Goal: Information Seeking & Learning: Find specific fact

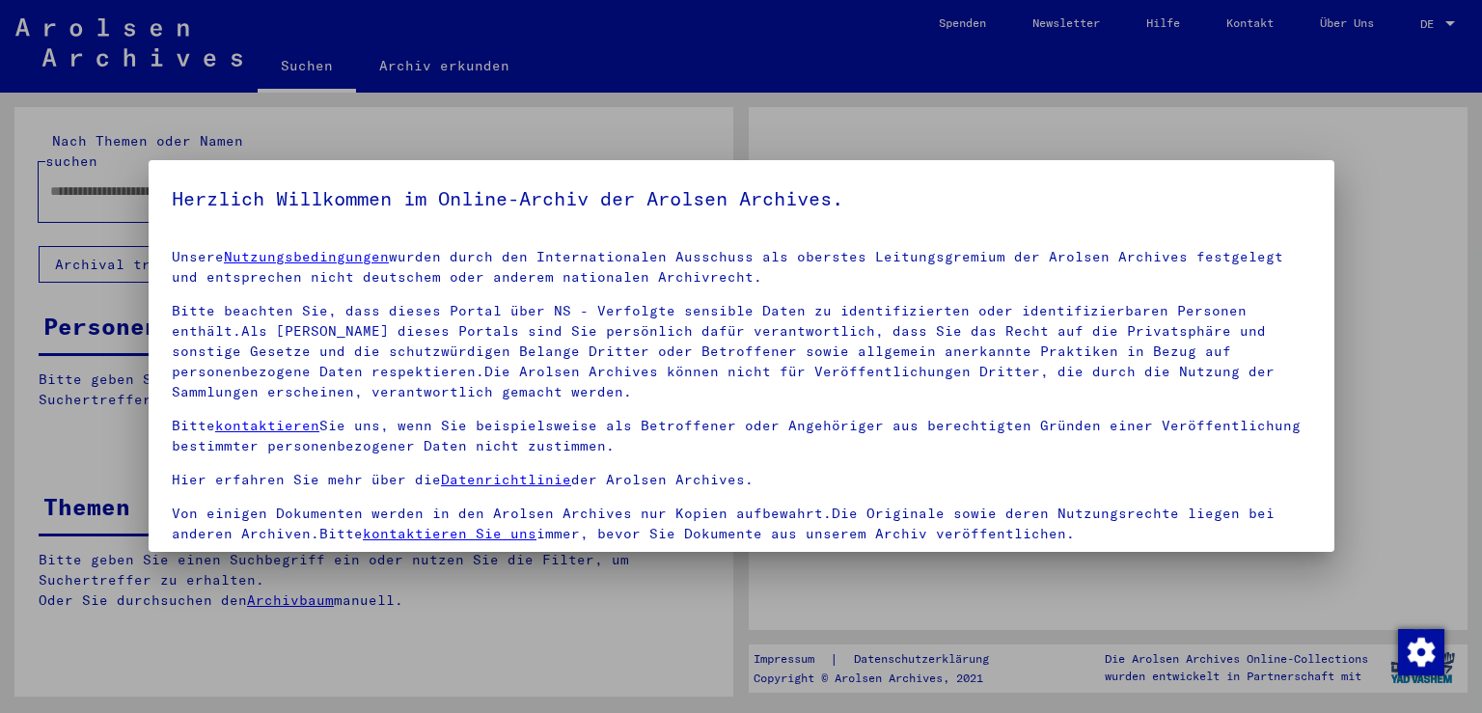
type input "******"
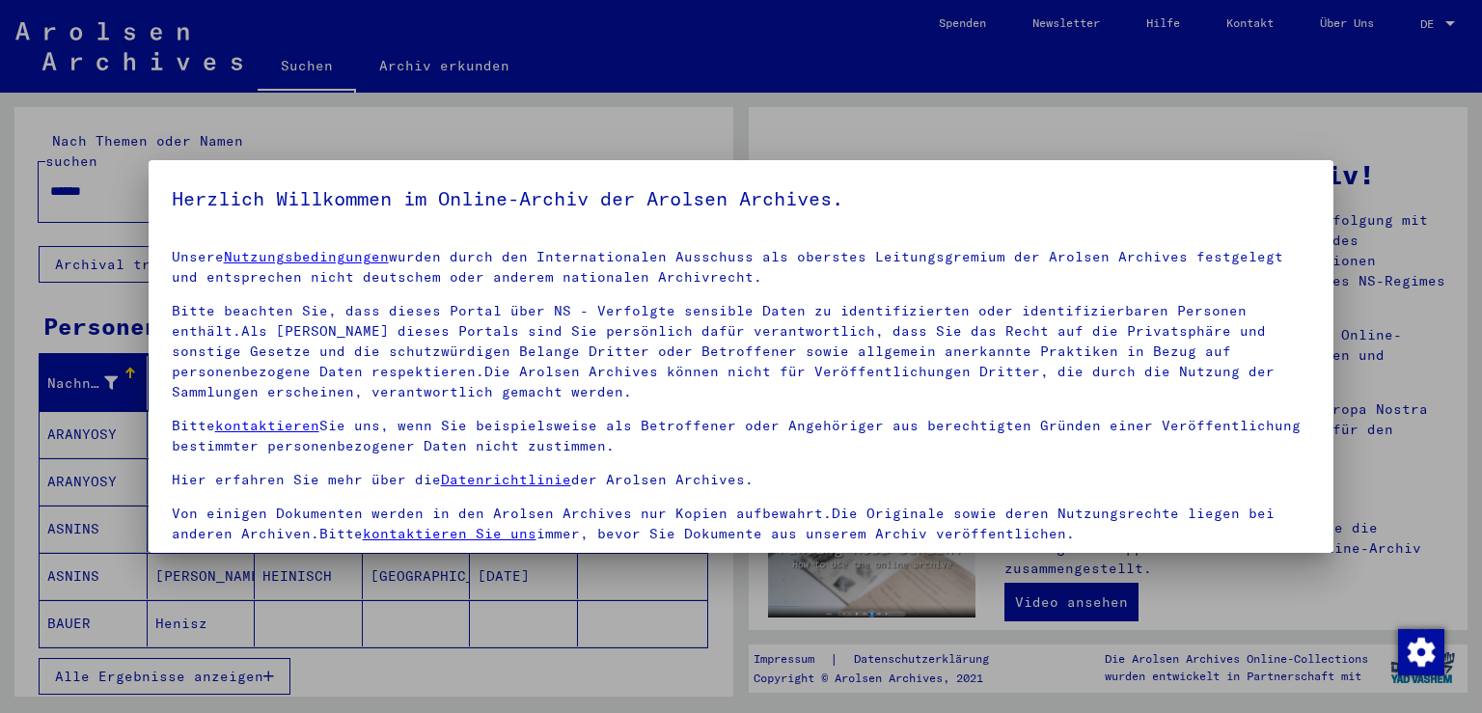
scroll to position [166, 0]
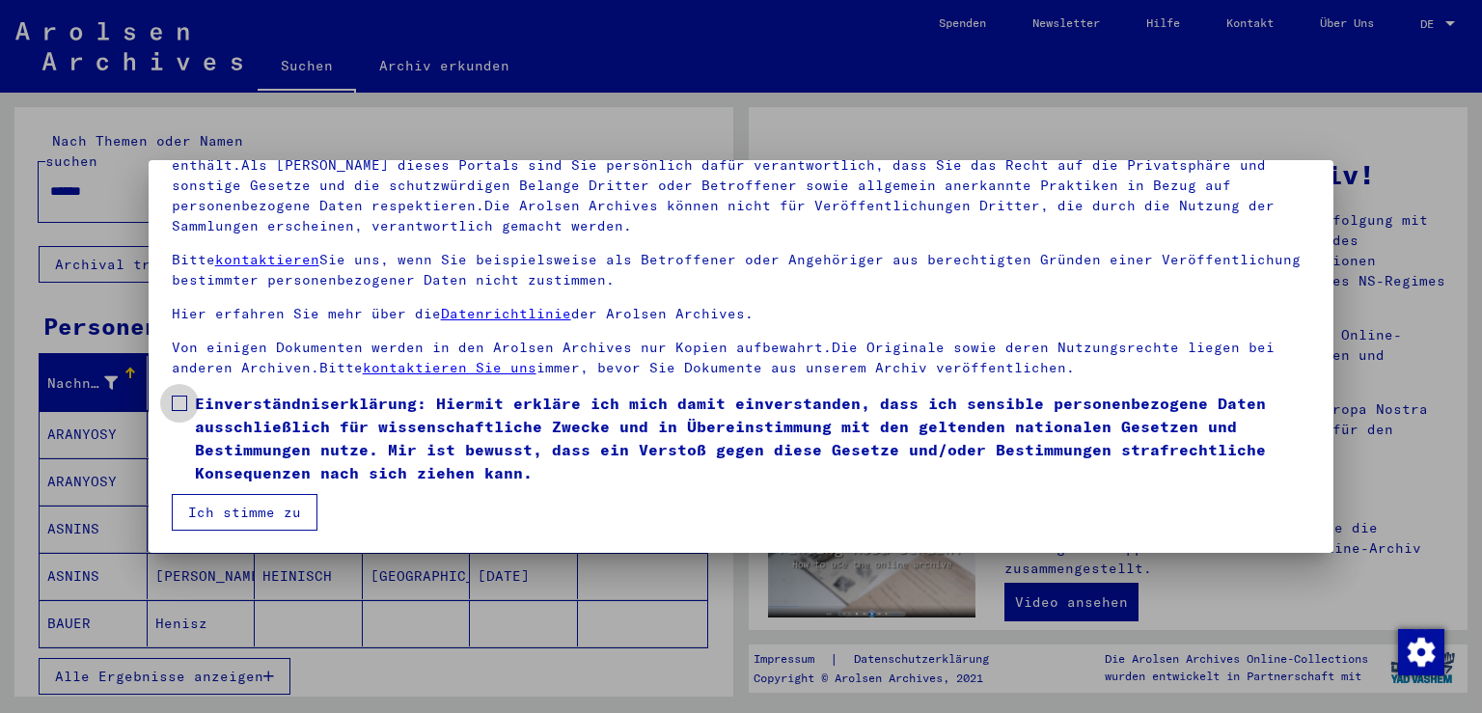
click at [183, 404] on span at bounding box center [179, 403] width 15 height 15
click at [208, 506] on button "Ich stimme zu" at bounding box center [245, 512] width 146 height 37
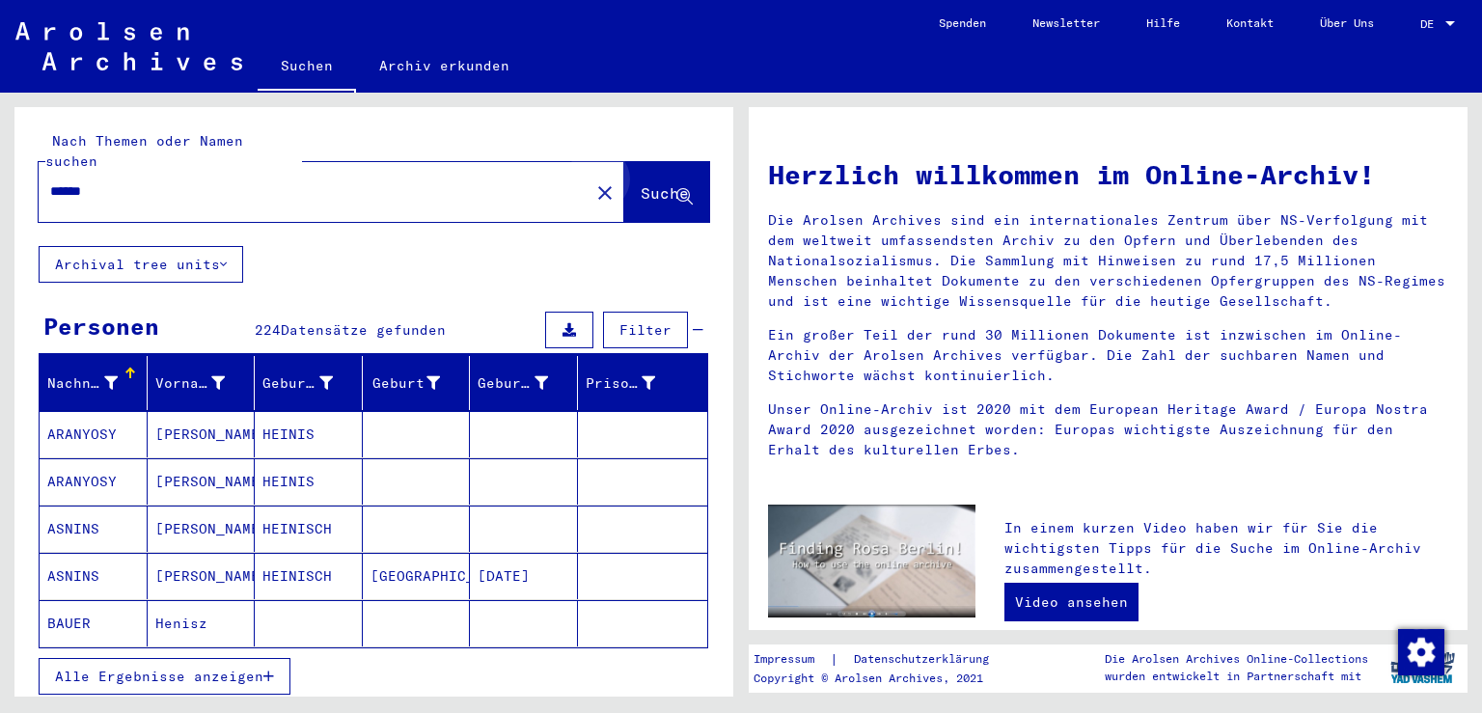
click at [650, 183] on span "Suche" at bounding box center [665, 192] width 48 height 19
click at [641, 183] on span "Suche" at bounding box center [665, 192] width 48 height 19
click at [220, 668] on span "Alle Ergebnisse anzeigen" at bounding box center [159, 676] width 208 height 17
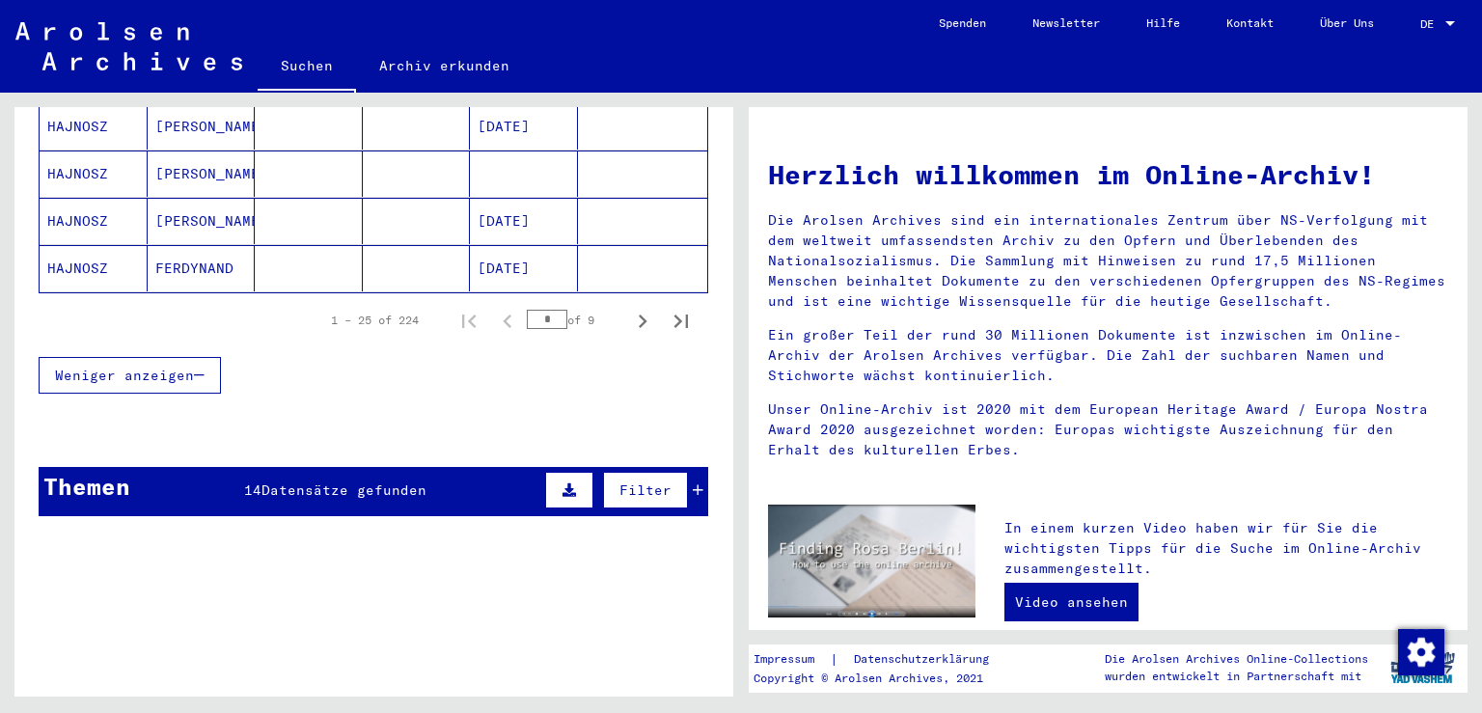
scroll to position [1305, 0]
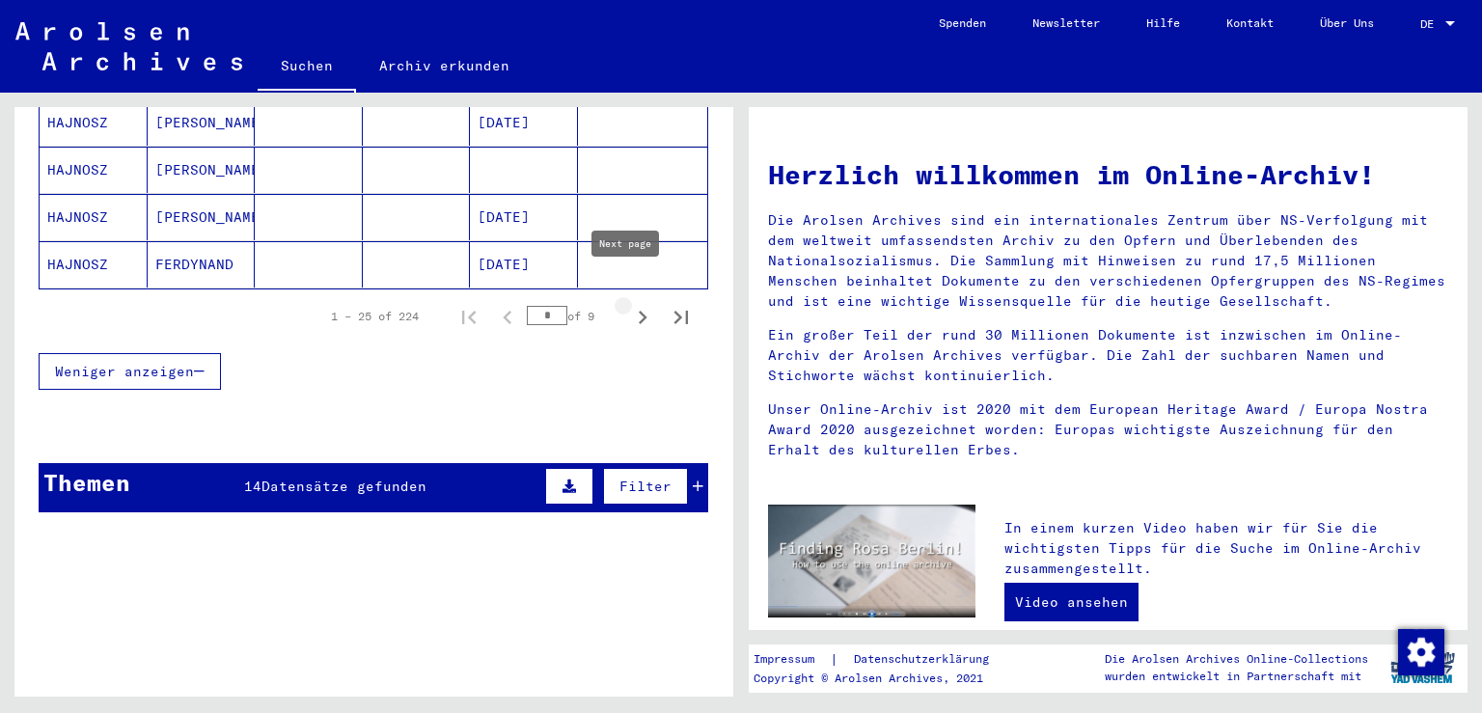
click at [629, 304] on icon "Next page" at bounding box center [642, 317] width 27 height 27
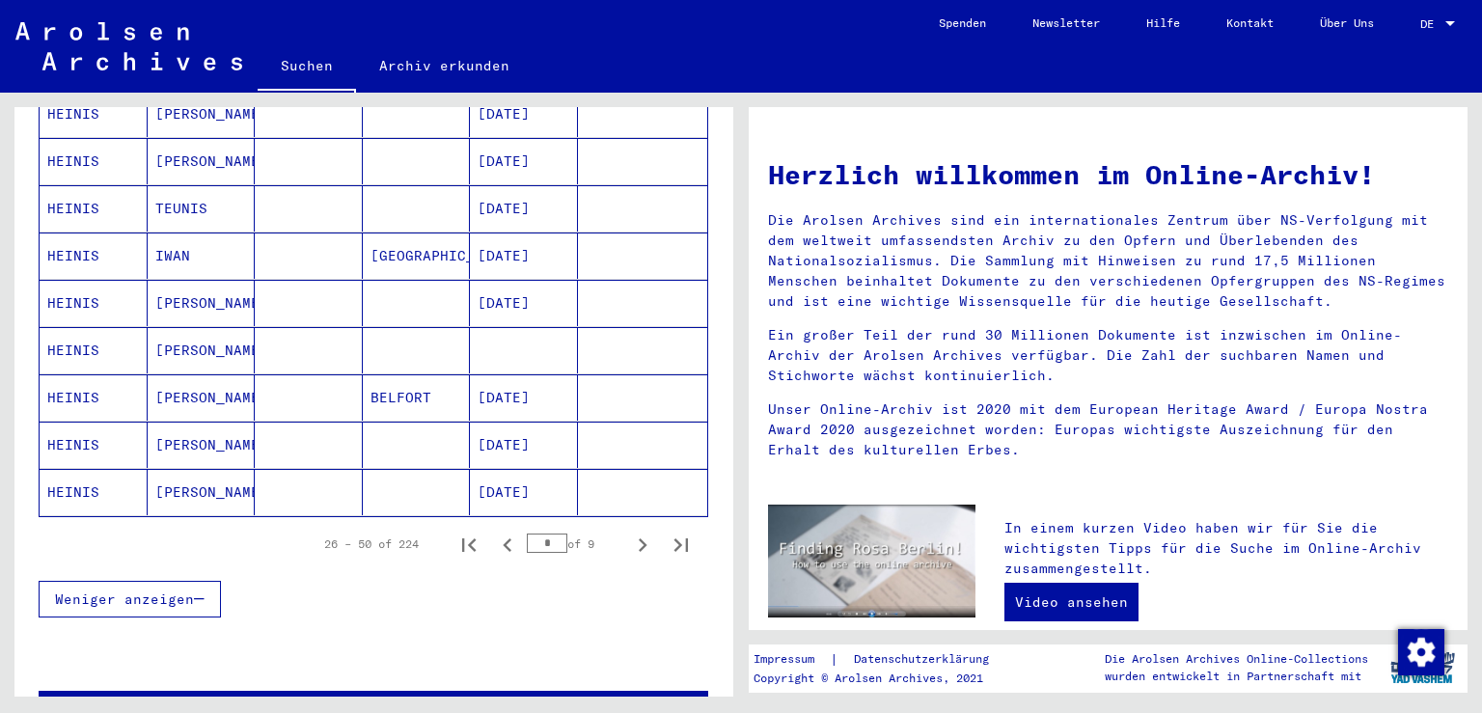
scroll to position [1073, 0]
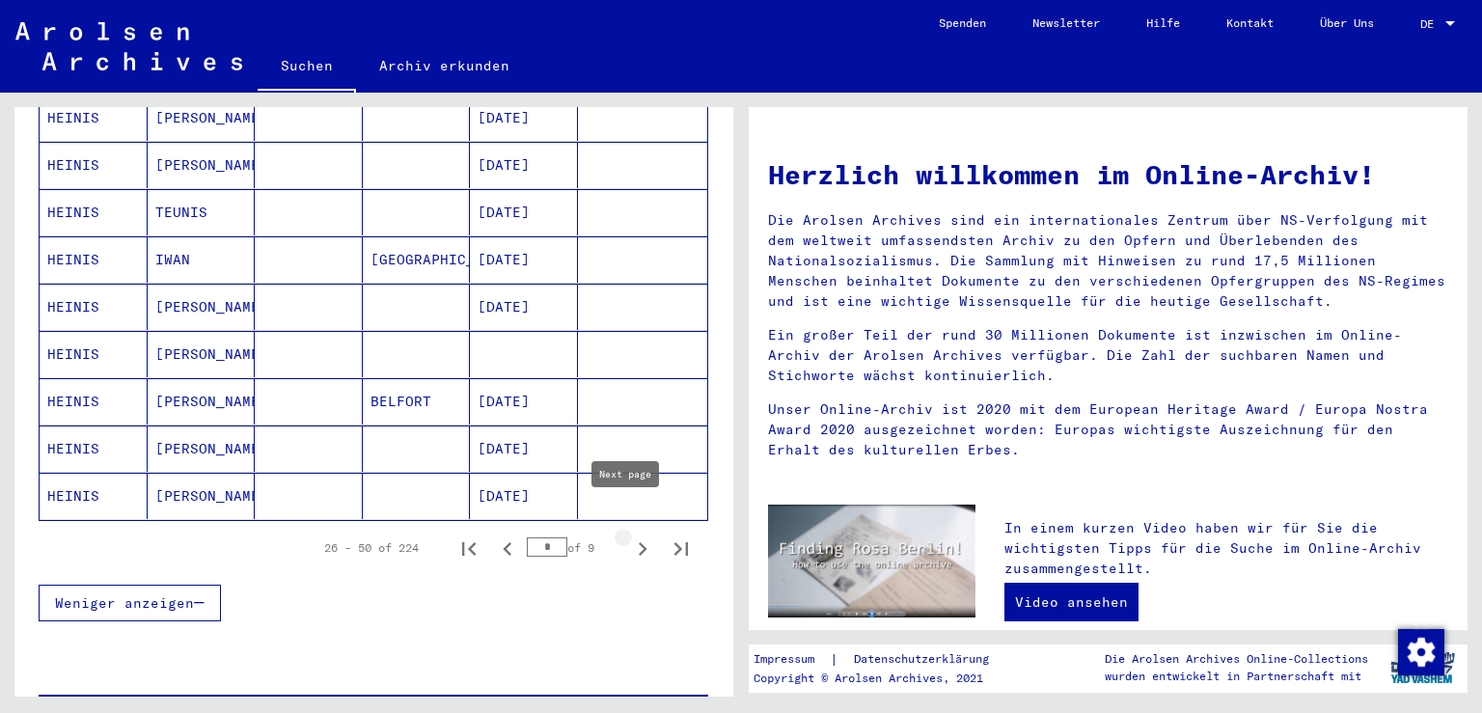
click at [629, 536] on icon "Next page" at bounding box center [642, 549] width 27 height 27
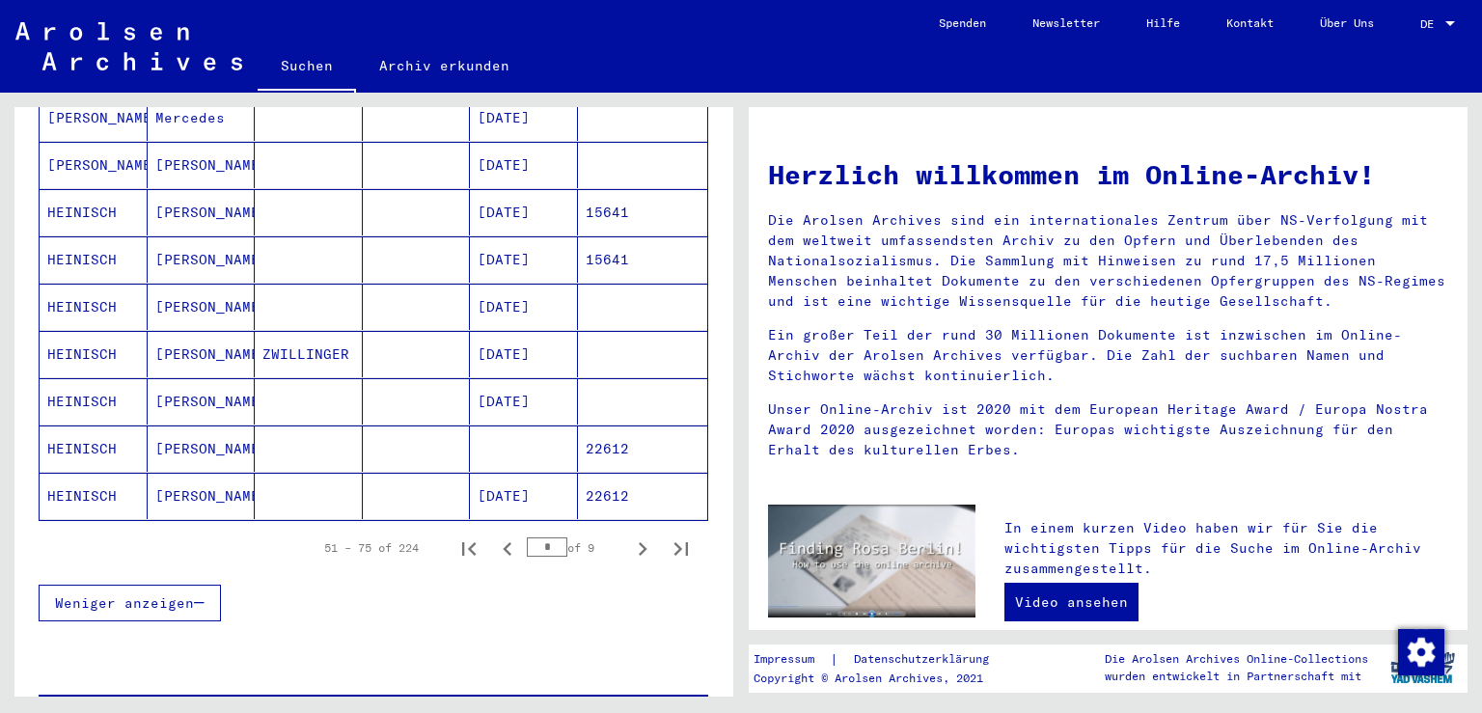
click at [629, 536] on icon "Next page" at bounding box center [642, 549] width 27 height 27
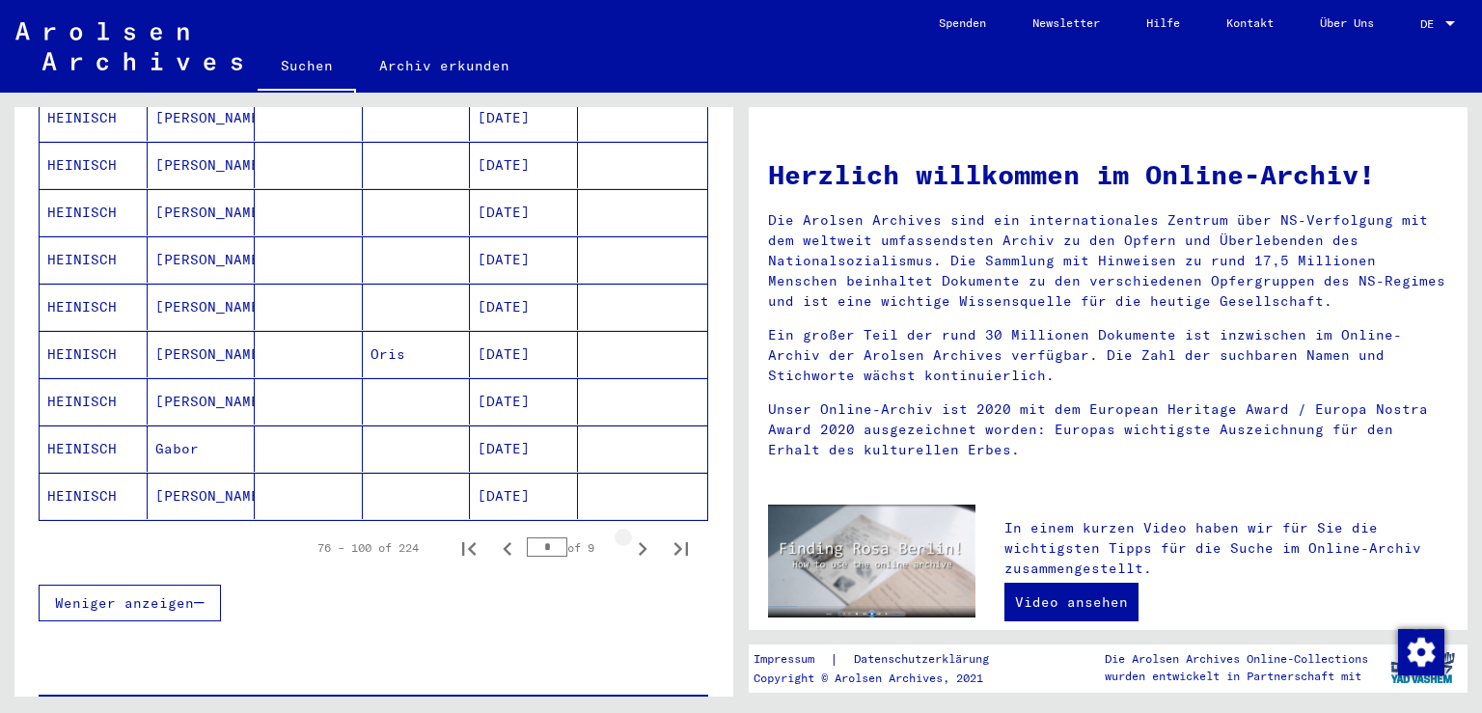
click at [629, 536] on icon "Next page" at bounding box center [642, 549] width 27 height 27
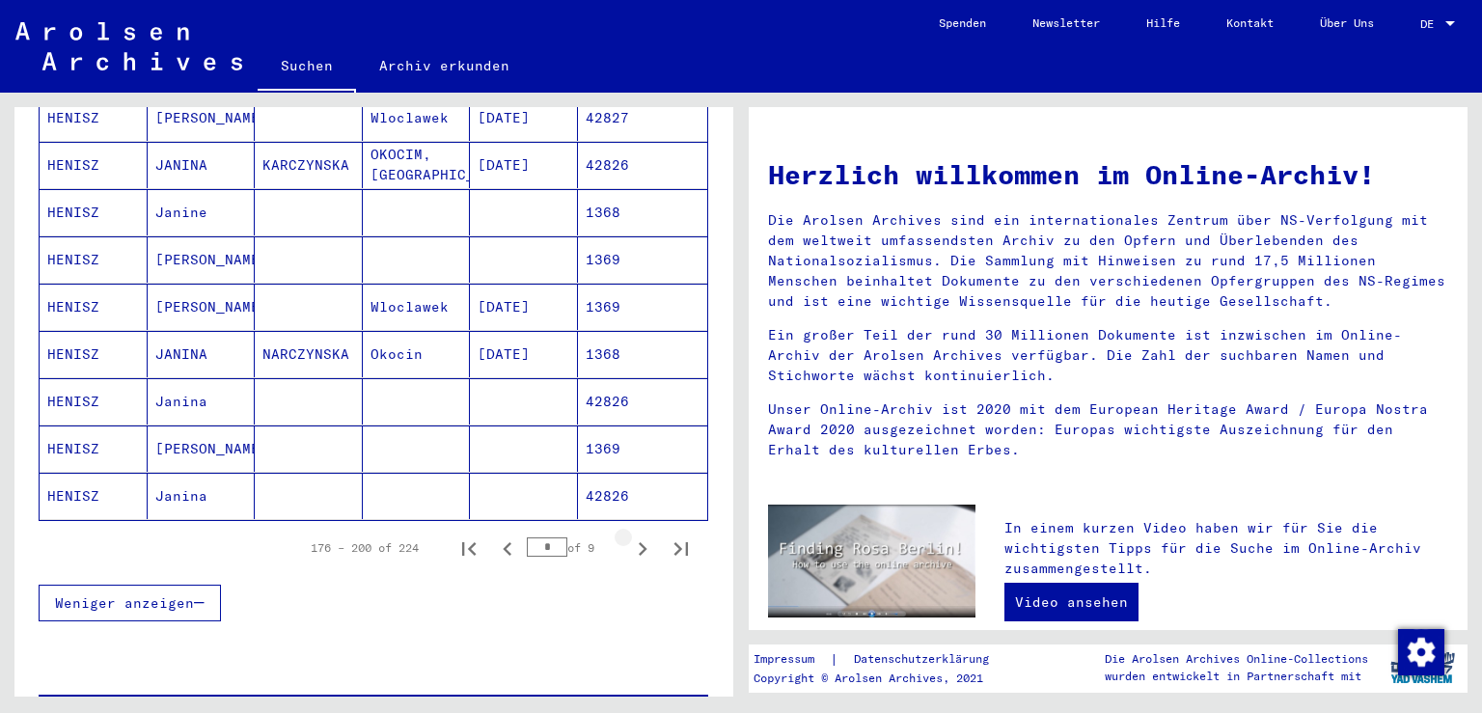
click at [629, 536] on icon "Next page" at bounding box center [642, 549] width 27 height 27
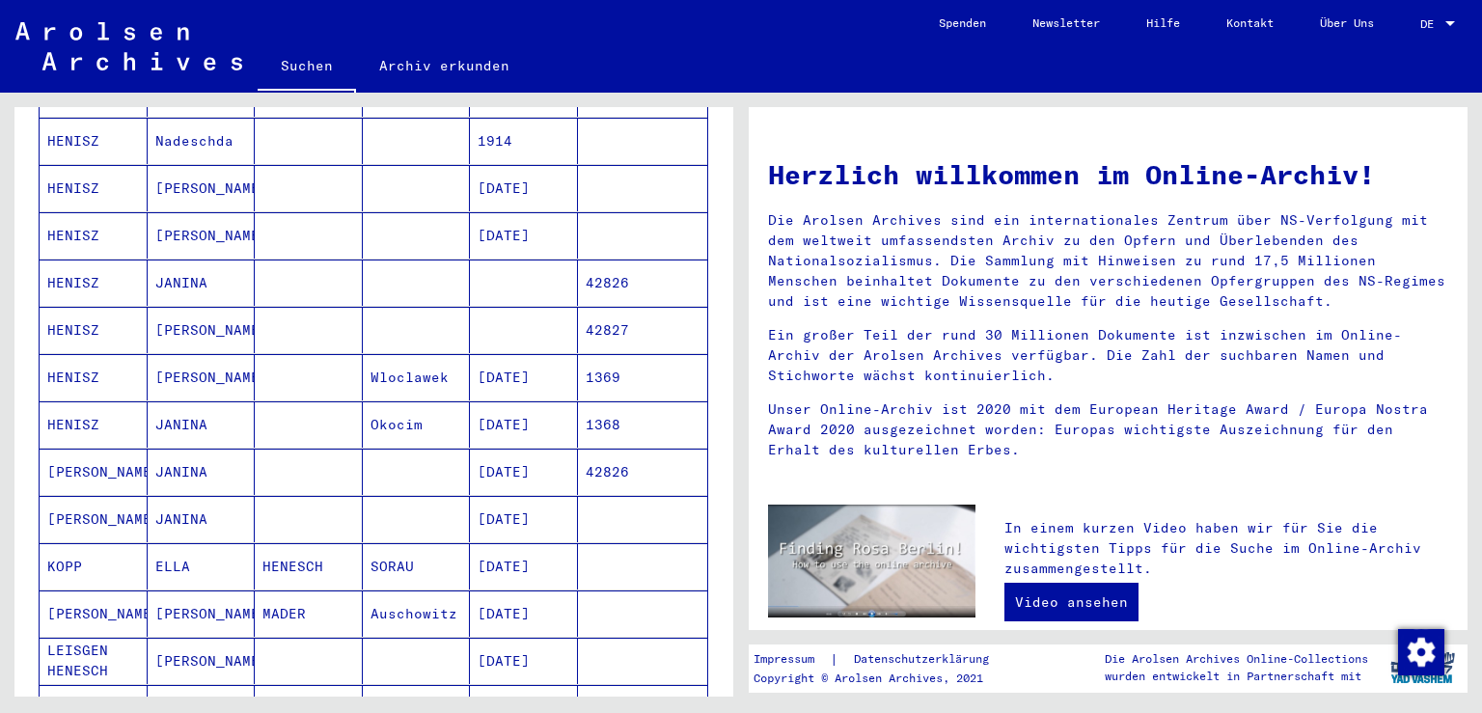
scroll to position [385, 0]
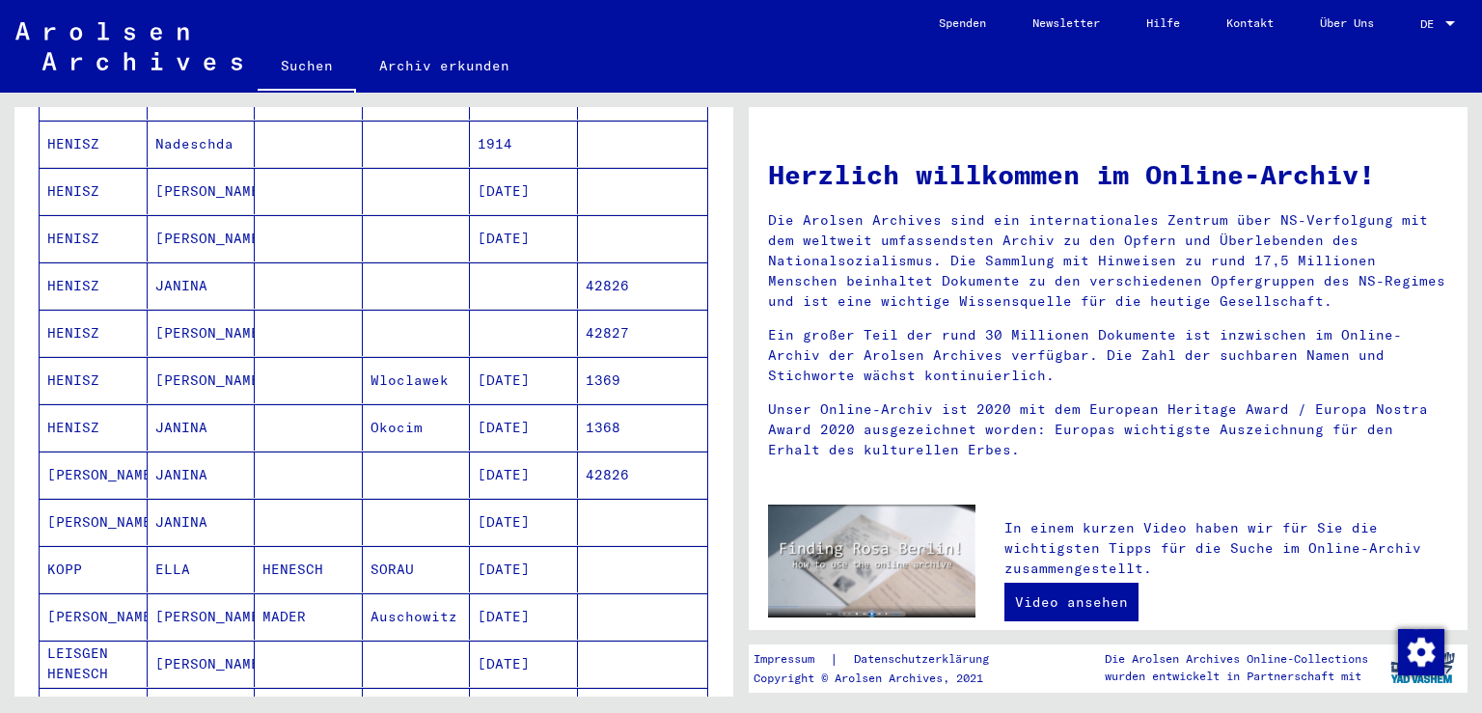
click at [84, 408] on mat-cell "HENISZ" at bounding box center [94, 427] width 108 height 46
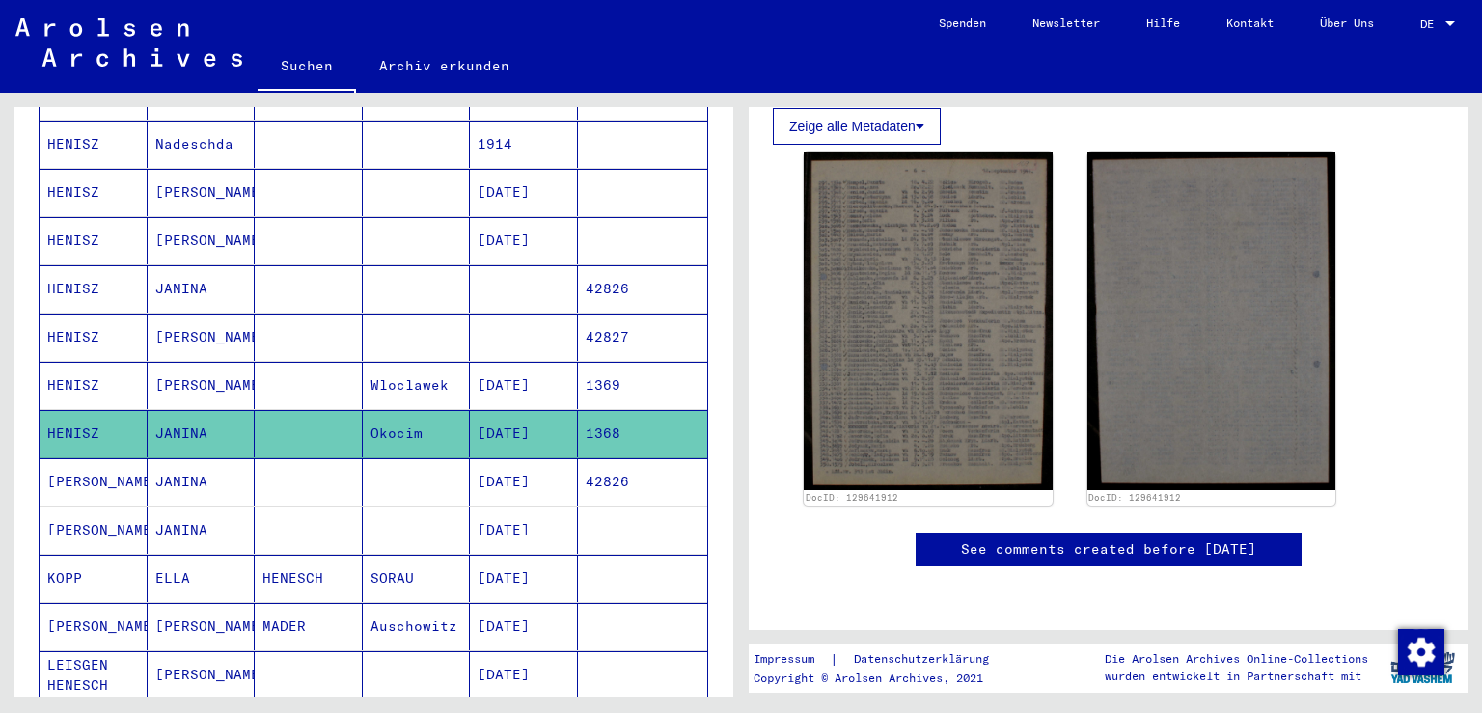
scroll to position [272, 0]
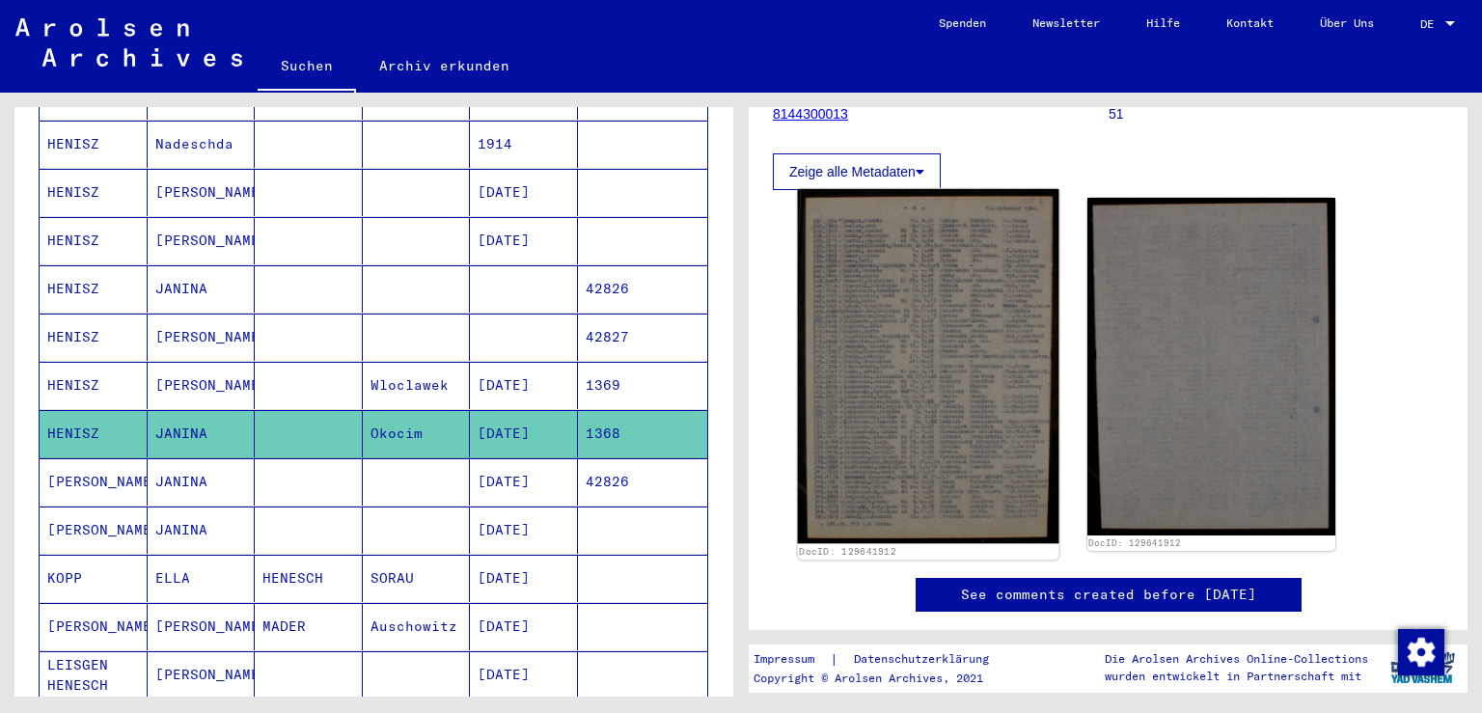
click at [949, 284] on img at bounding box center [928, 366] width 261 height 354
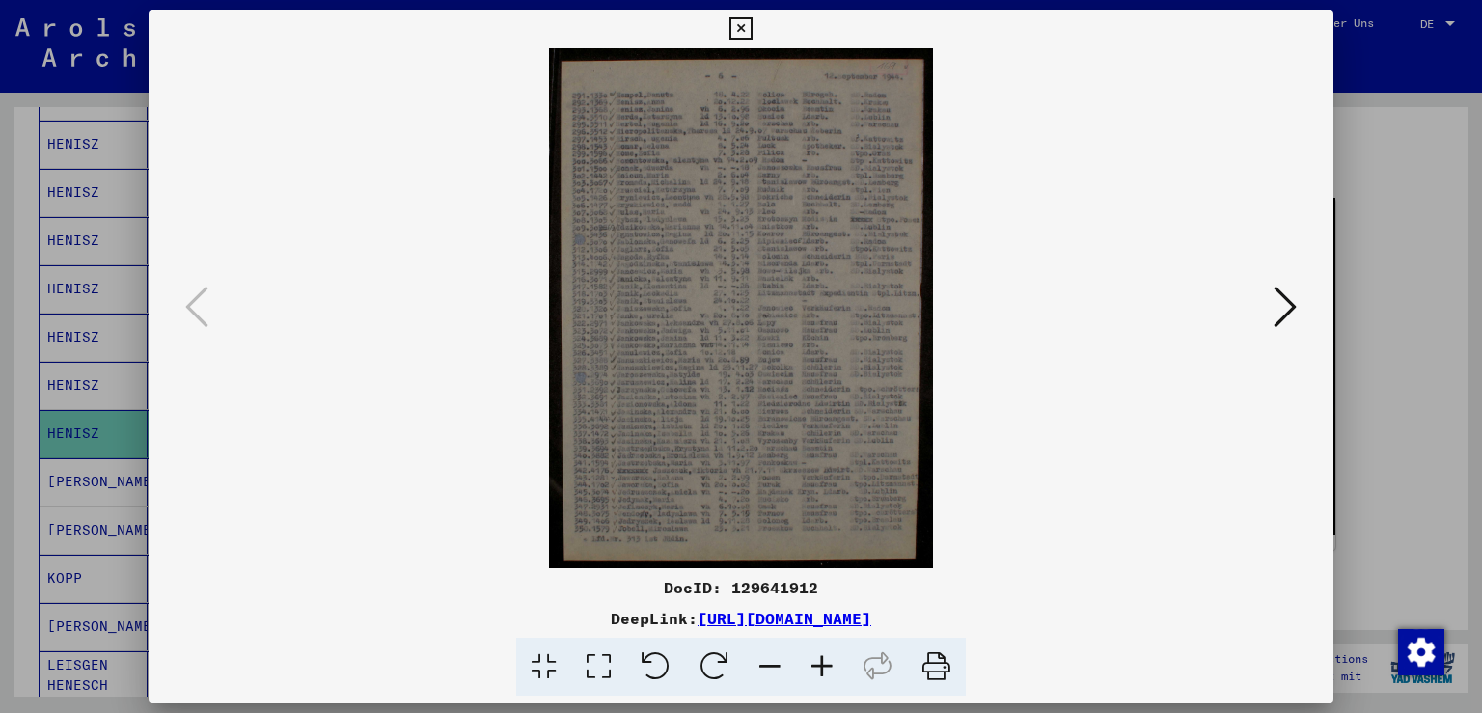
click at [821, 674] on icon at bounding box center [822, 667] width 52 height 59
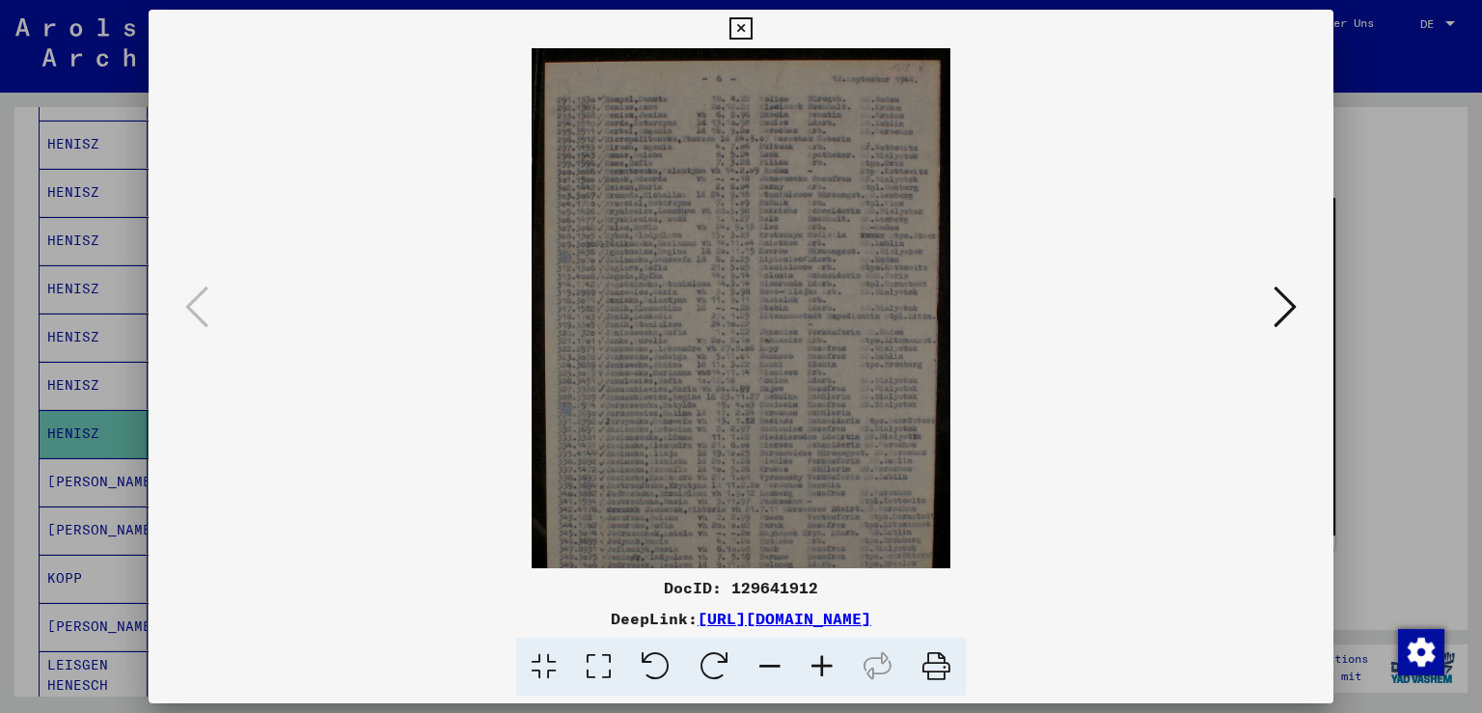
click at [821, 674] on icon at bounding box center [822, 667] width 52 height 59
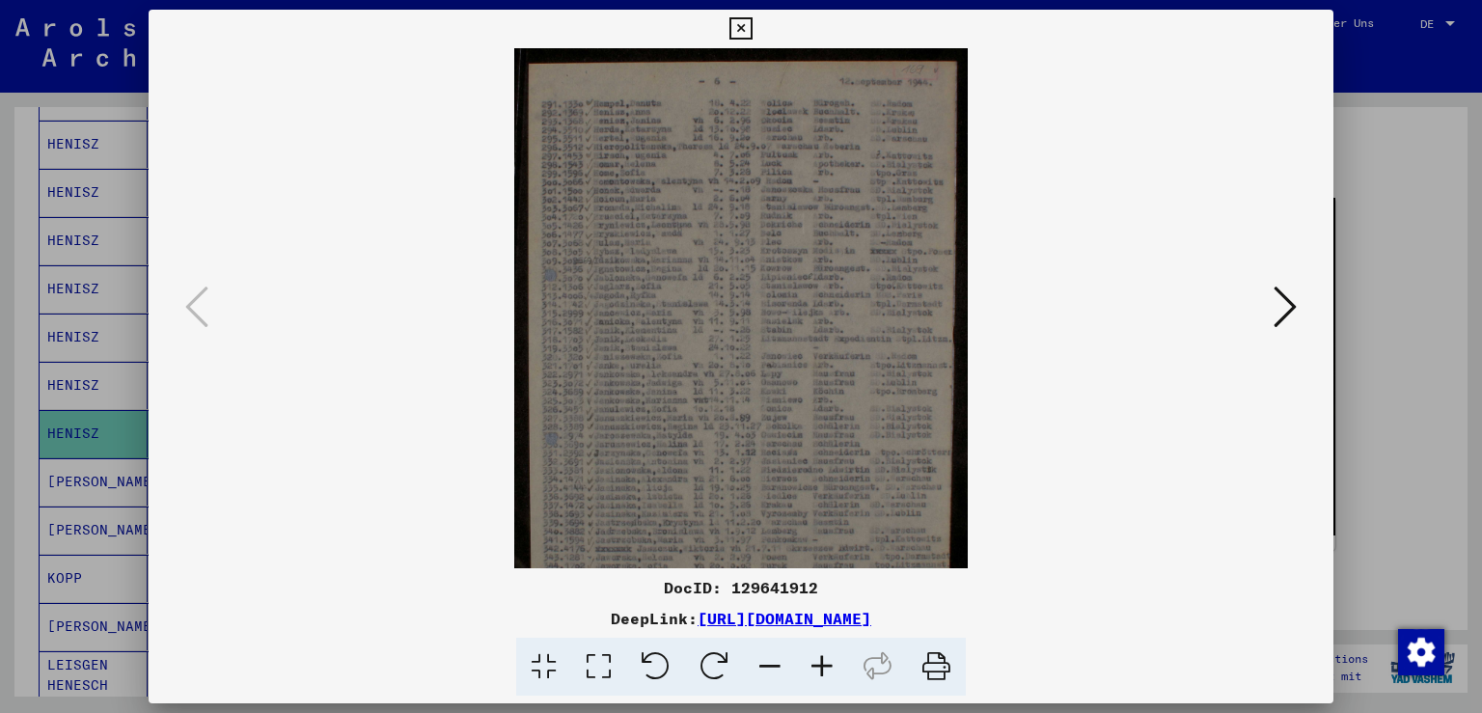
click at [821, 674] on icon at bounding box center [822, 667] width 52 height 59
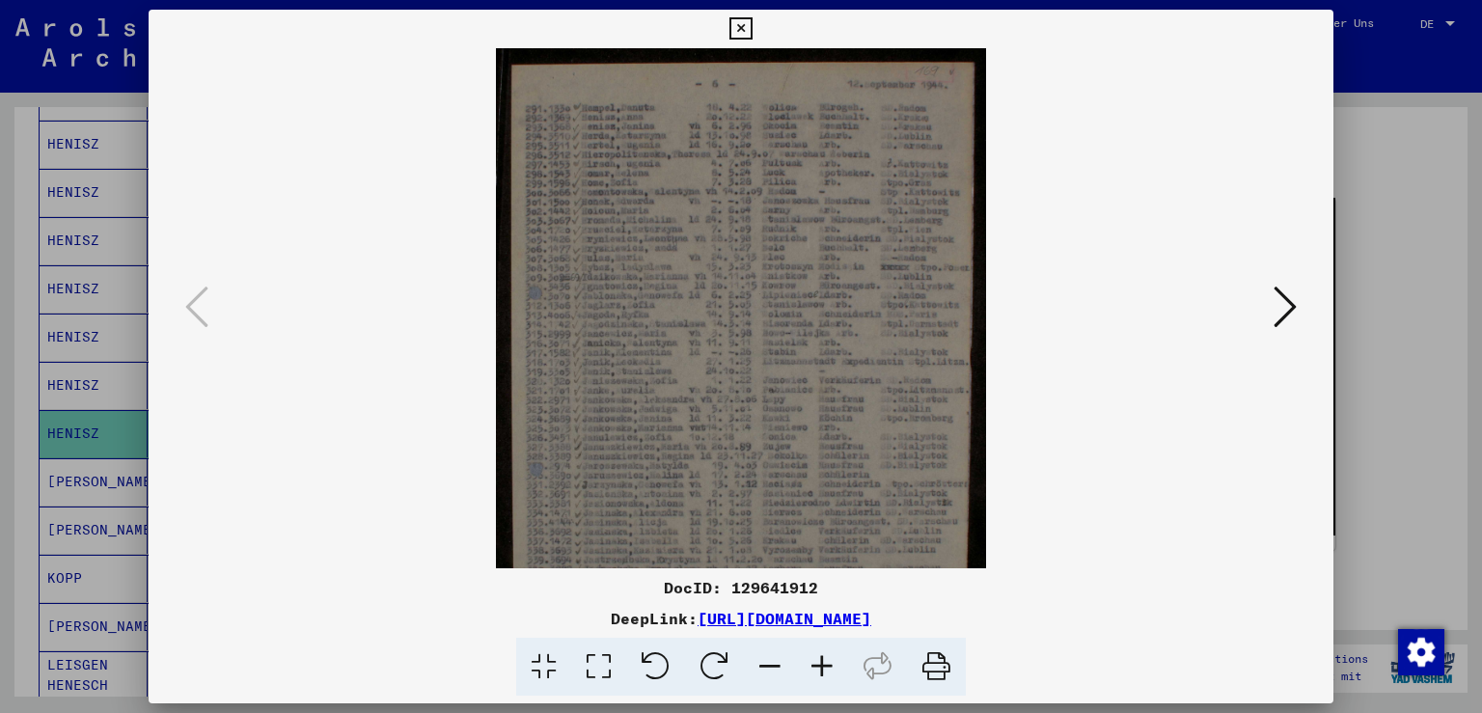
click at [821, 674] on icon at bounding box center [822, 667] width 52 height 59
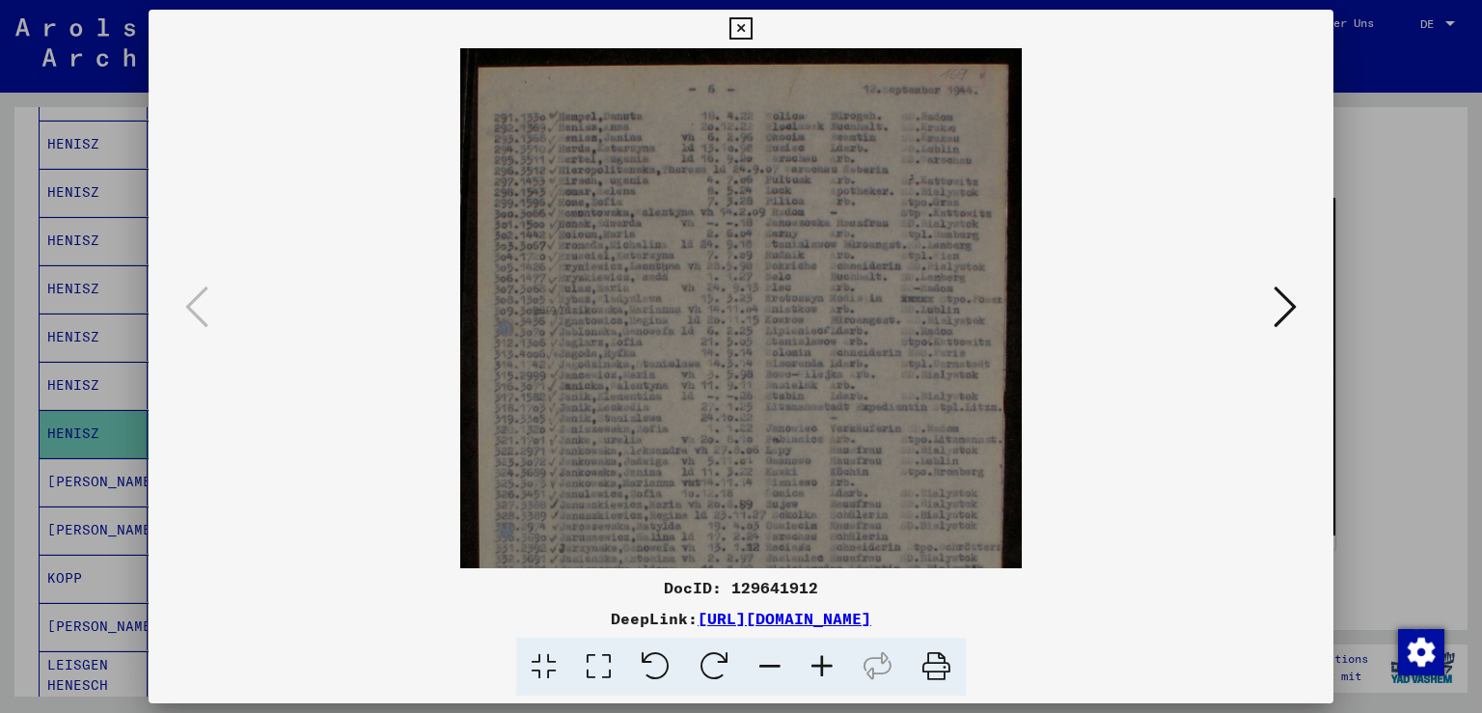
click at [821, 674] on icon at bounding box center [822, 667] width 52 height 59
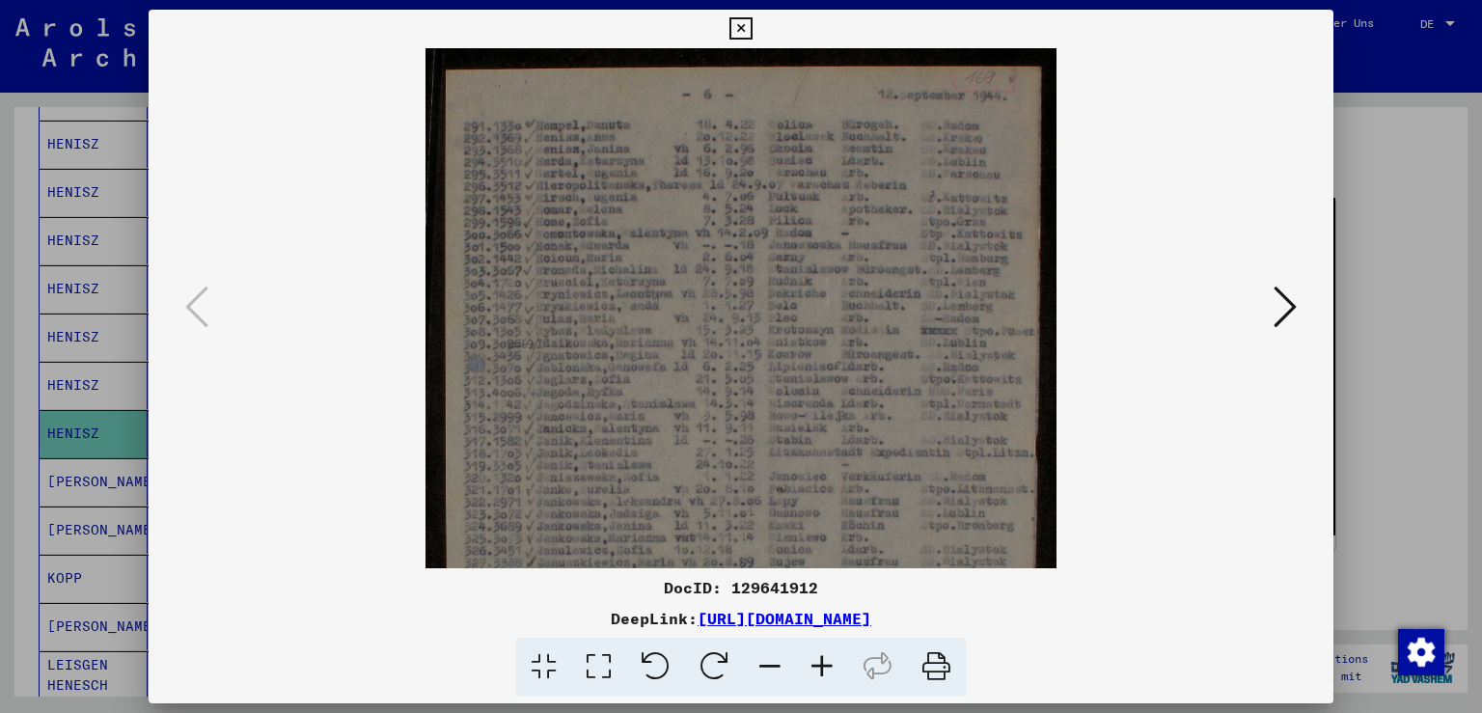
click at [821, 674] on icon at bounding box center [822, 667] width 52 height 59
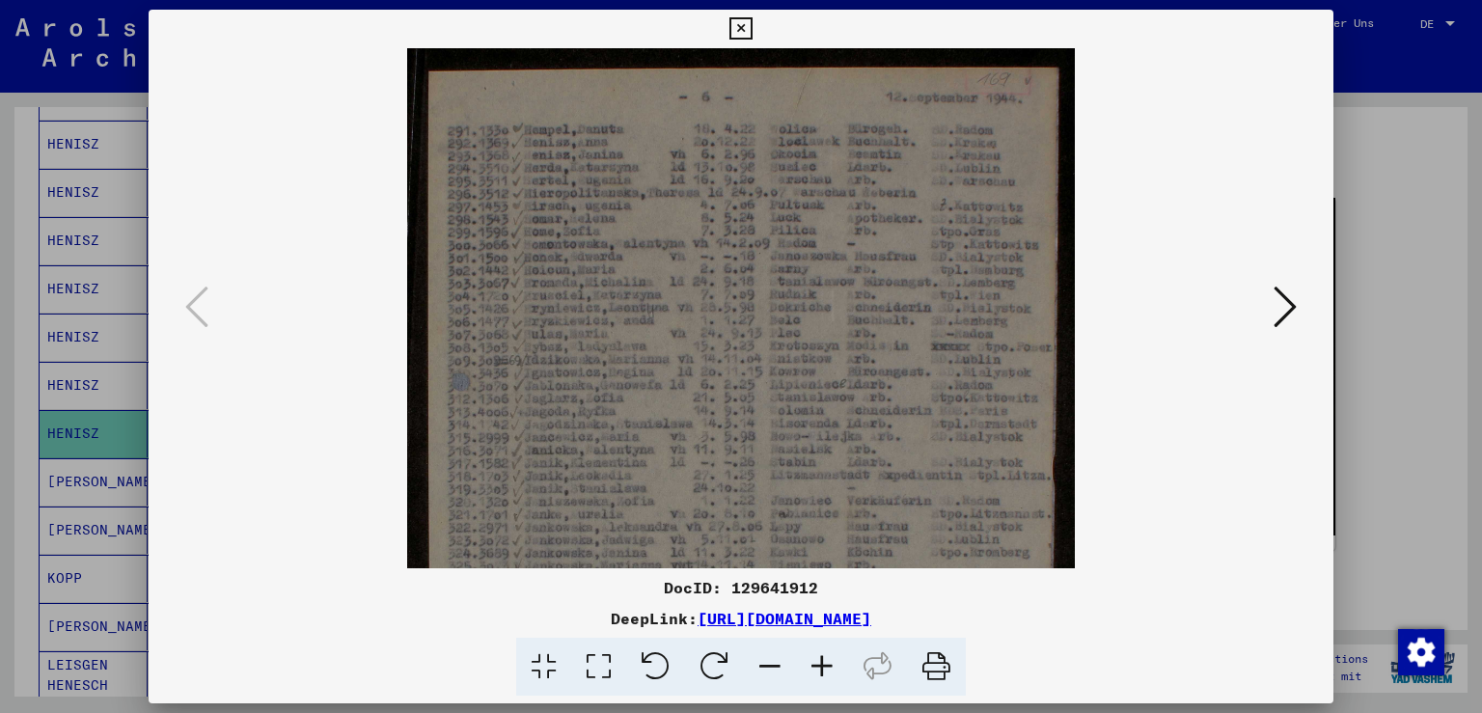
click at [821, 674] on icon at bounding box center [822, 667] width 52 height 59
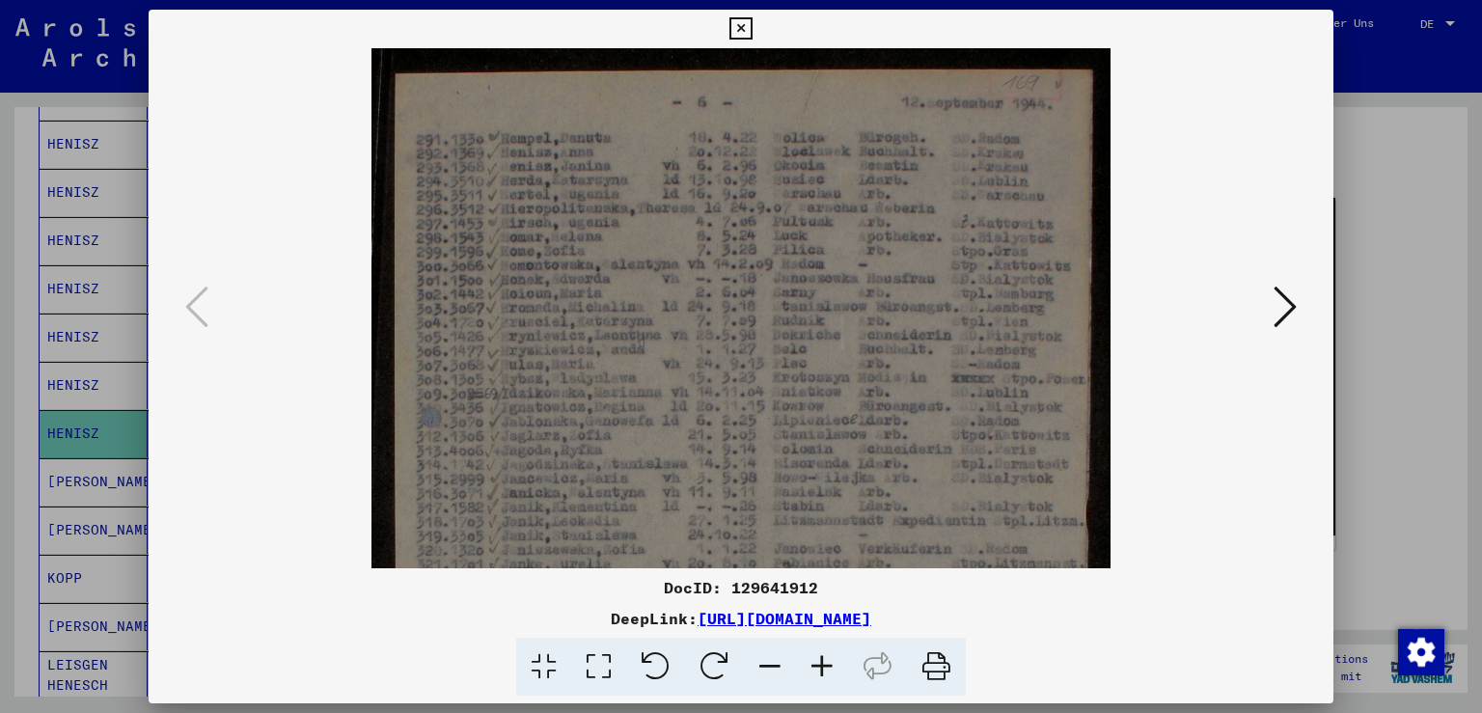
click at [821, 674] on icon at bounding box center [822, 667] width 52 height 59
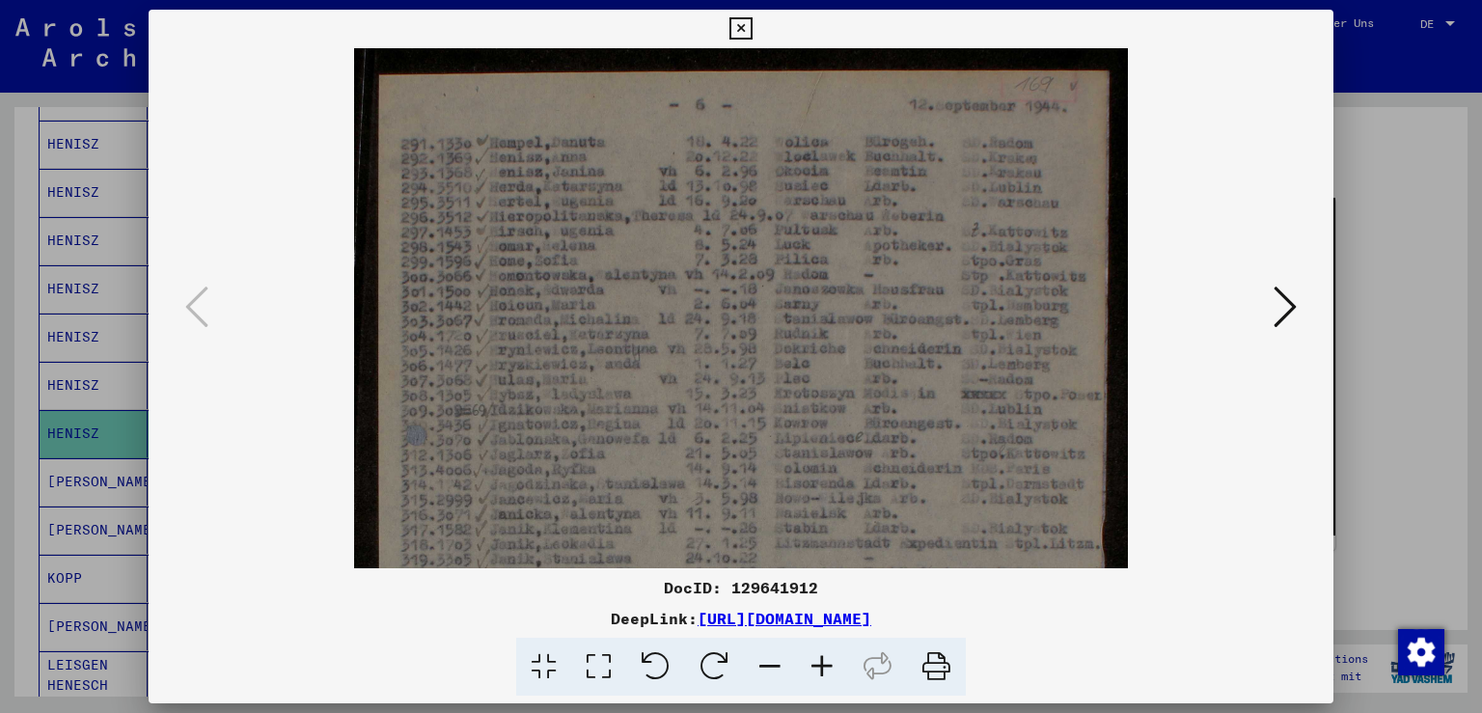
click at [821, 674] on icon at bounding box center [822, 667] width 52 height 59
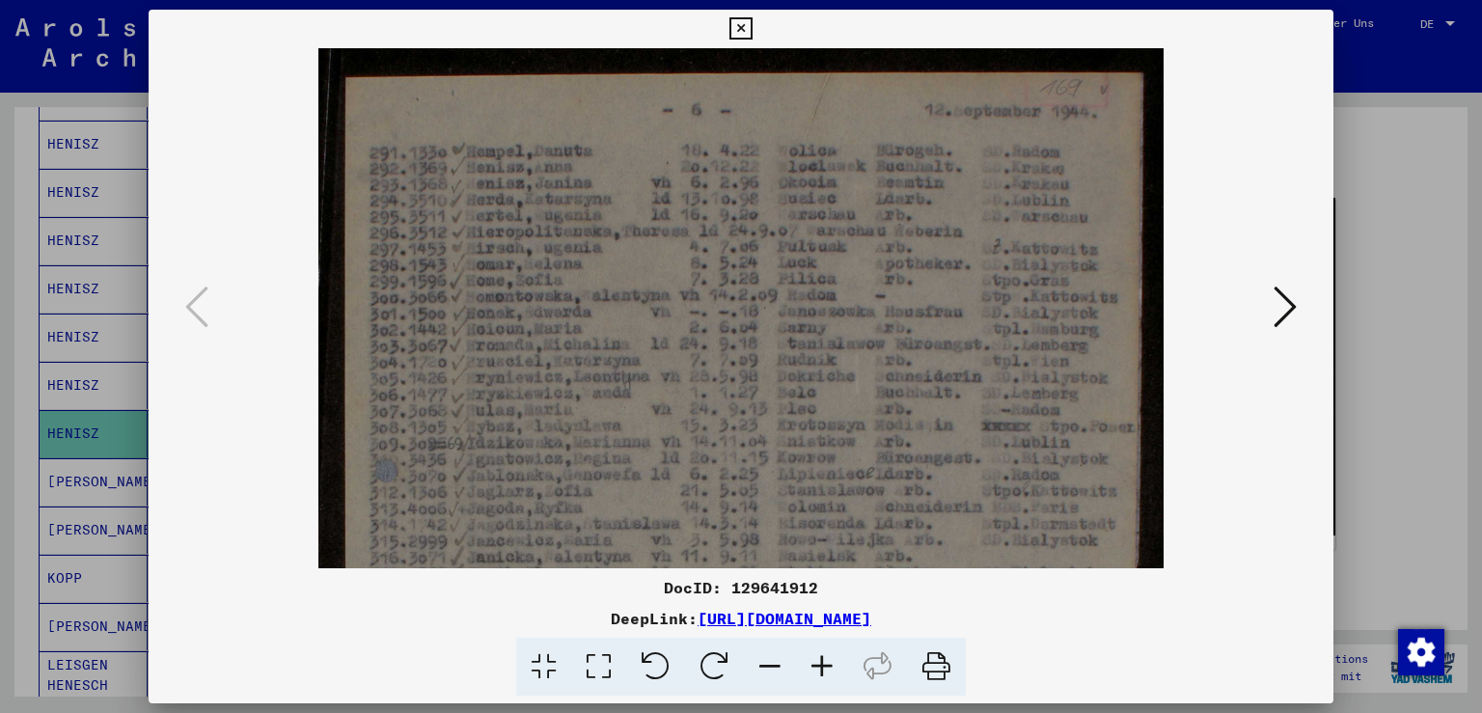
click at [821, 674] on icon at bounding box center [822, 667] width 52 height 59
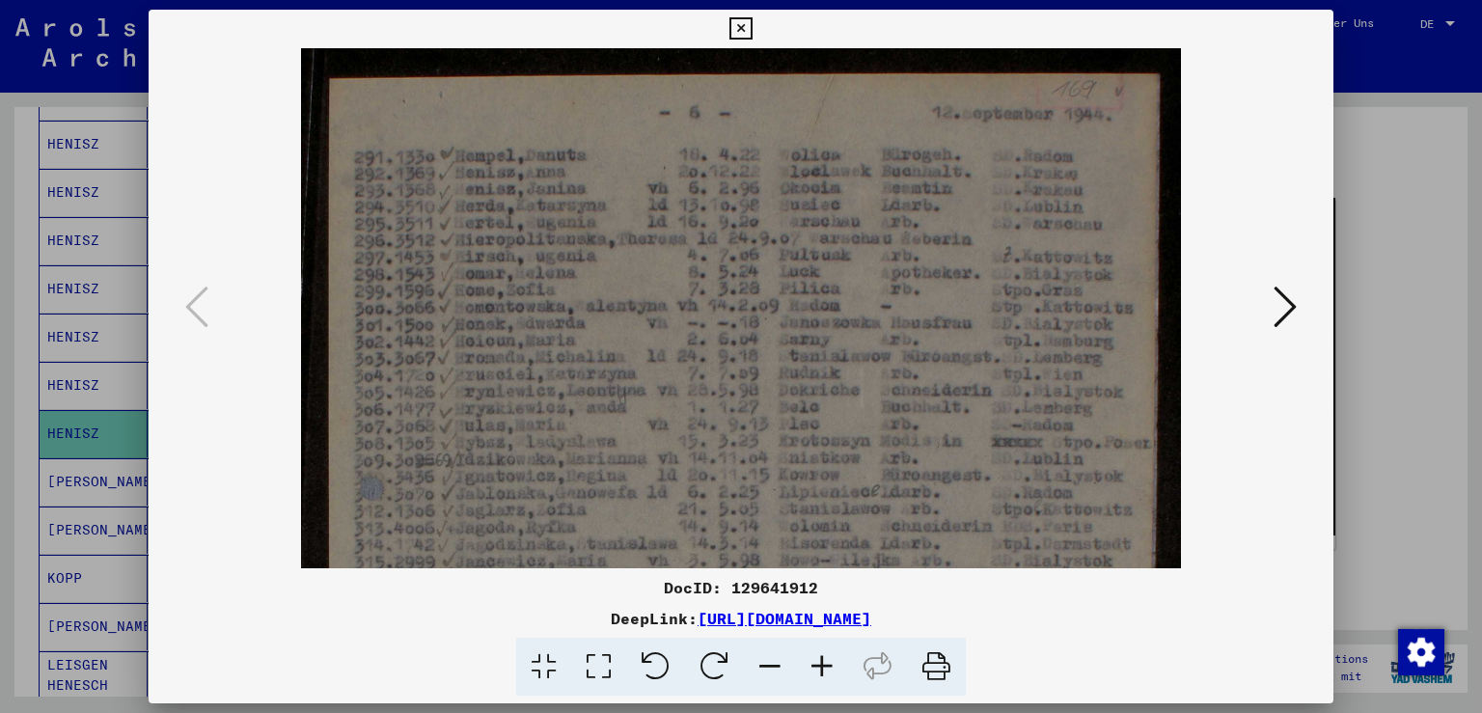
click at [821, 674] on icon at bounding box center [822, 667] width 52 height 59
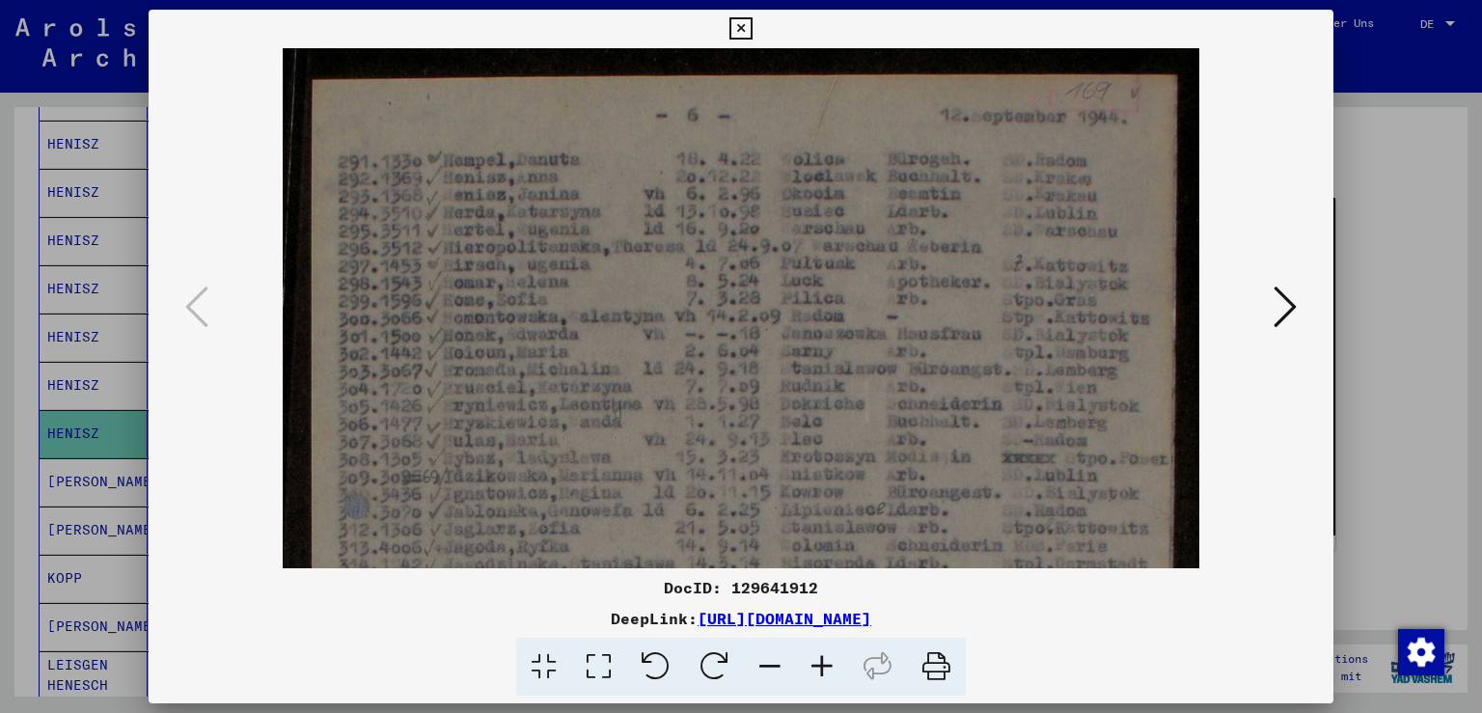
click at [752, 27] on icon at bounding box center [741, 28] width 22 height 23
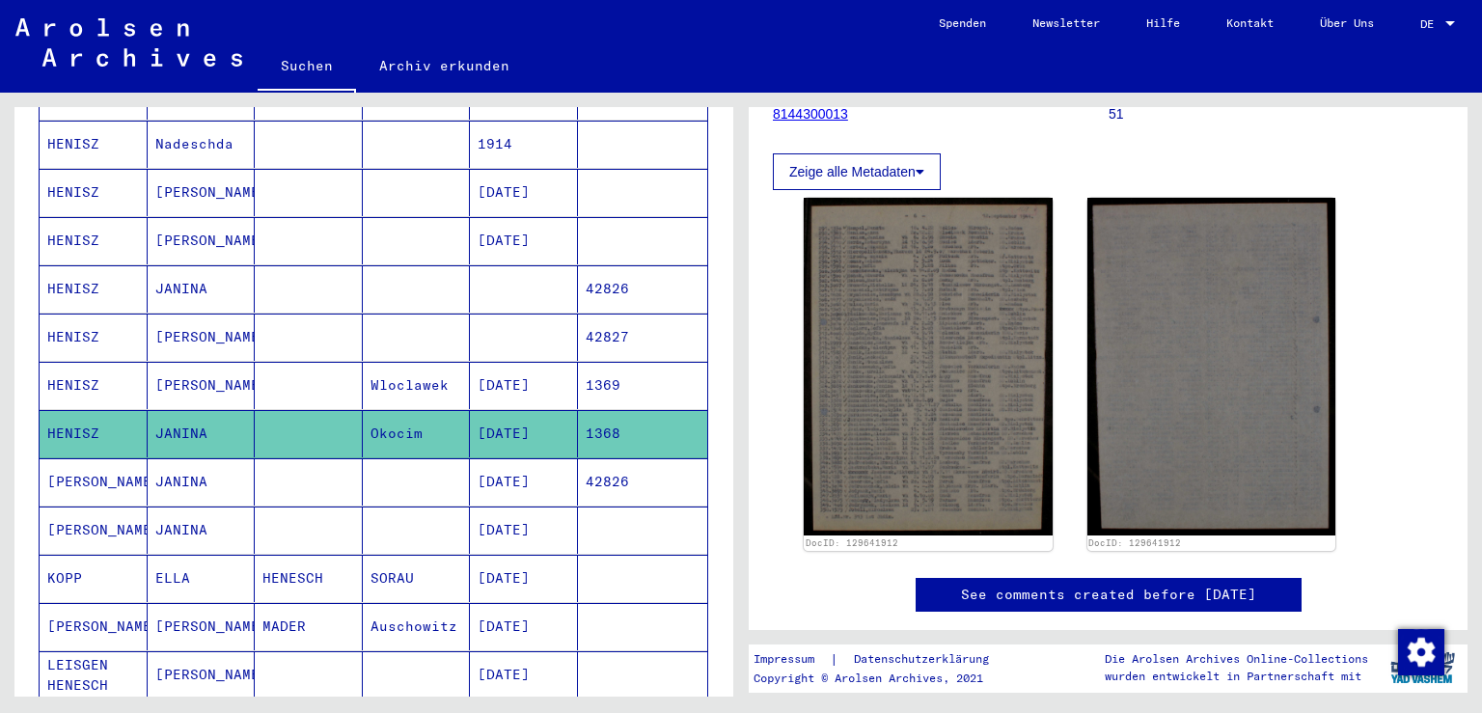
click at [74, 362] on mat-cell "HENISZ" at bounding box center [94, 385] width 108 height 47
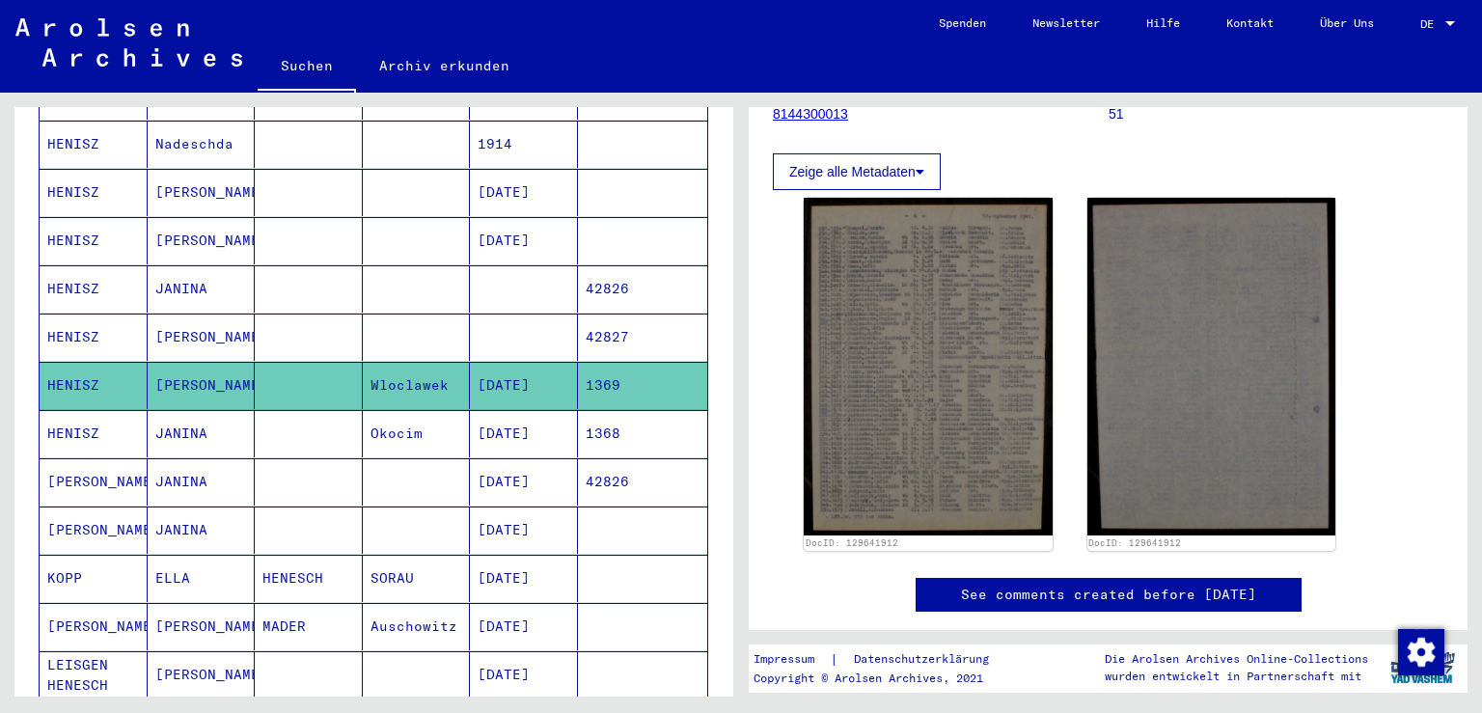
click at [74, 362] on mat-cell "HENISZ" at bounding box center [94, 385] width 108 height 47
click at [85, 314] on mat-cell "HENISZ" at bounding box center [94, 337] width 108 height 47
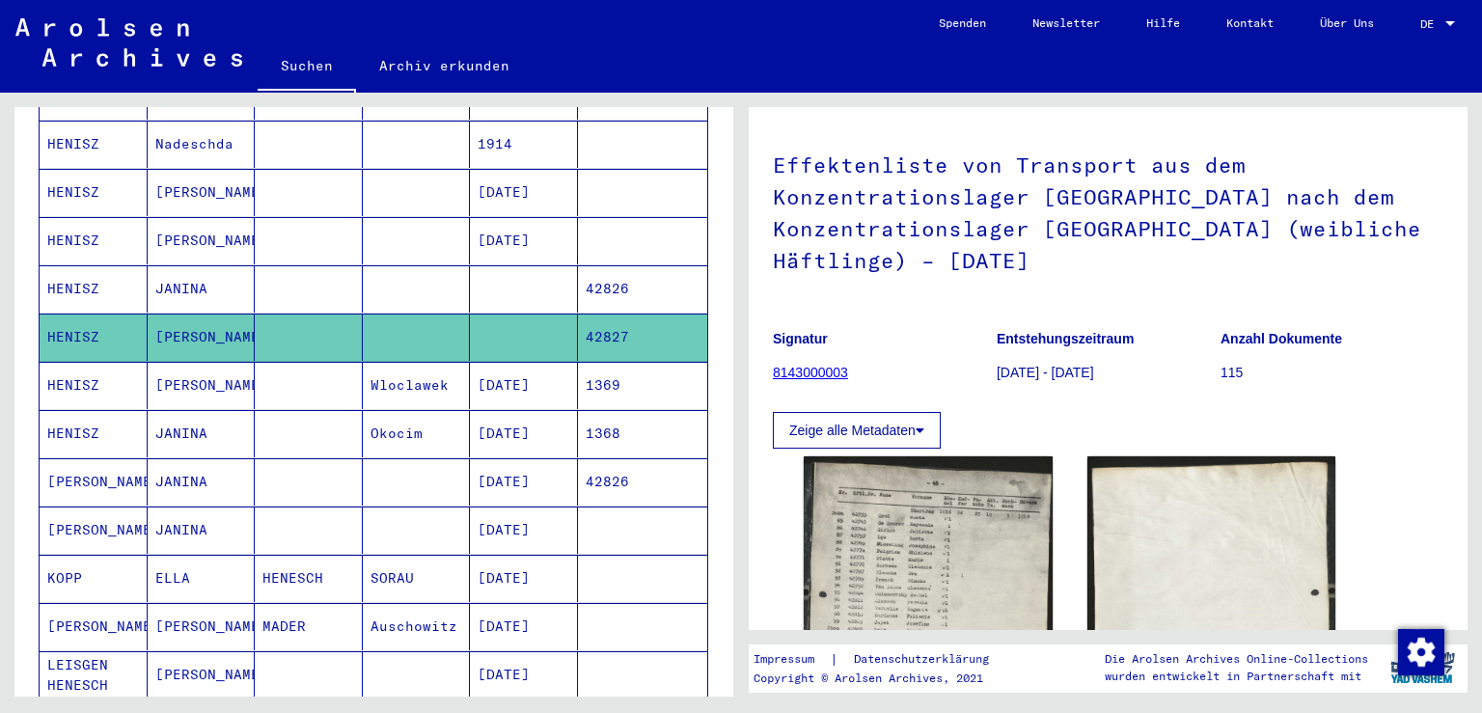
scroll to position [93, 0]
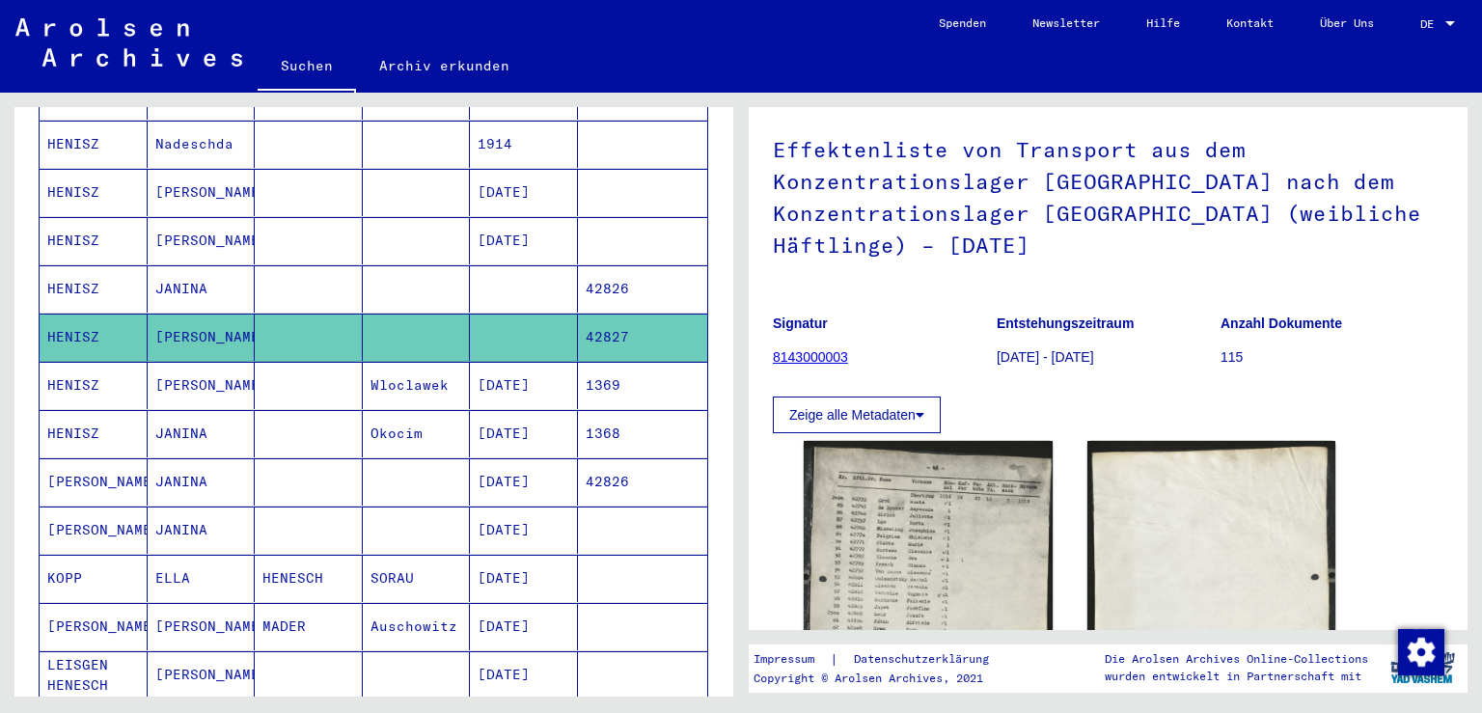
click at [75, 265] on mat-cell "HENISZ" at bounding box center [94, 288] width 108 height 47
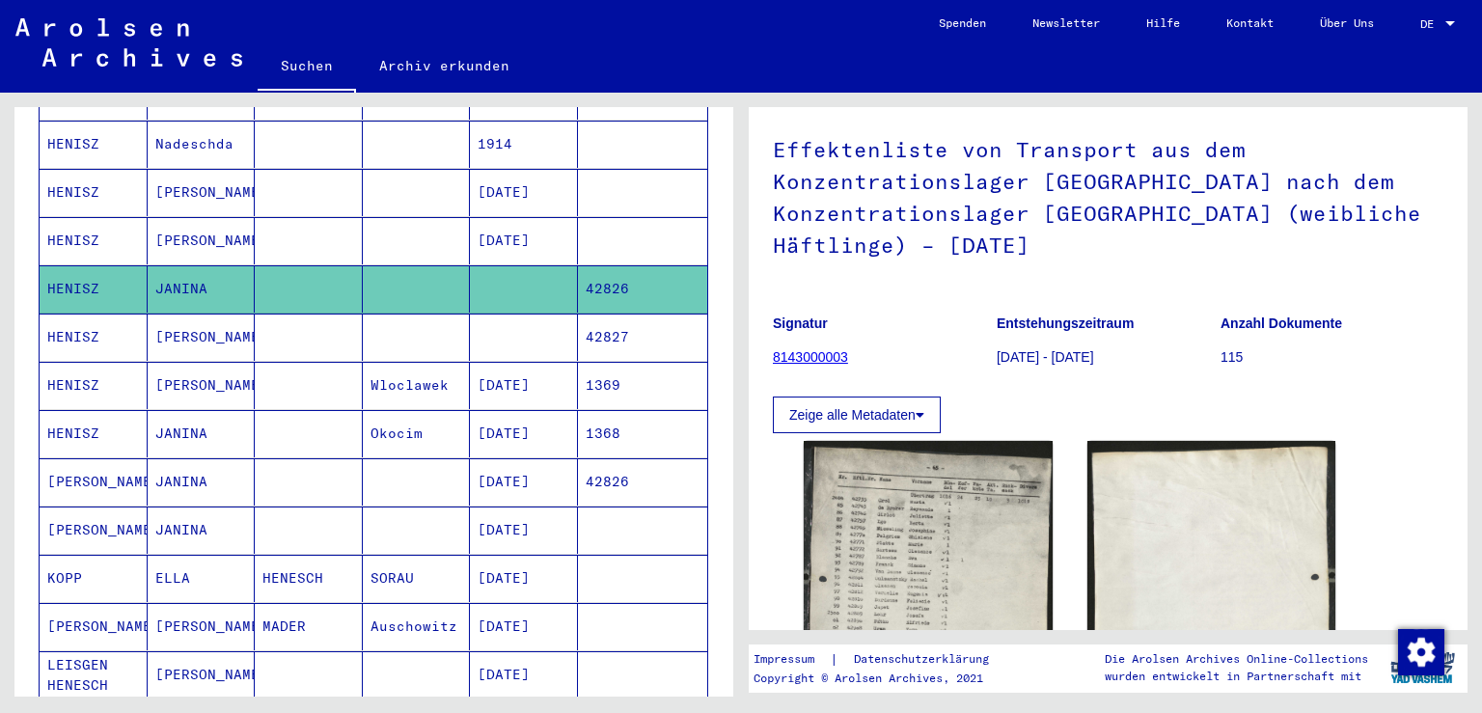
click at [75, 265] on mat-cell "HENISZ" at bounding box center [94, 288] width 108 height 47
click at [80, 172] on mat-cell "HENISZ" at bounding box center [94, 192] width 108 height 47
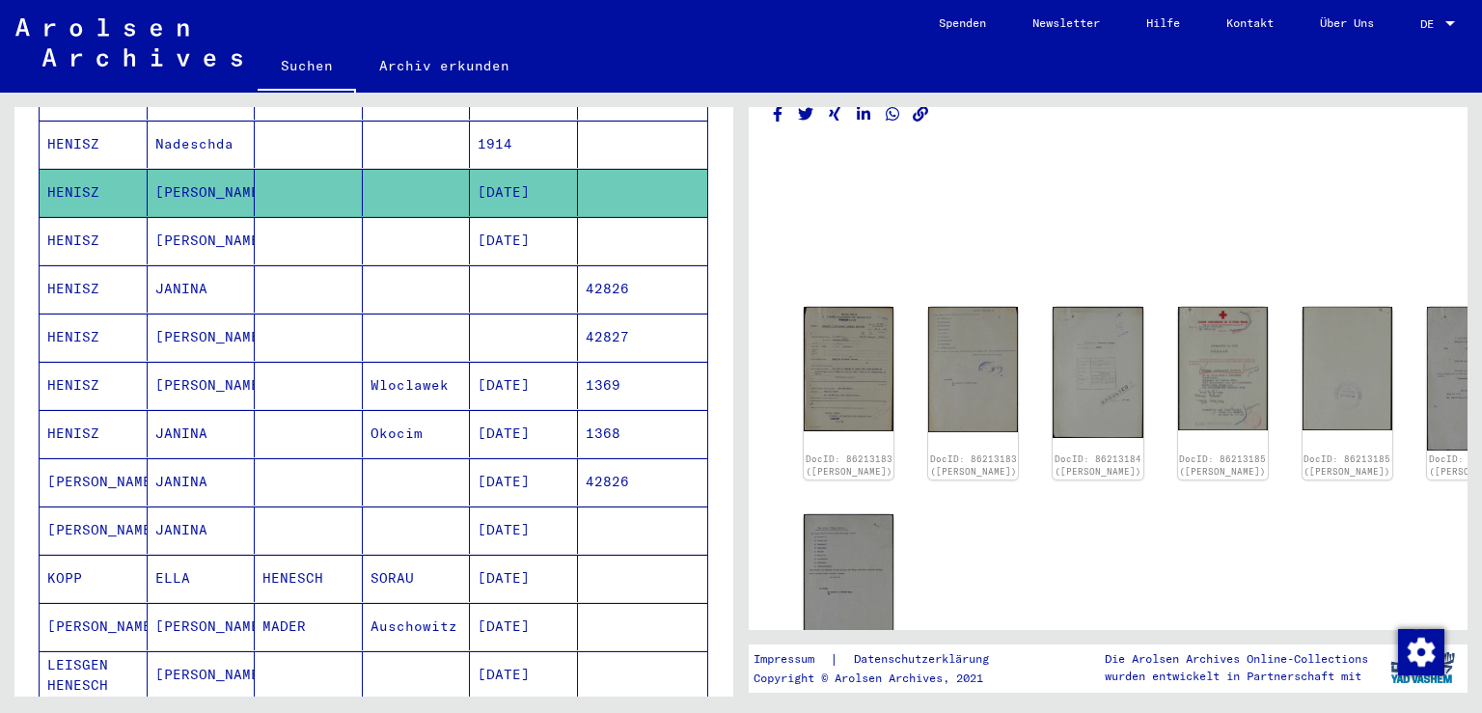
scroll to position [25, 0]
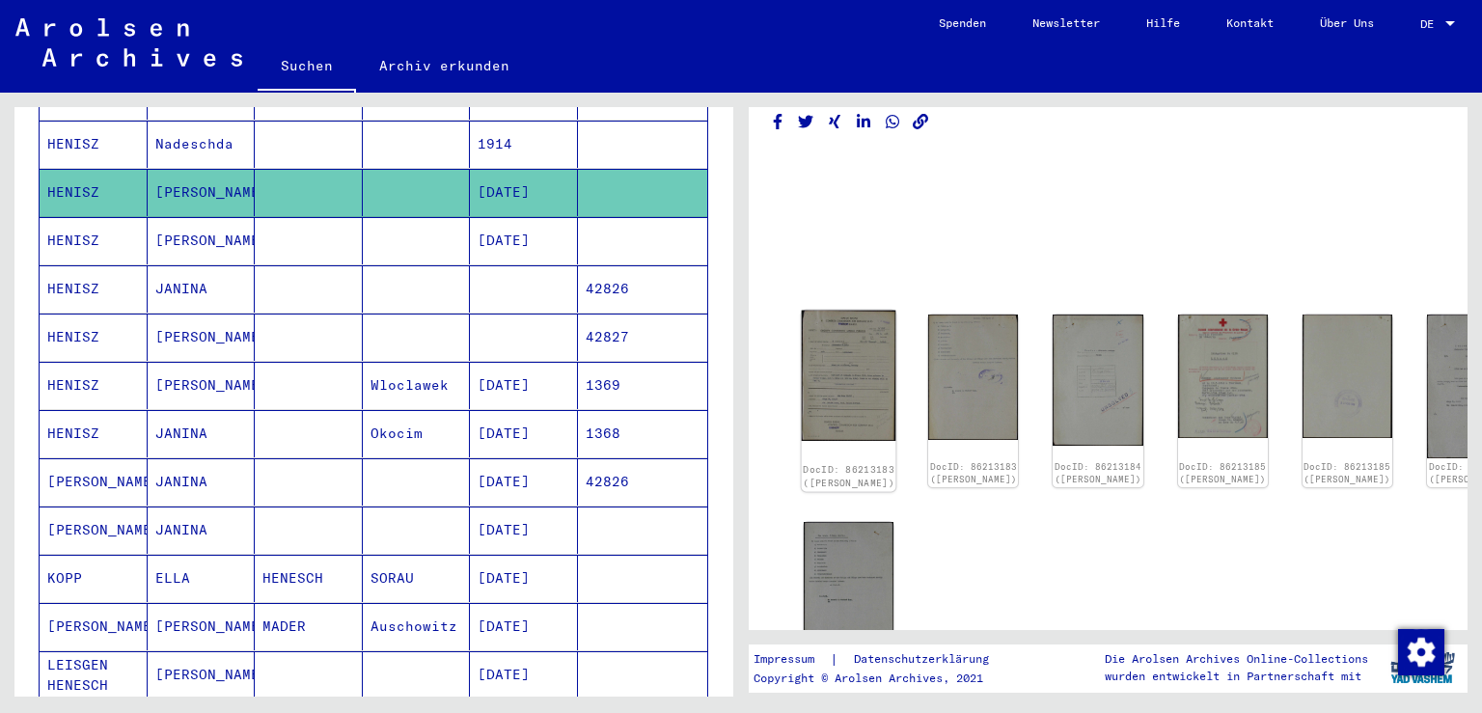
click at [835, 345] on img at bounding box center [849, 376] width 95 height 131
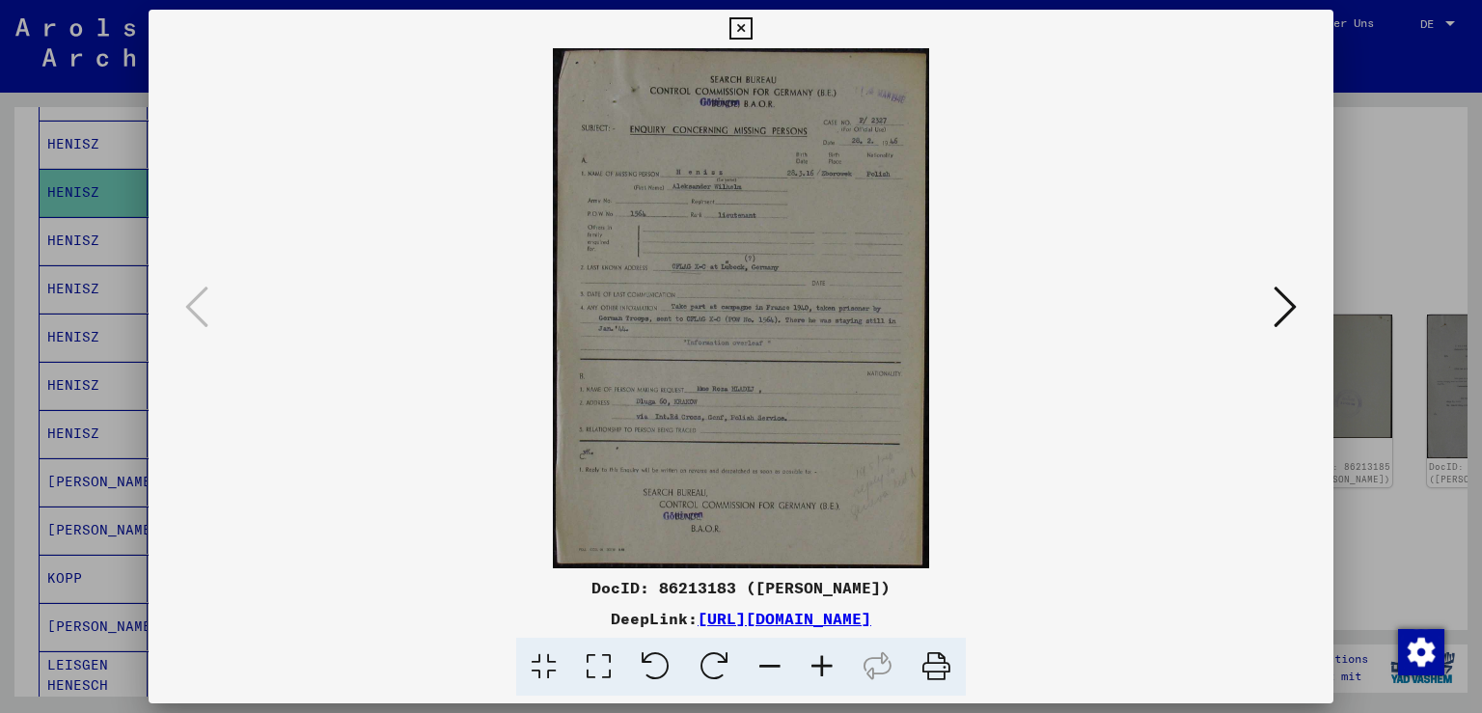
click at [1285, 320] on icon at bounding box center [1285, 307] width 23 height 46
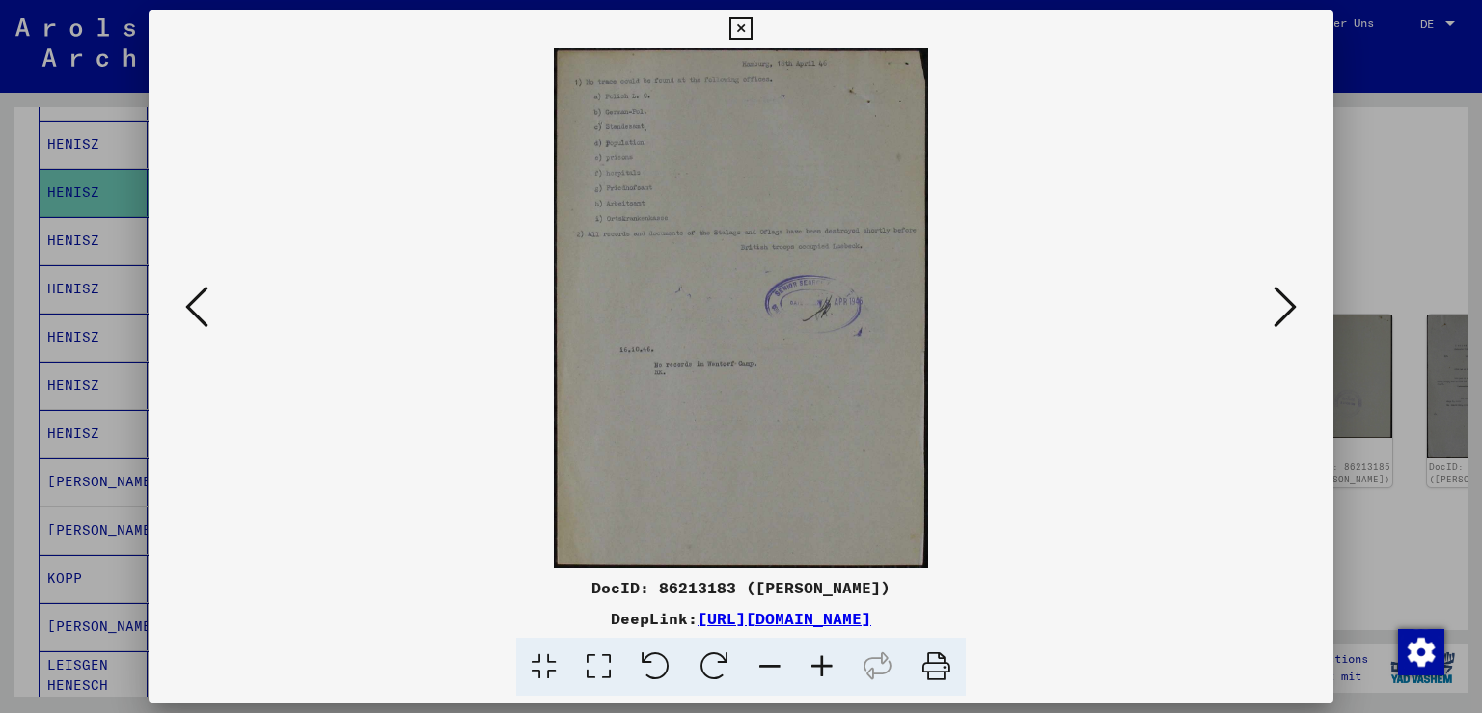
click at [1285, 320] on icon at bounding box center [1285, 307] width 23 height 46
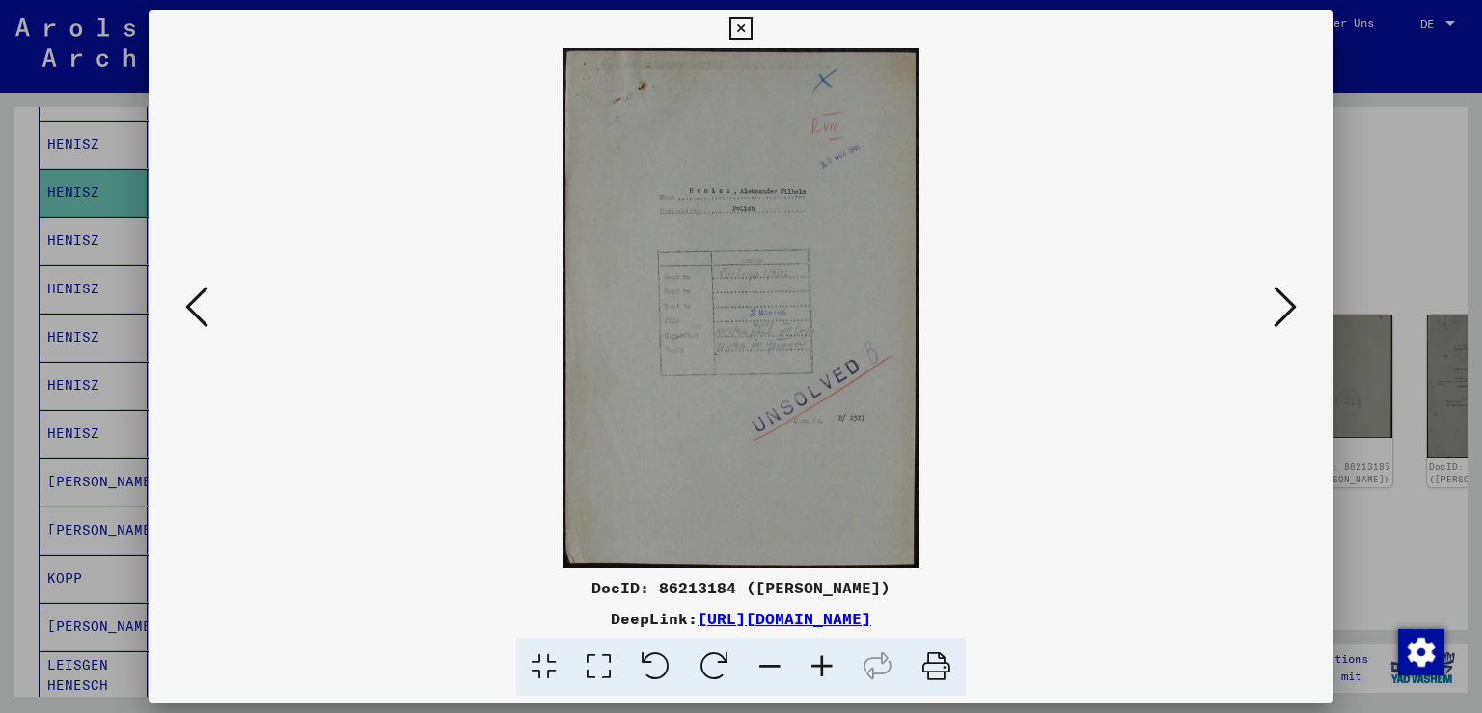
click at [1285, 320] on icon at bounding box center [1285, 307] width 23 height 46
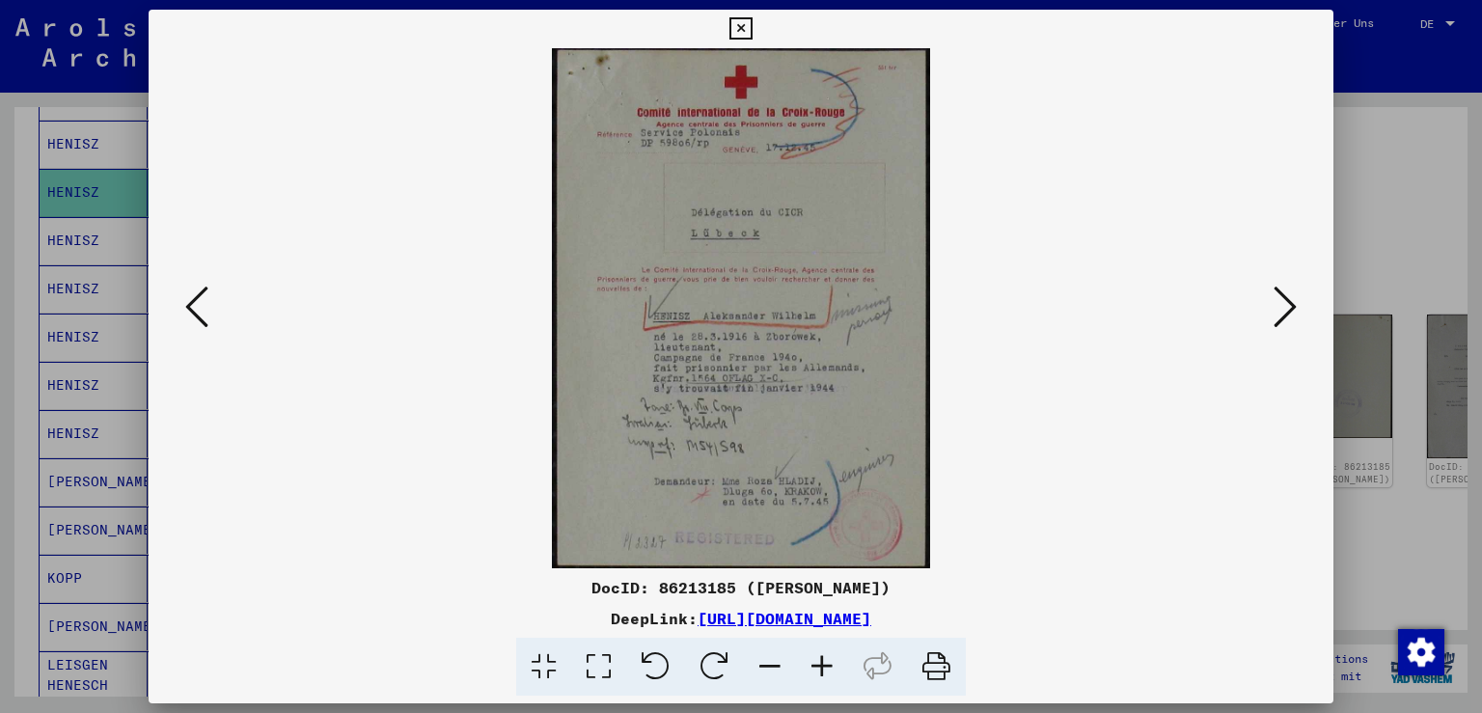
click at [1285, 320] on icon at bounding box center [1285, 307] width 23 height 46
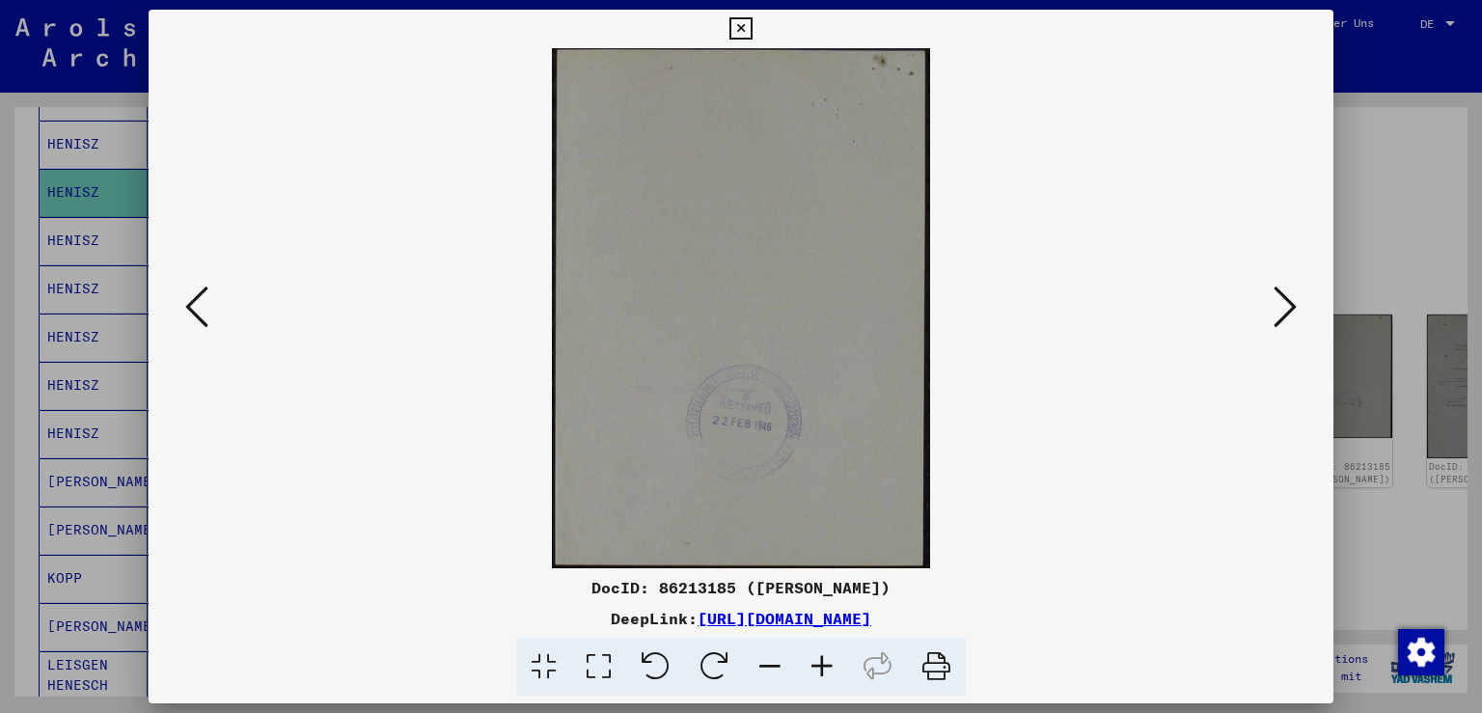
click at [1285, 320] on icon at bounding box center [1285, 307] width 23 height 46
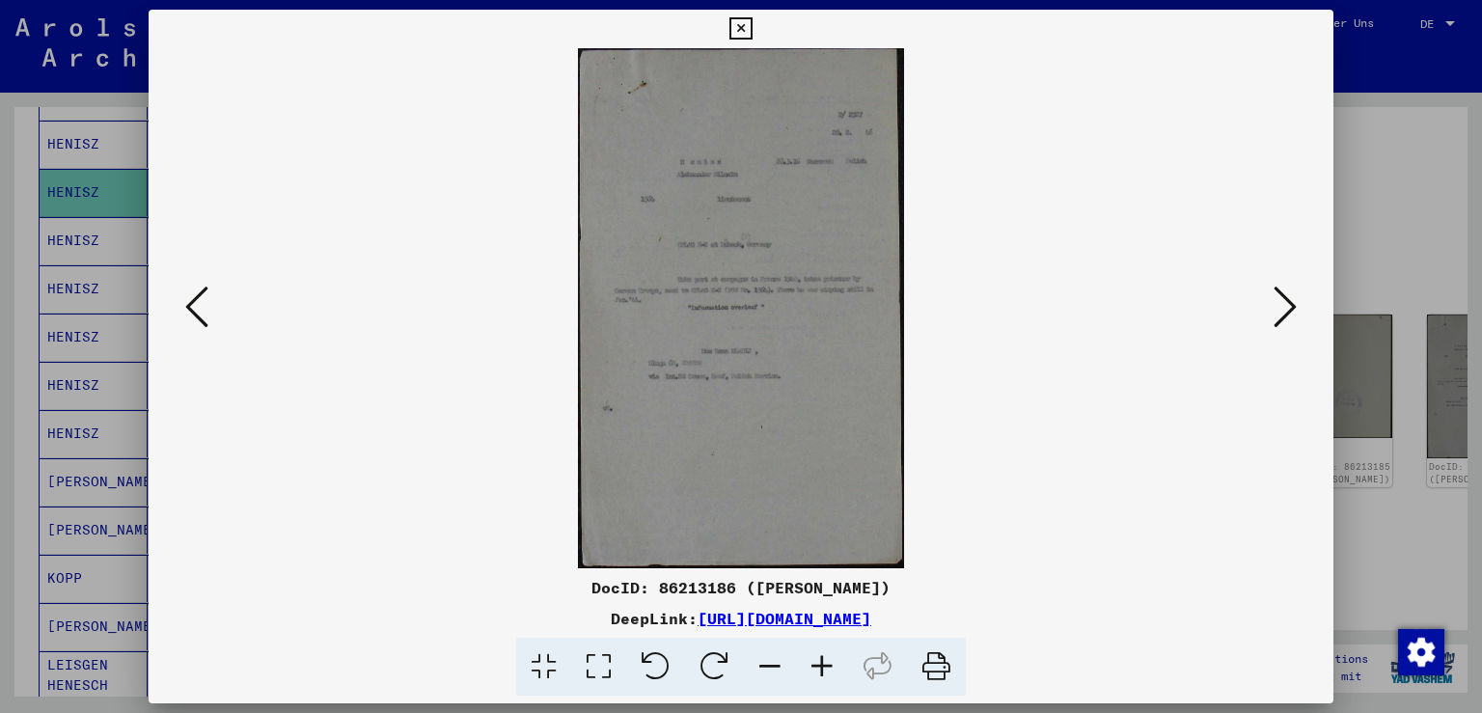
click at [1285, 320] on icon at bounding box center [1285, 307] width 23 height 46
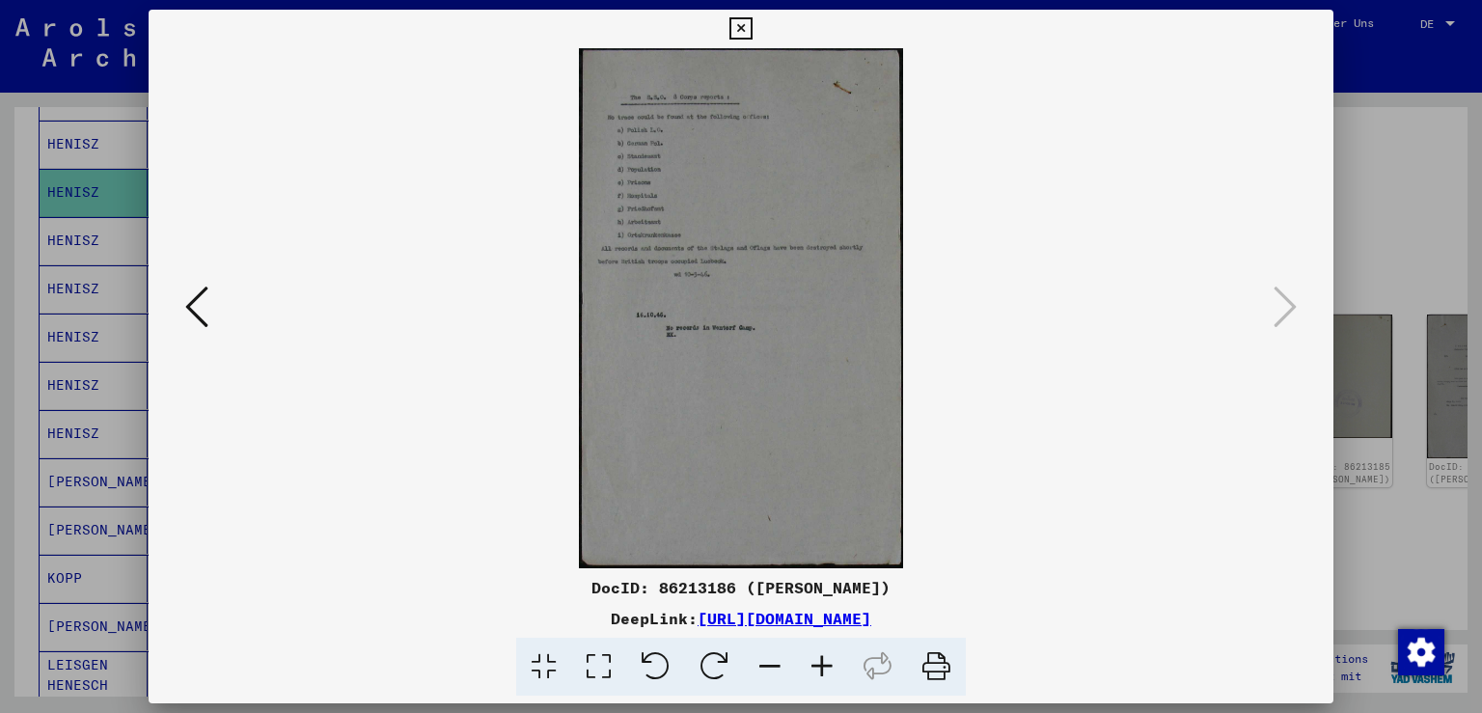
click at [752, 29] on icon at bounding box center [741, 28] width 22 height 23
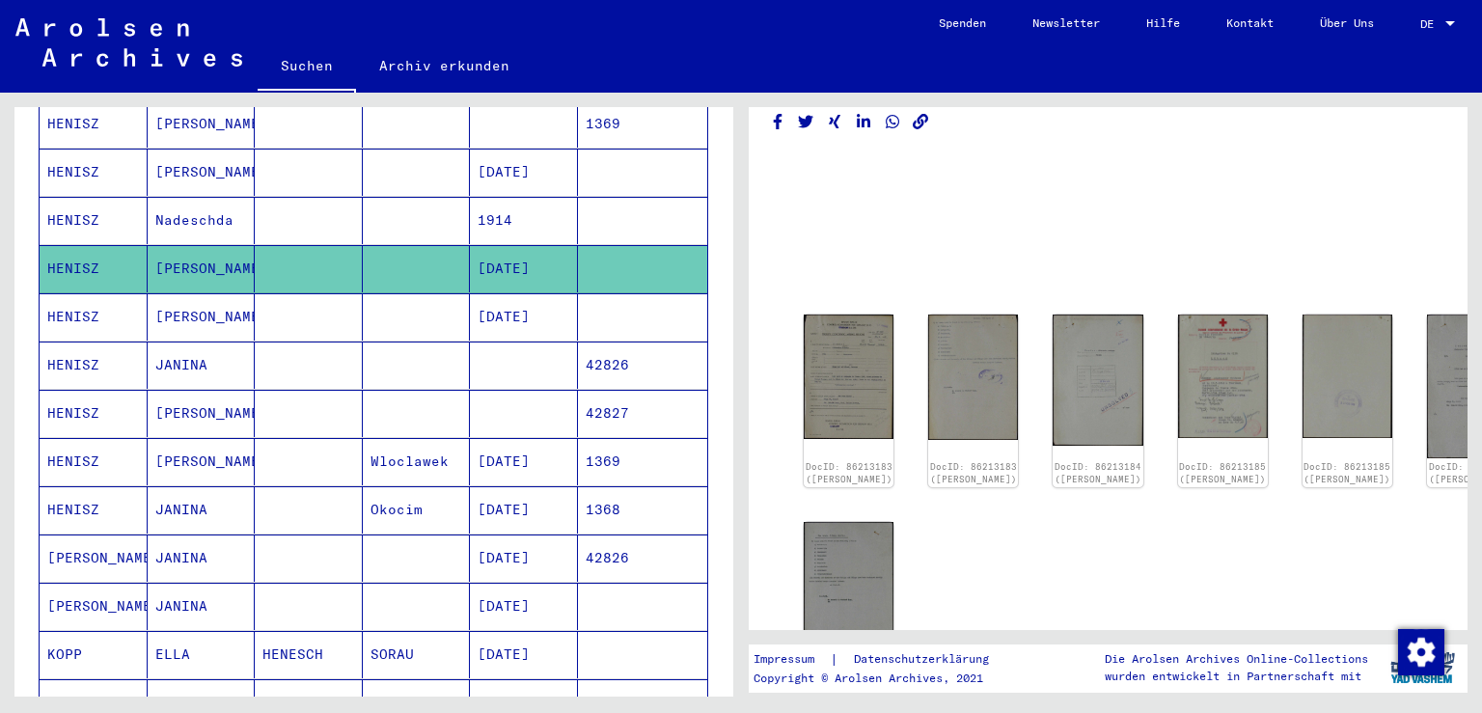
scroll to position [238, 0]
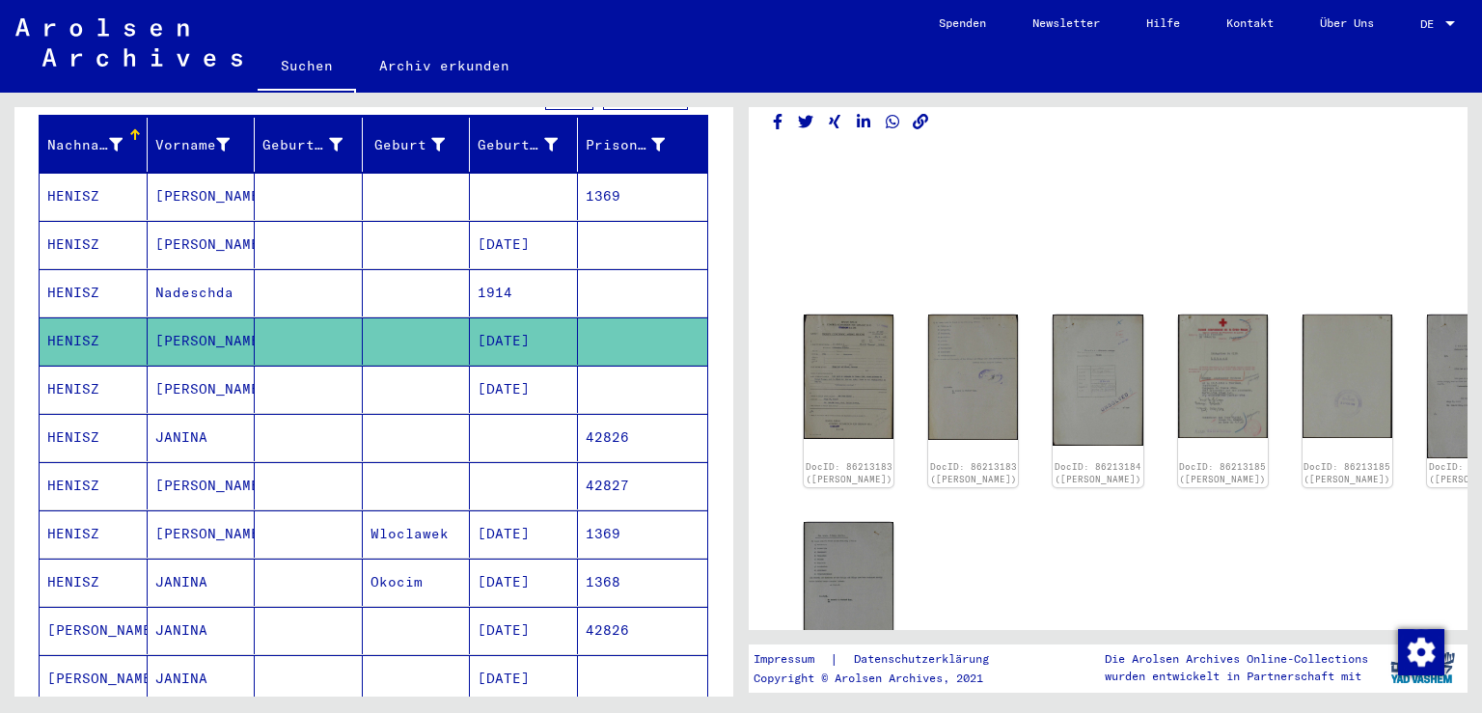
click at [91, 221] on mat-cell "HENISZ" at bounding box center [94, 244] width 108 height 47
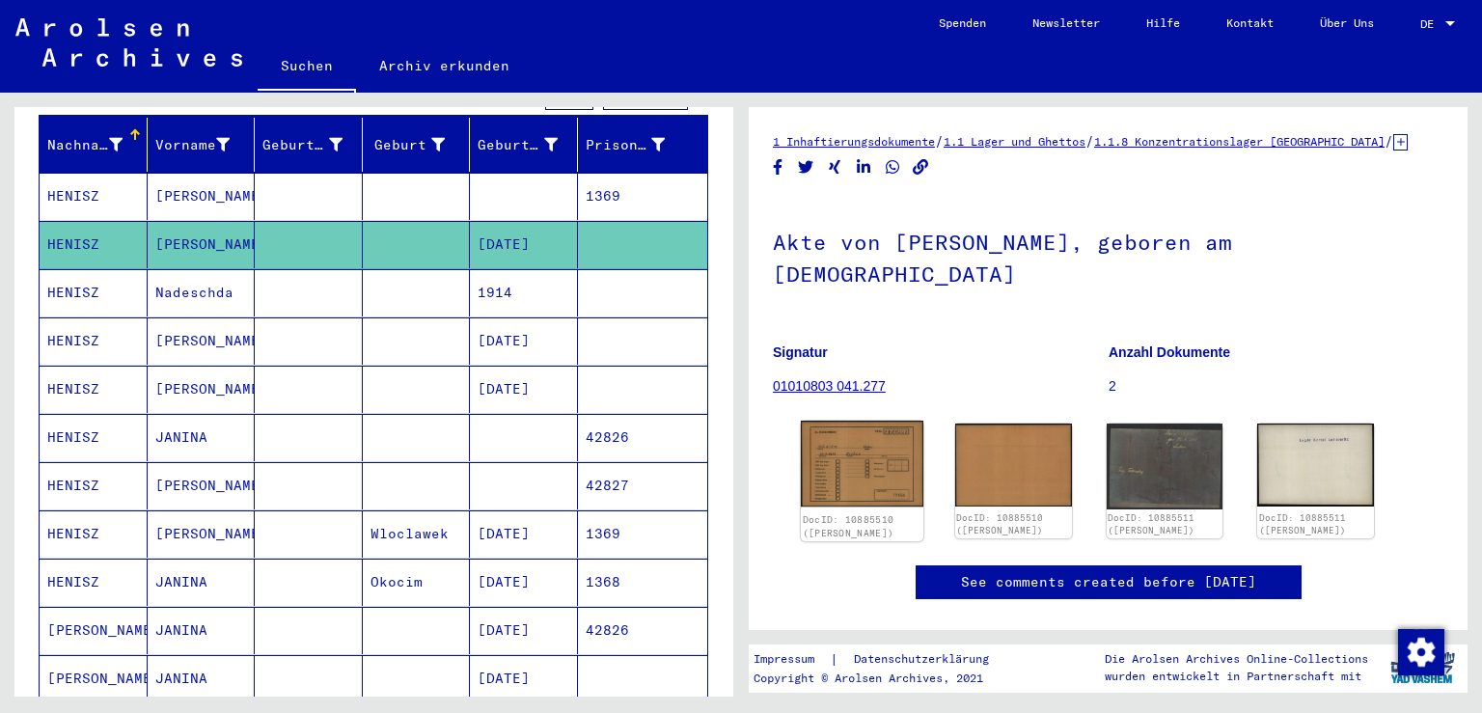
click at [870, 440] on img at bounding box center [862, 464] width 123 height 87
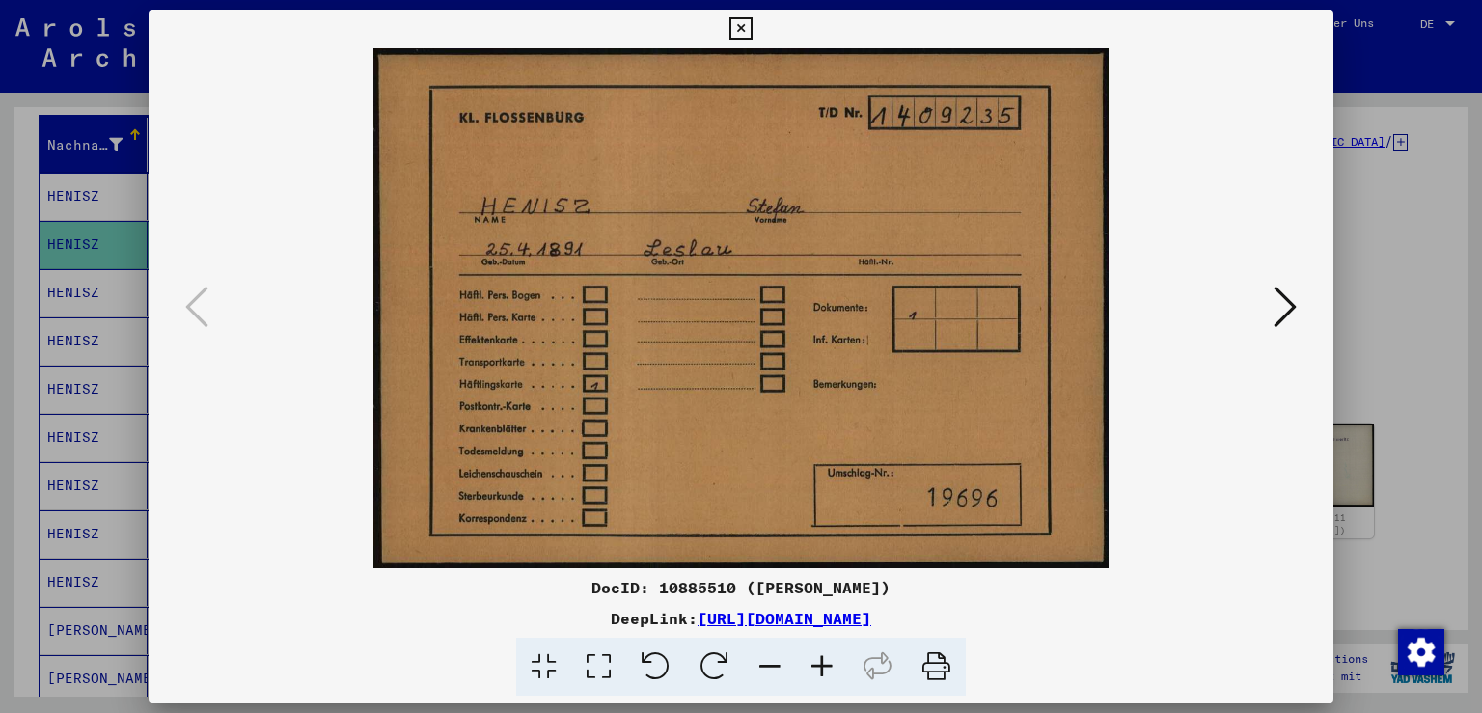
click at [1297, 311] on icon at bounding box center [1285, 307] width 23 height 46
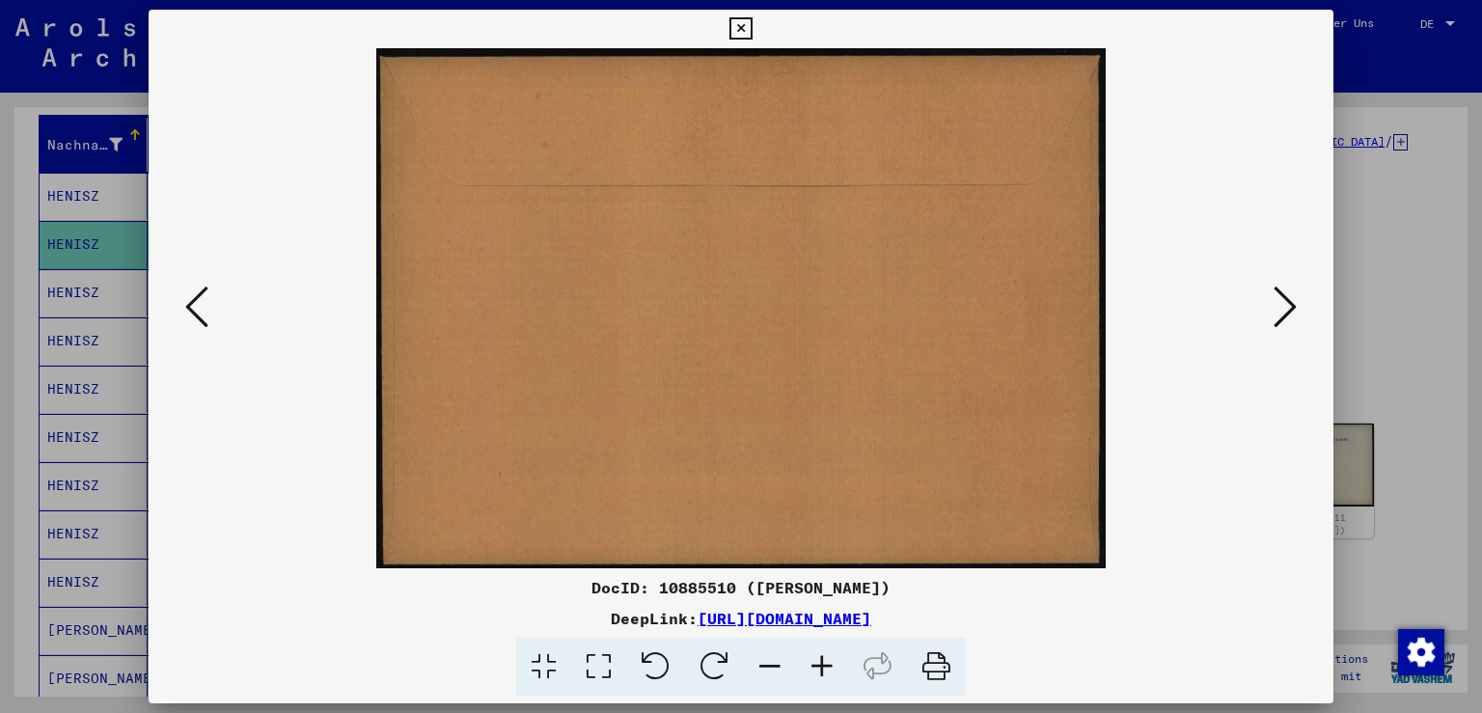
click at [1297, 311] on icon at bounding box center [1285, 307] width 23 height 46
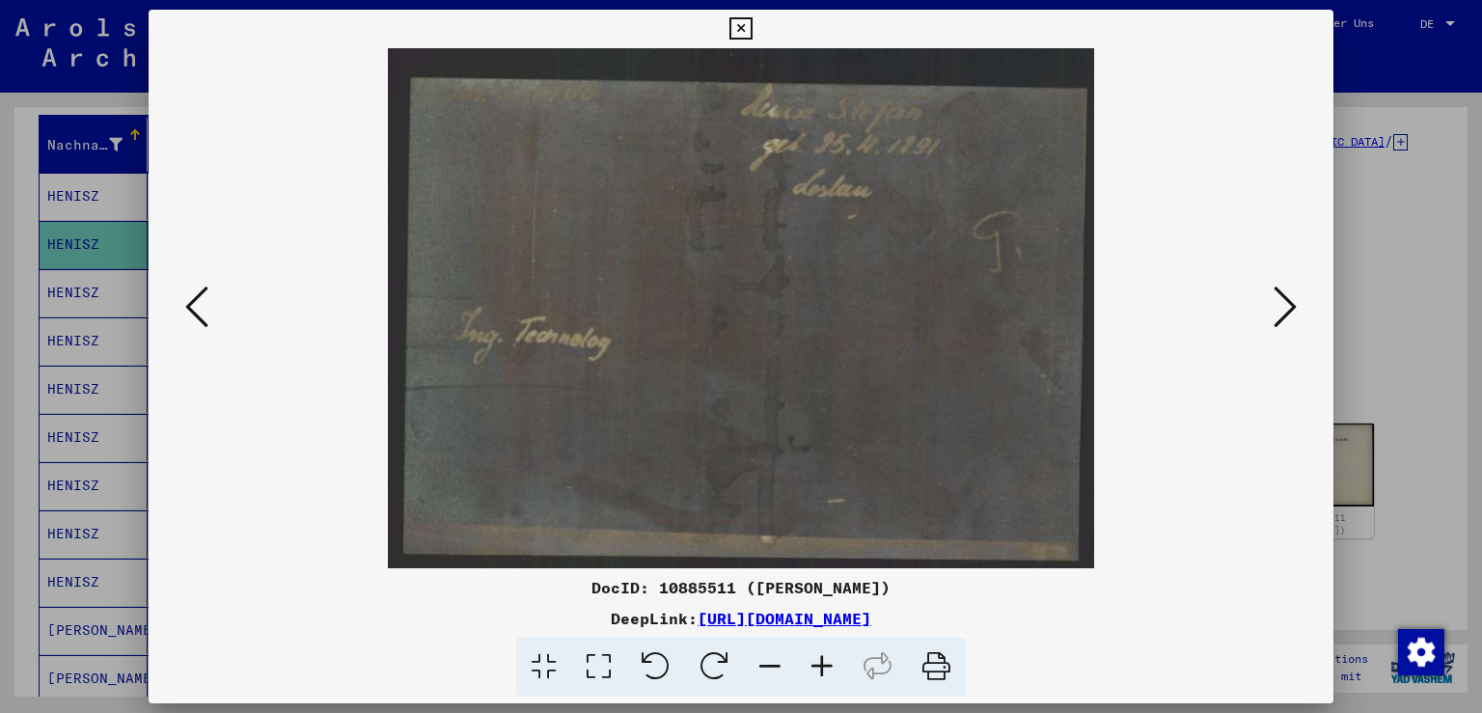
click at [1297, 311] on icon at bounding box center [1285, 307] width 23 height 46
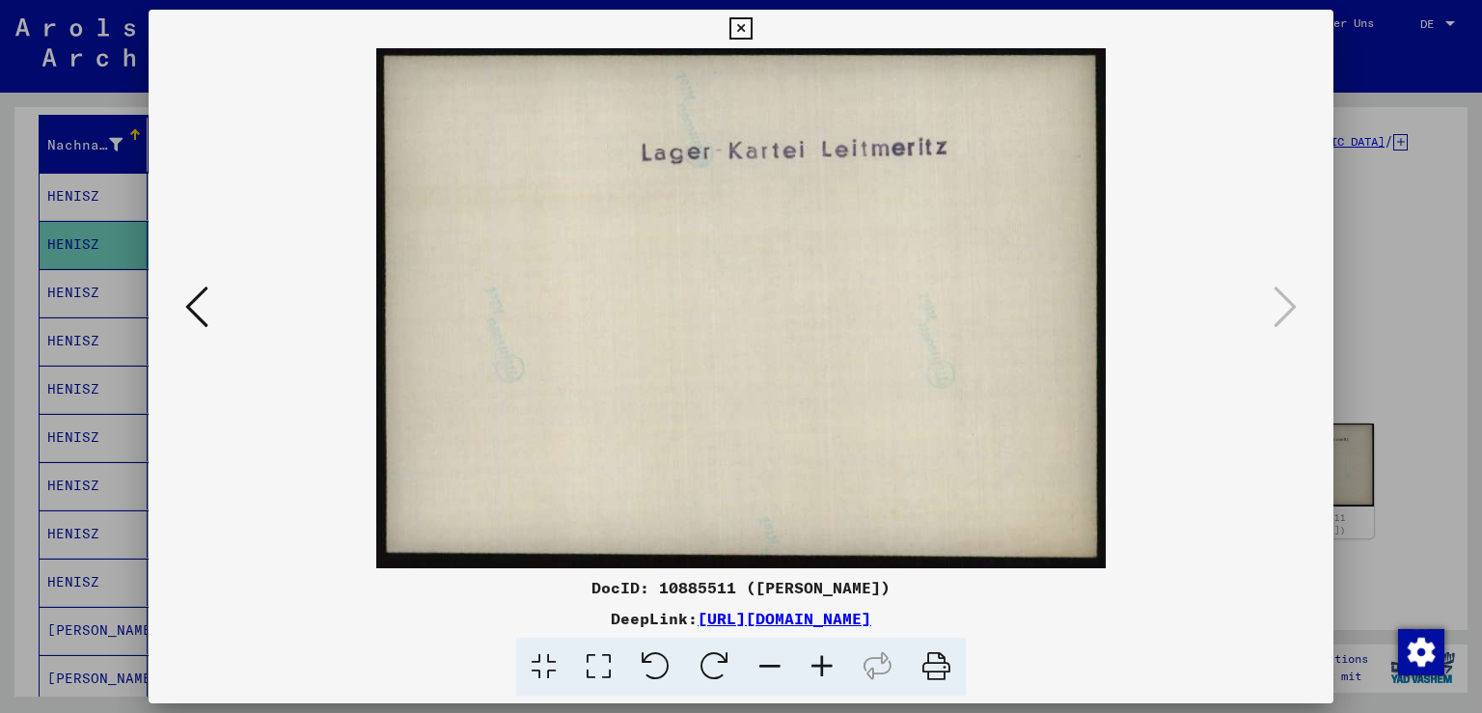
click at [752, 22] on icon at bounding box center [741, 28] width 22 height 23
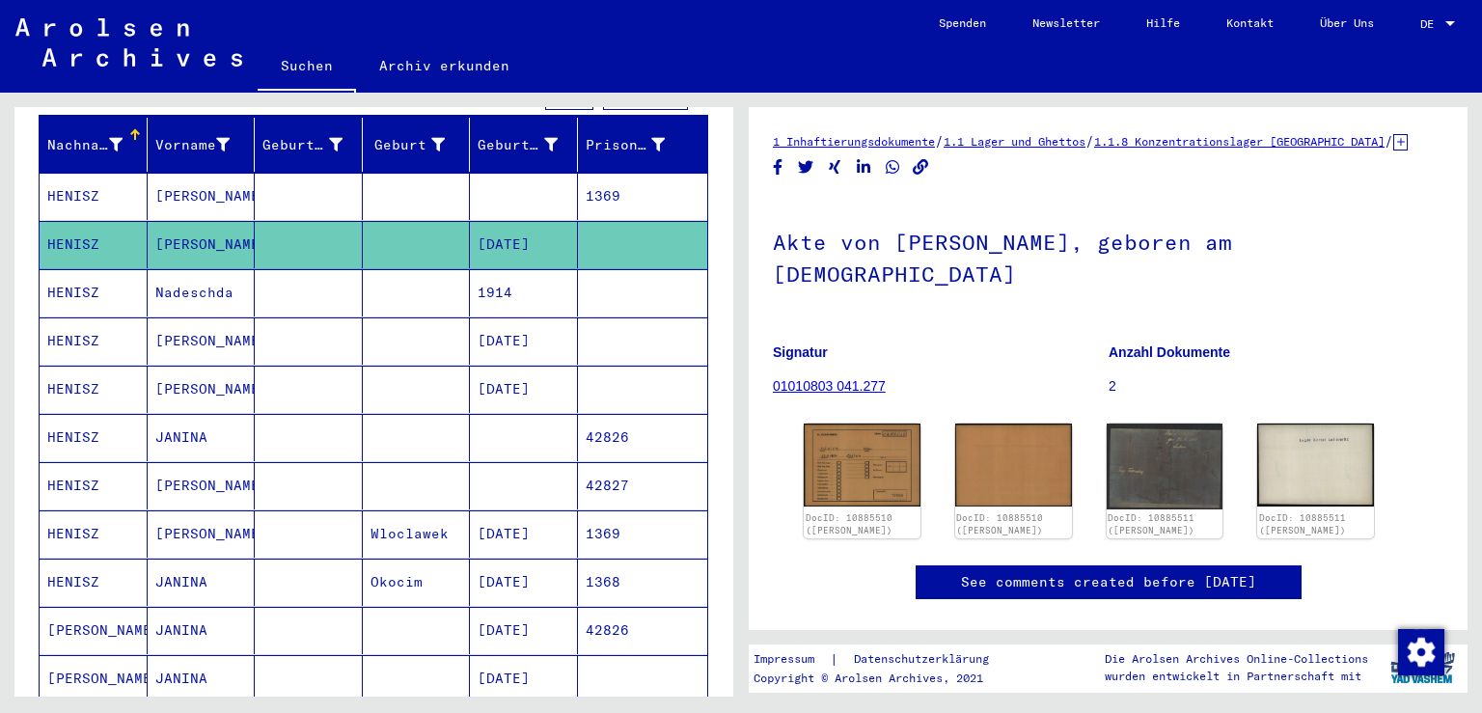
click at [92, 173] on mat-cell "HENISZ" at bounding box center [94, 196] width 108 height 47
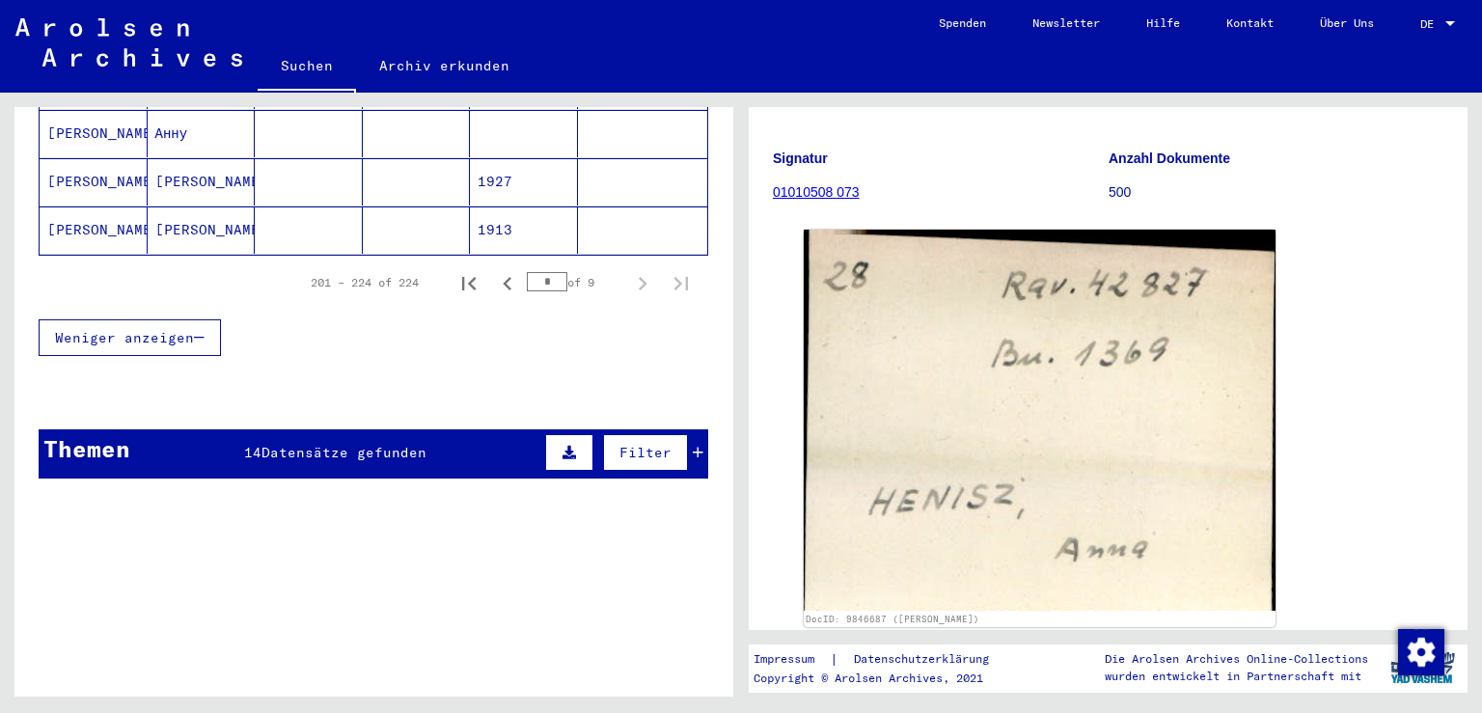
scroll to position [1364, 0]
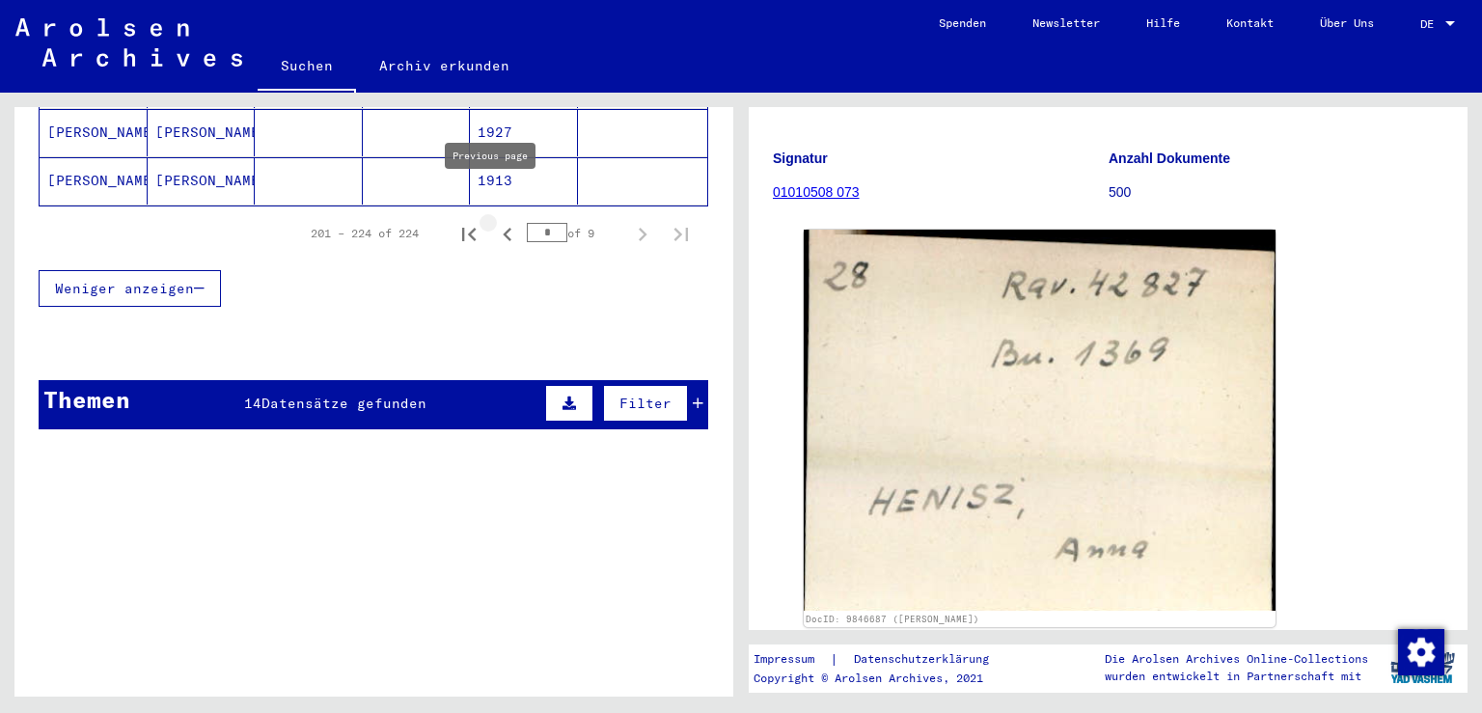
click at [494, 221] on icon "Previous page" at bounding box center [507, 234] width 27 height 27
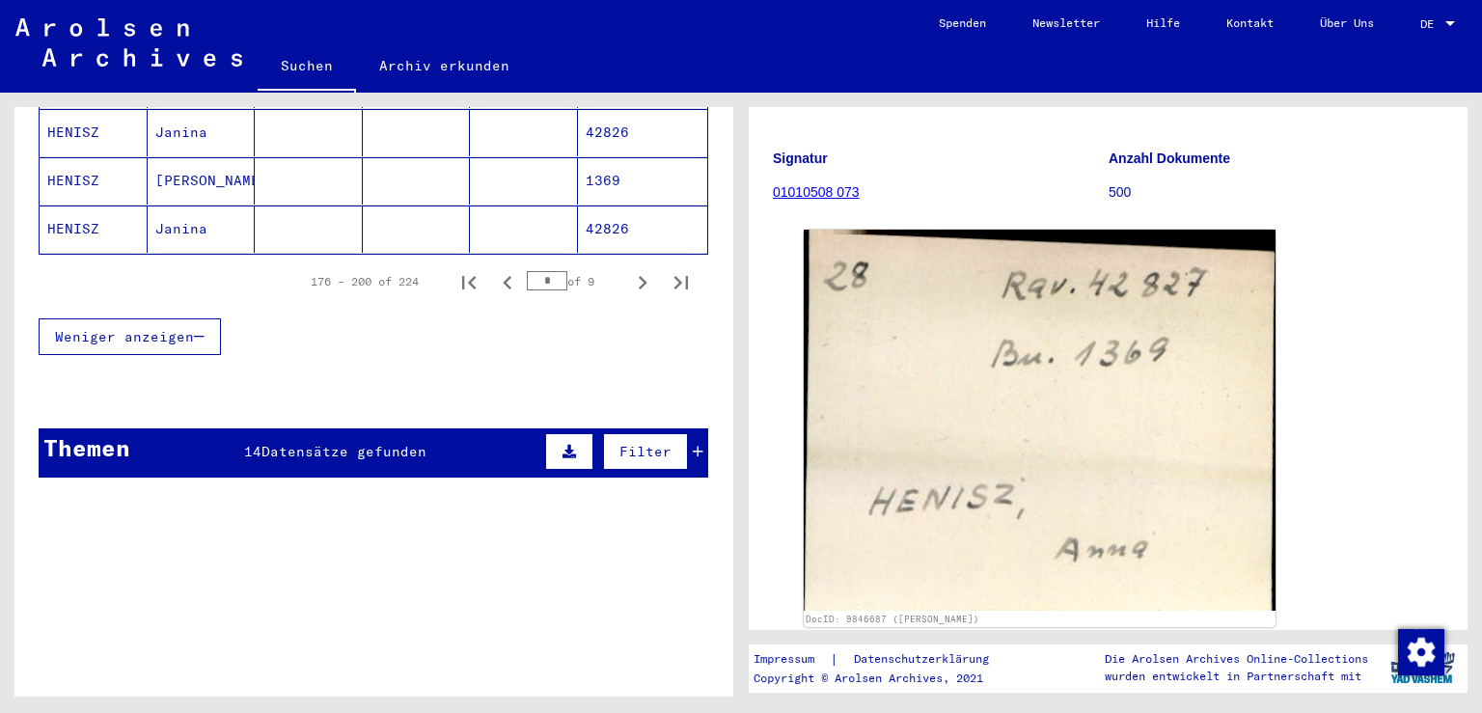
click at [69, 206] on mat-cell "HENISZ" at bounding box center [94, 229] width 108 height 47
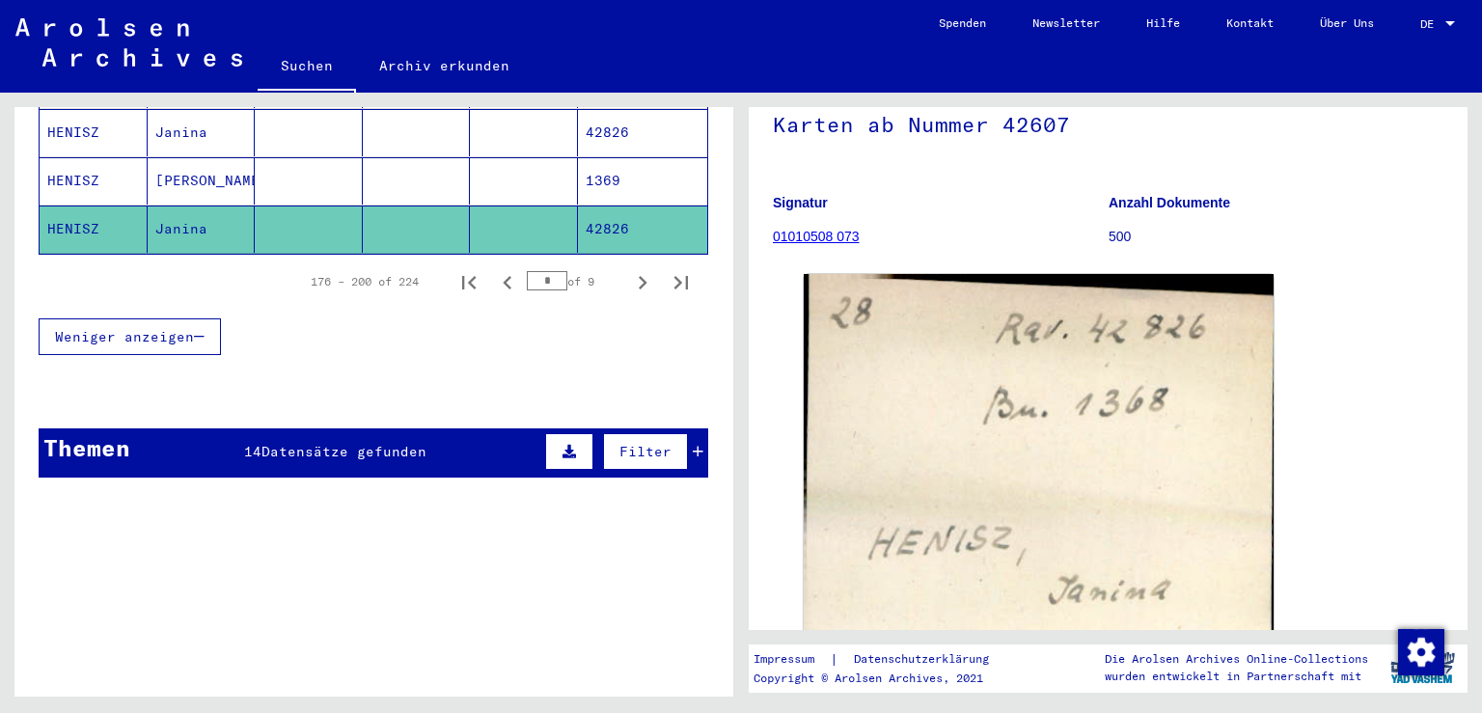
scroll to position [108, 0]
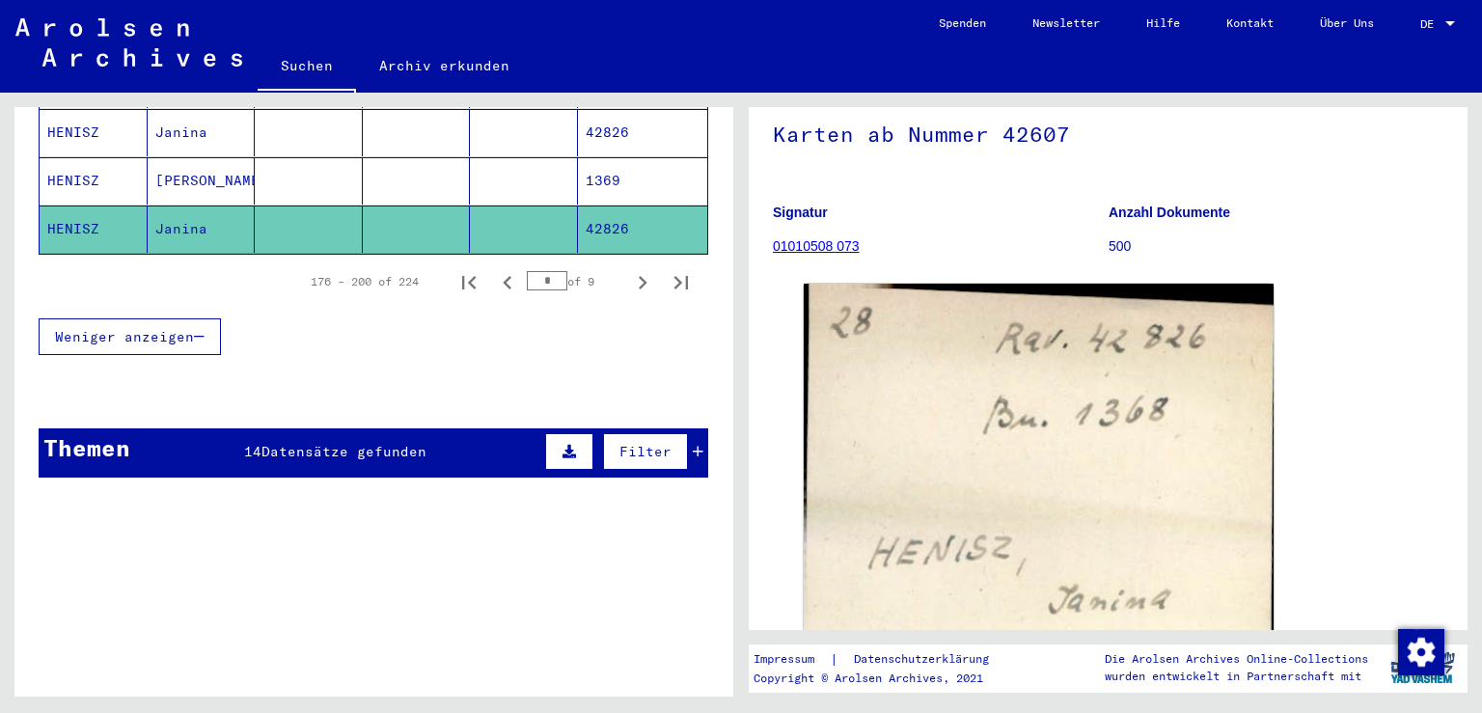
click at [64, 157] on mat-cell "HENISZ" at bounding box center [94, 180] width 108 height 47
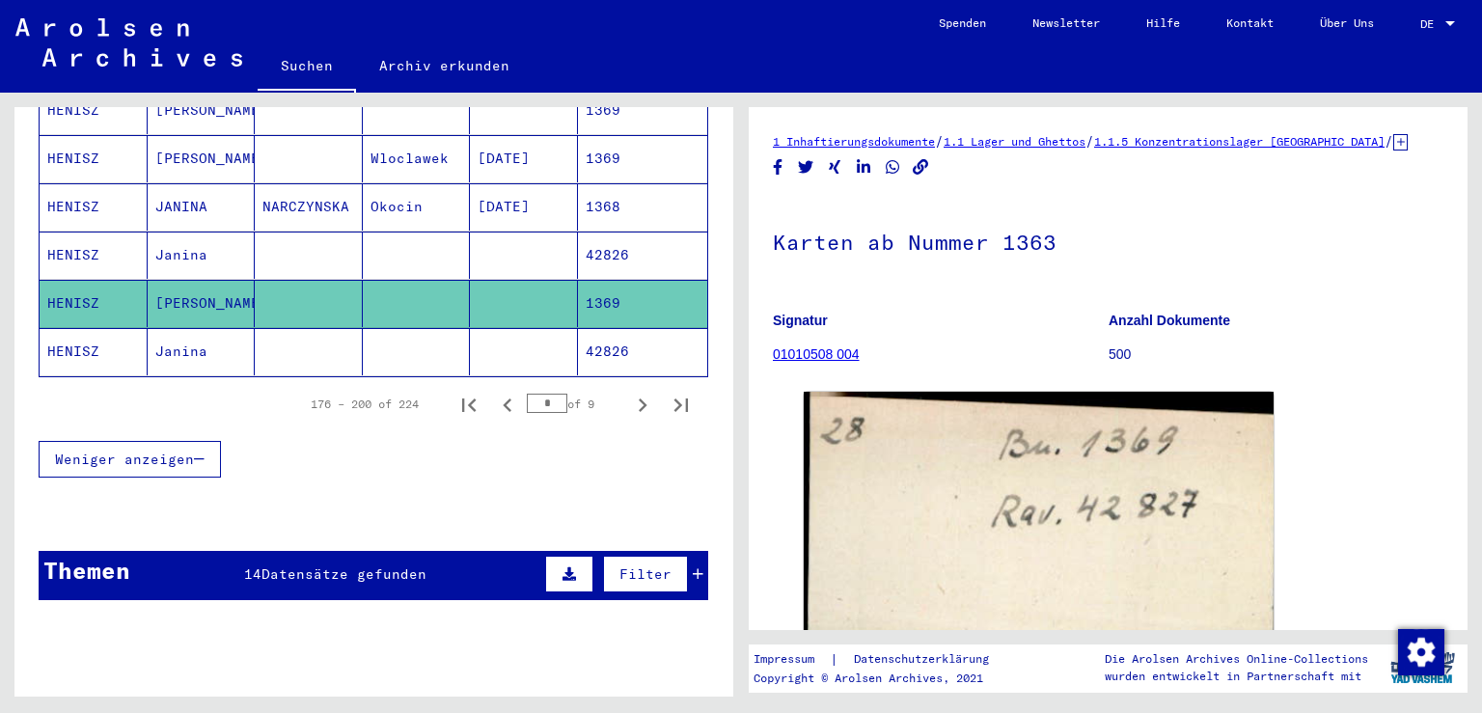
scroll to position [1127, 0]
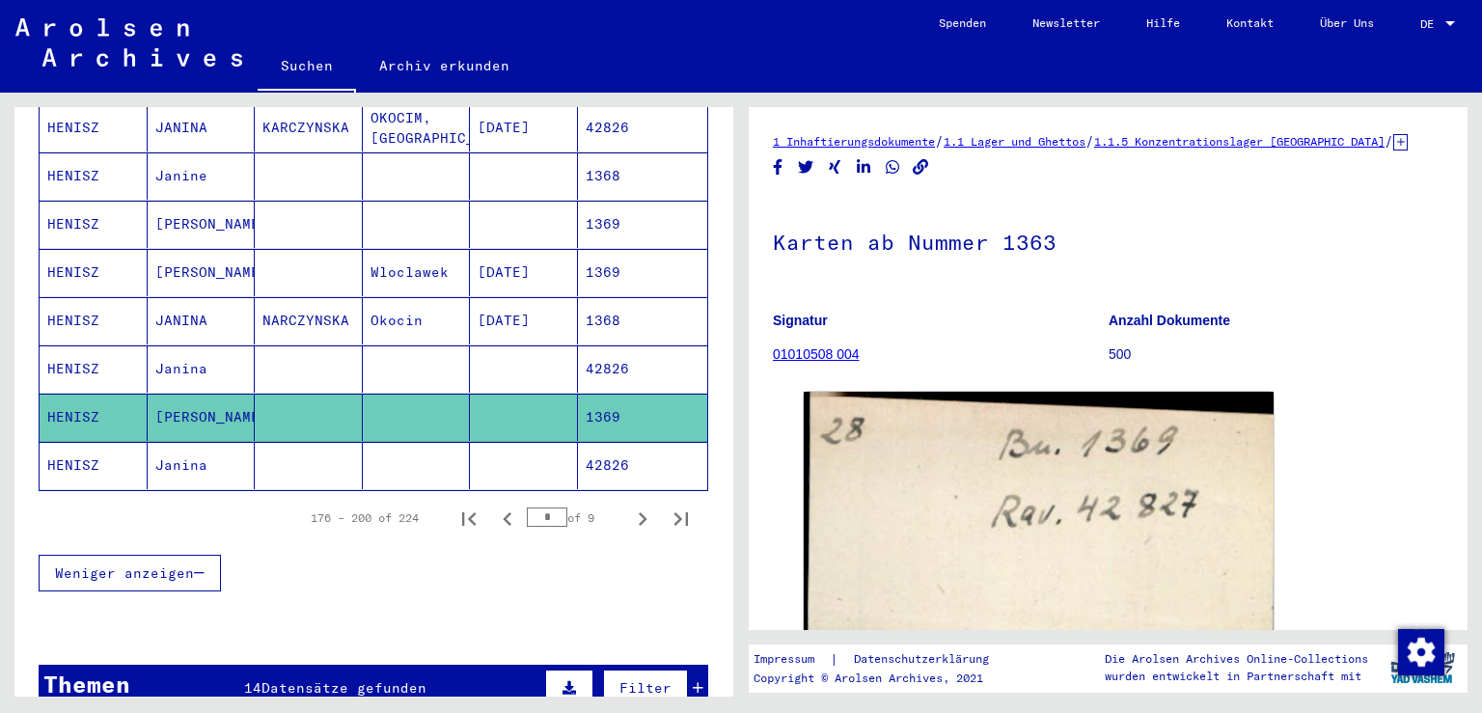
click at [78, 345] on mat-cell "HENISZ" at bounding box center [94, 368] width 108 height 47
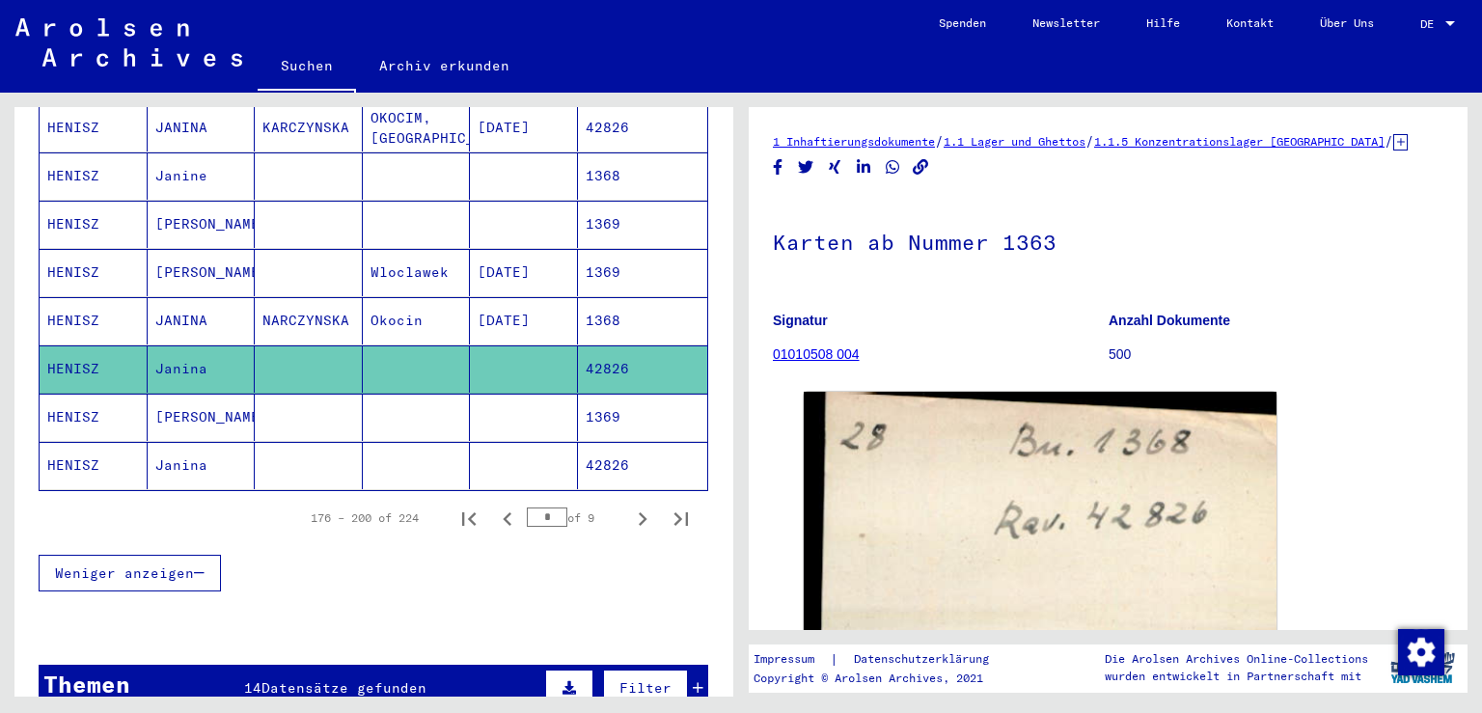
click at [78, 297] on mat-cell "HENISZ" at bounding box center [94, 320] width 108 height 47
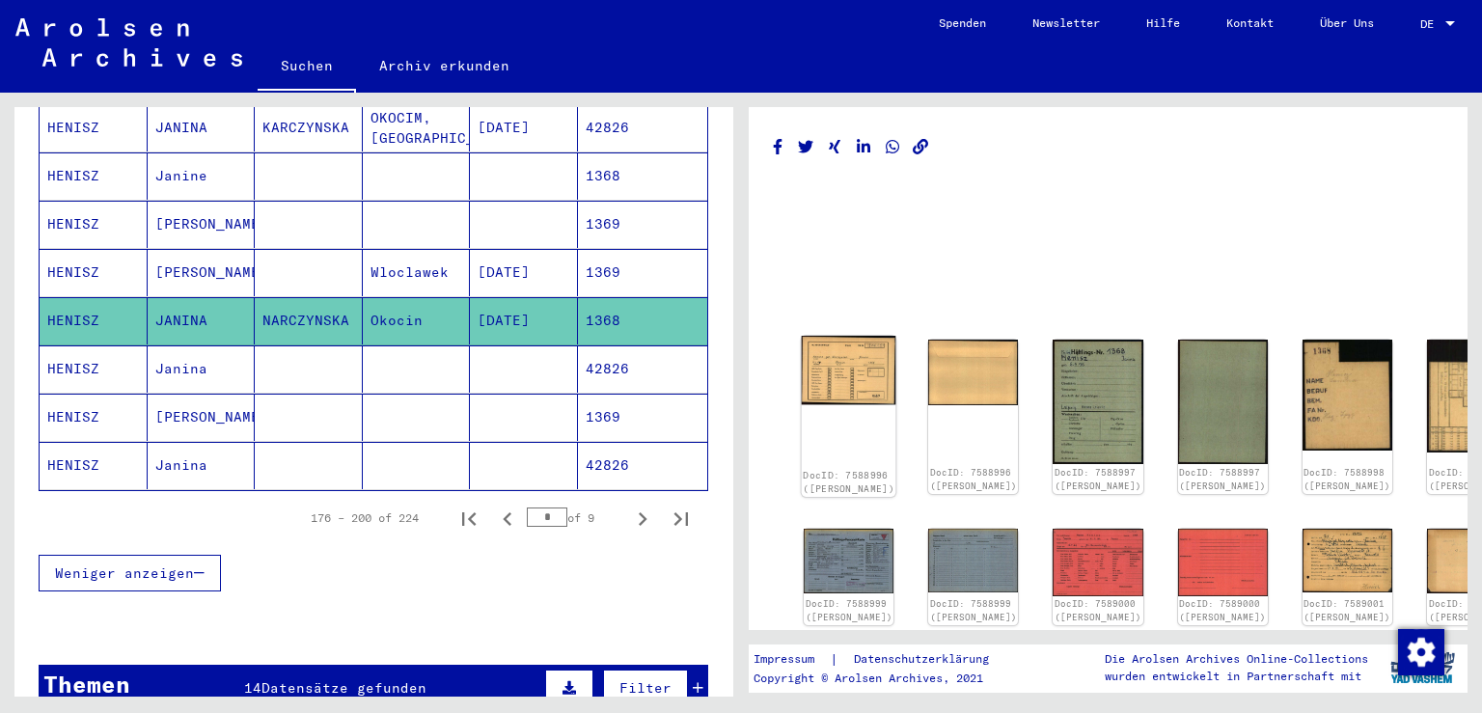
click at [840, 367] on img at bounding box center [849, 370] width 95 height 69
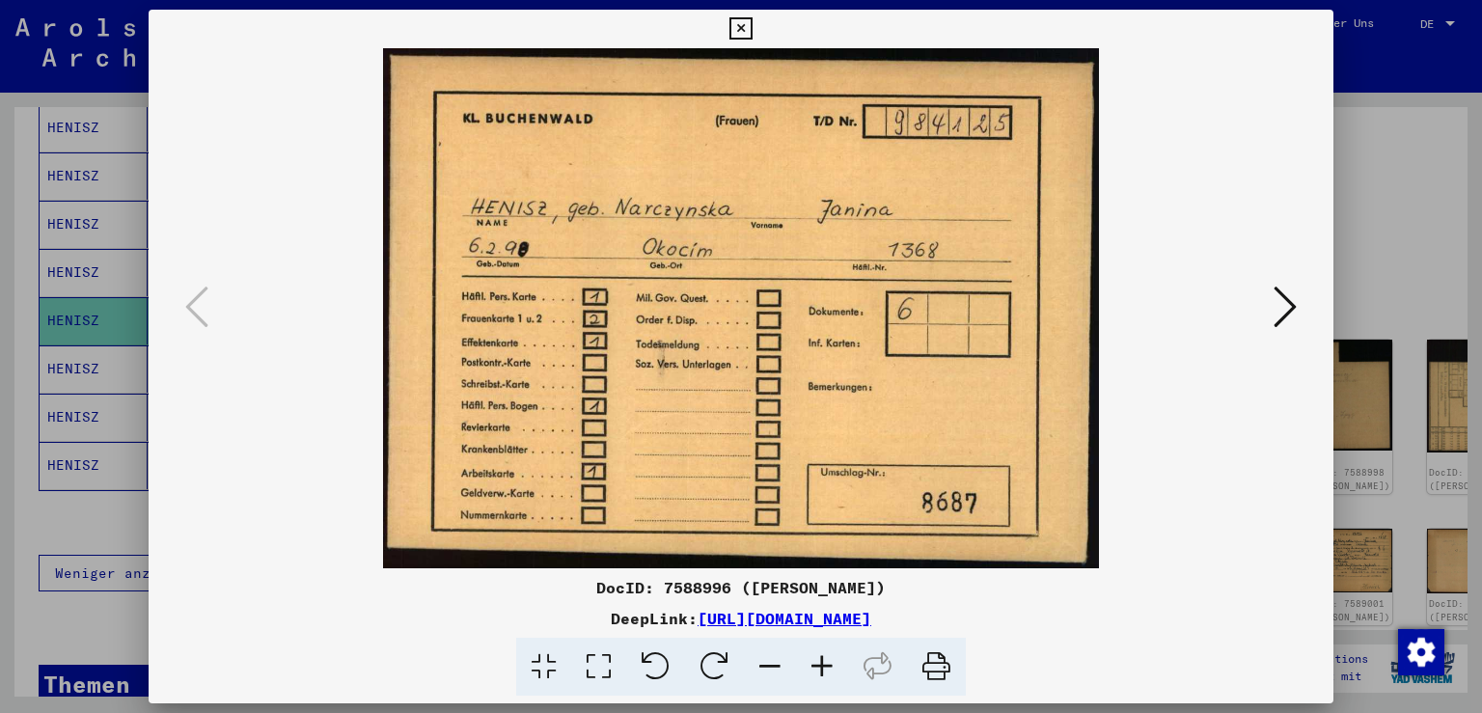
click at [1291, 307] on icon at bounding box center [1285, 307] width 23 height 46
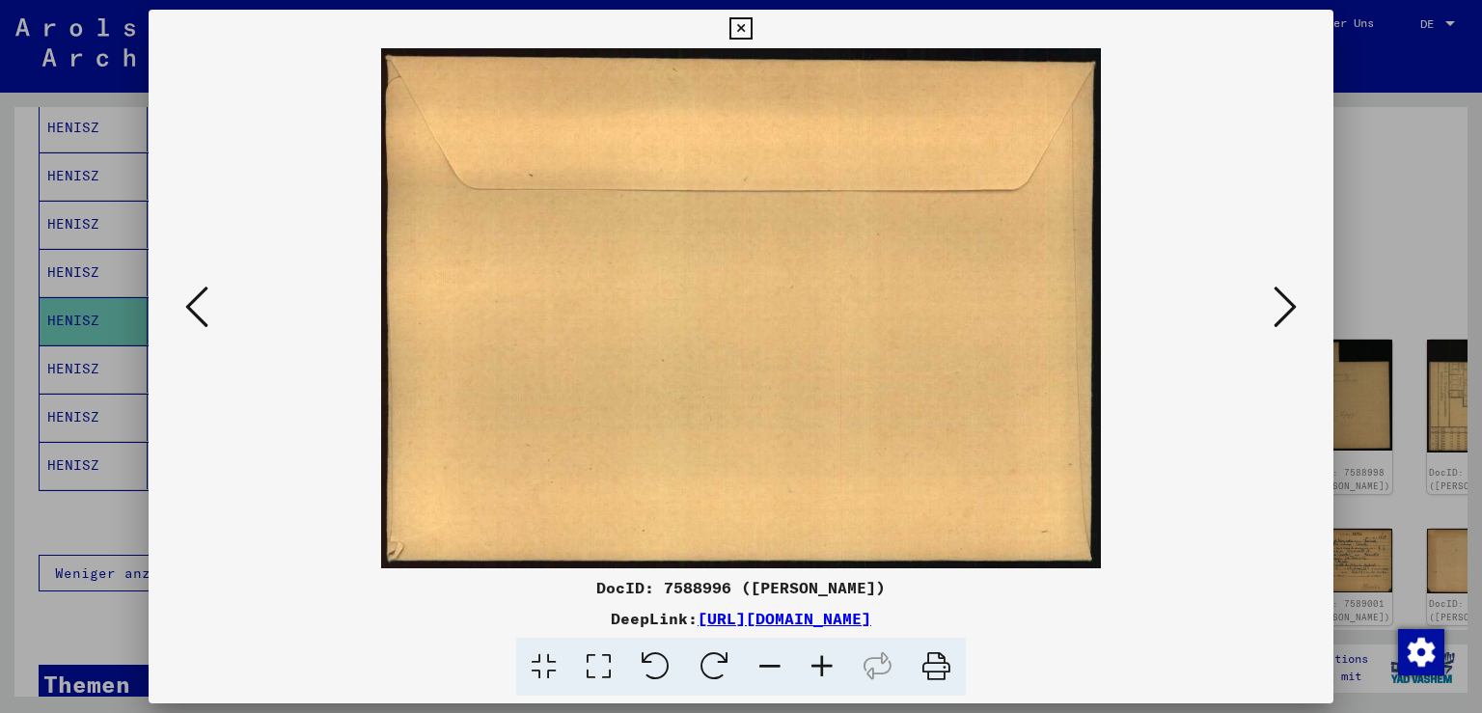
click at [1291, 307] on icon at bounding box center [1285, 307] width 23 height 46
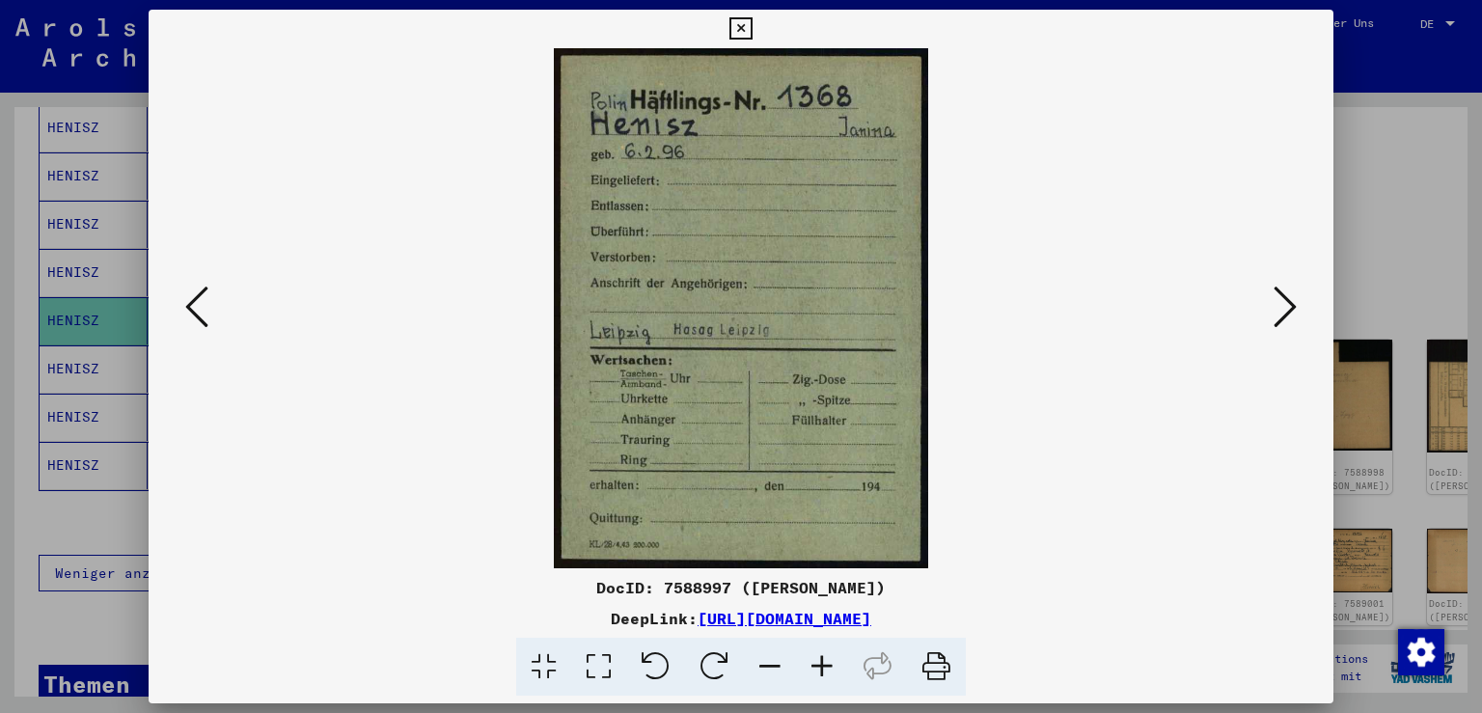
click at [1291, 307] on icon at bounding box center [1285, 307] width 23 height 46
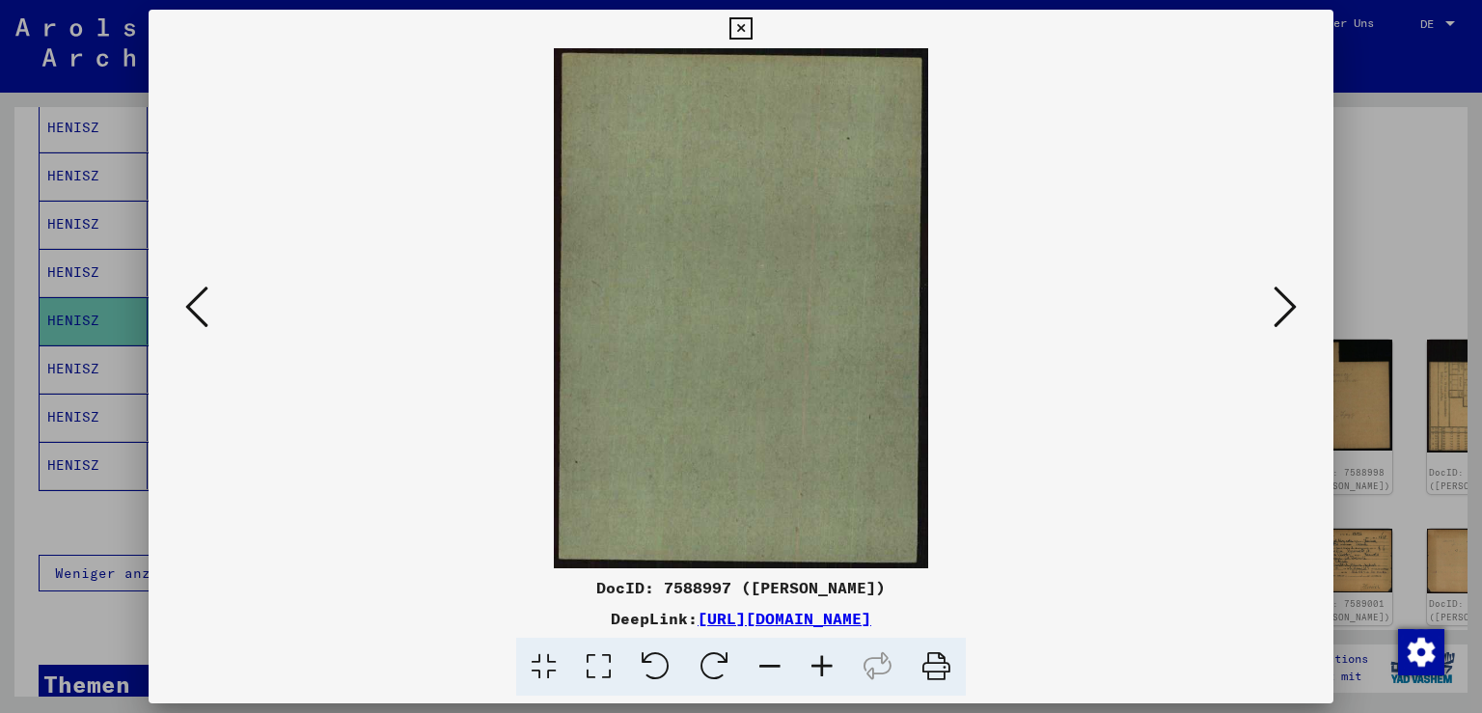
click at [1291, 307] on icon at bounding box center [1285, 307] width 23 height 46
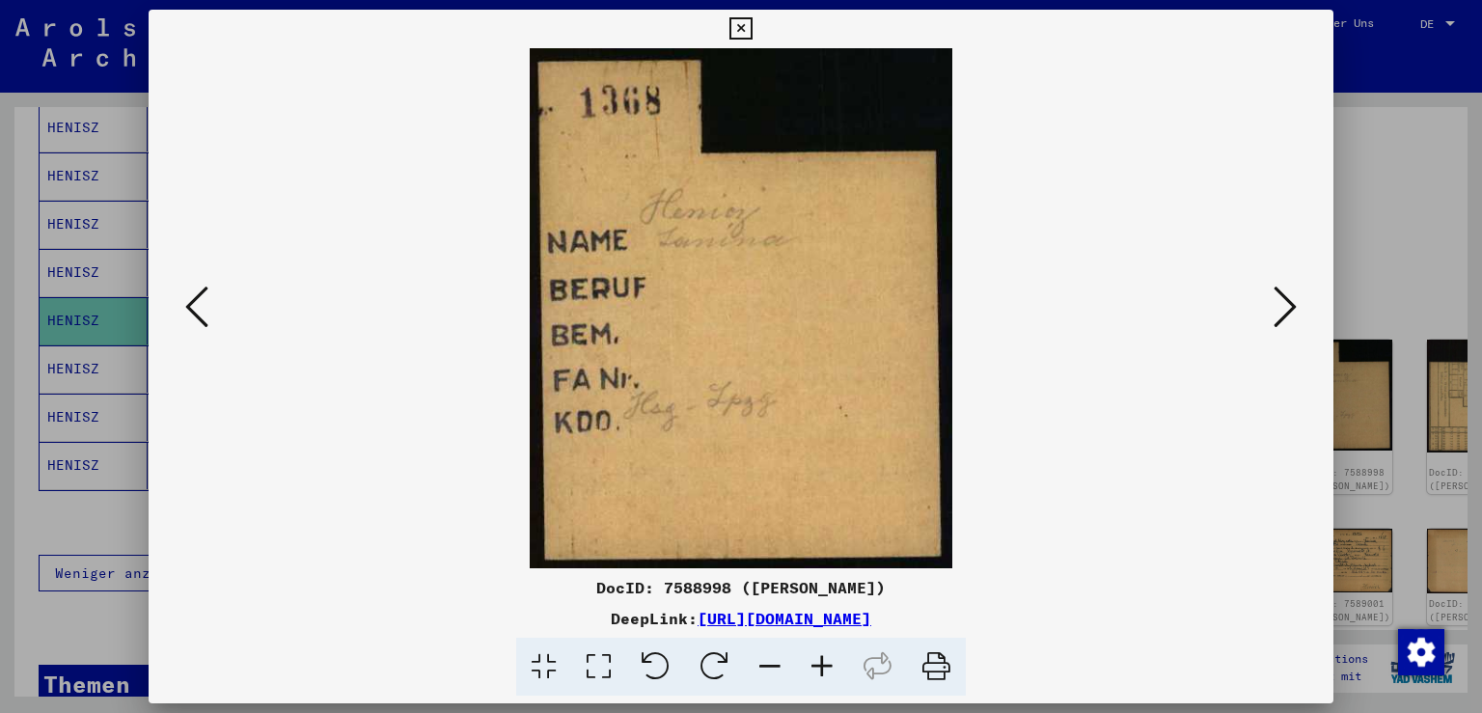
click at [1291, 307] on icon at bounding box center [1285, 307] width 23 height 46
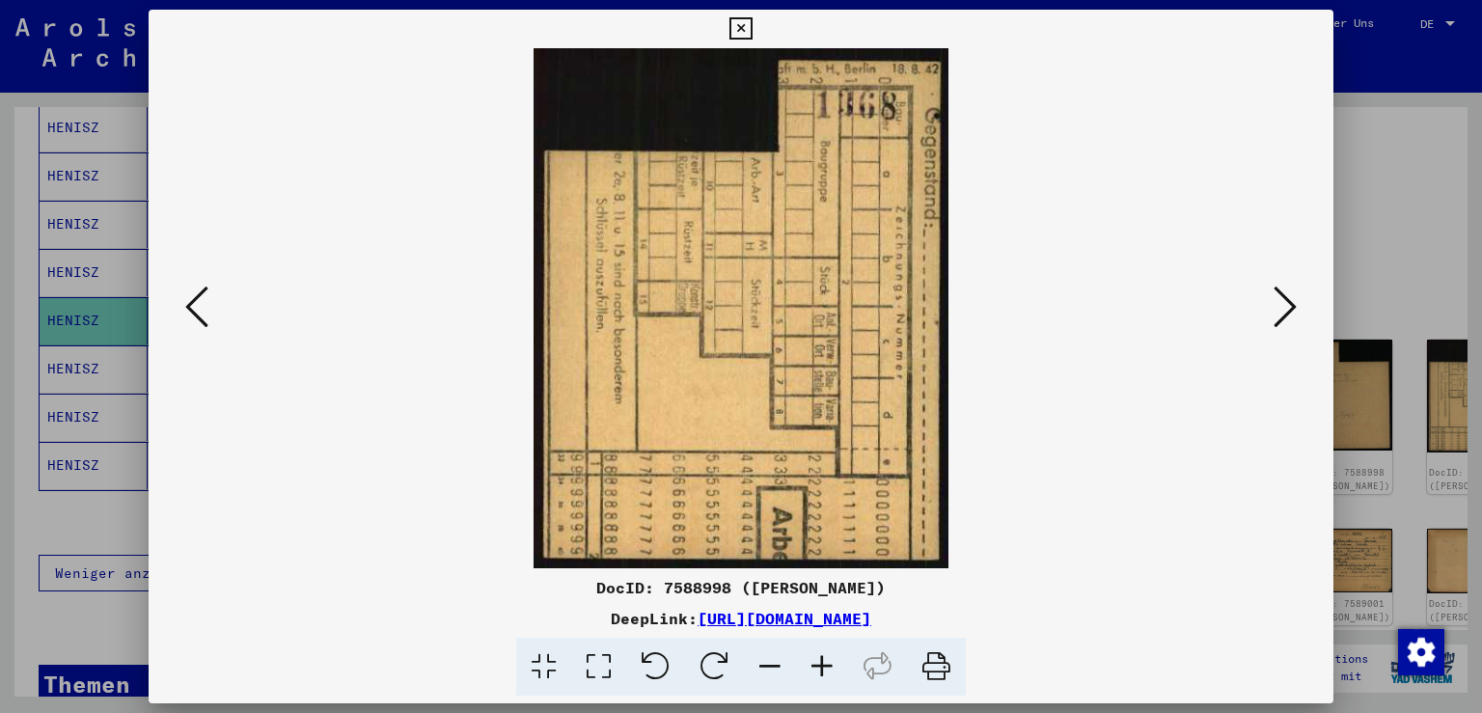
click at [1291, 307] on icon at bounding box center [1285, 307] width 23 height 46
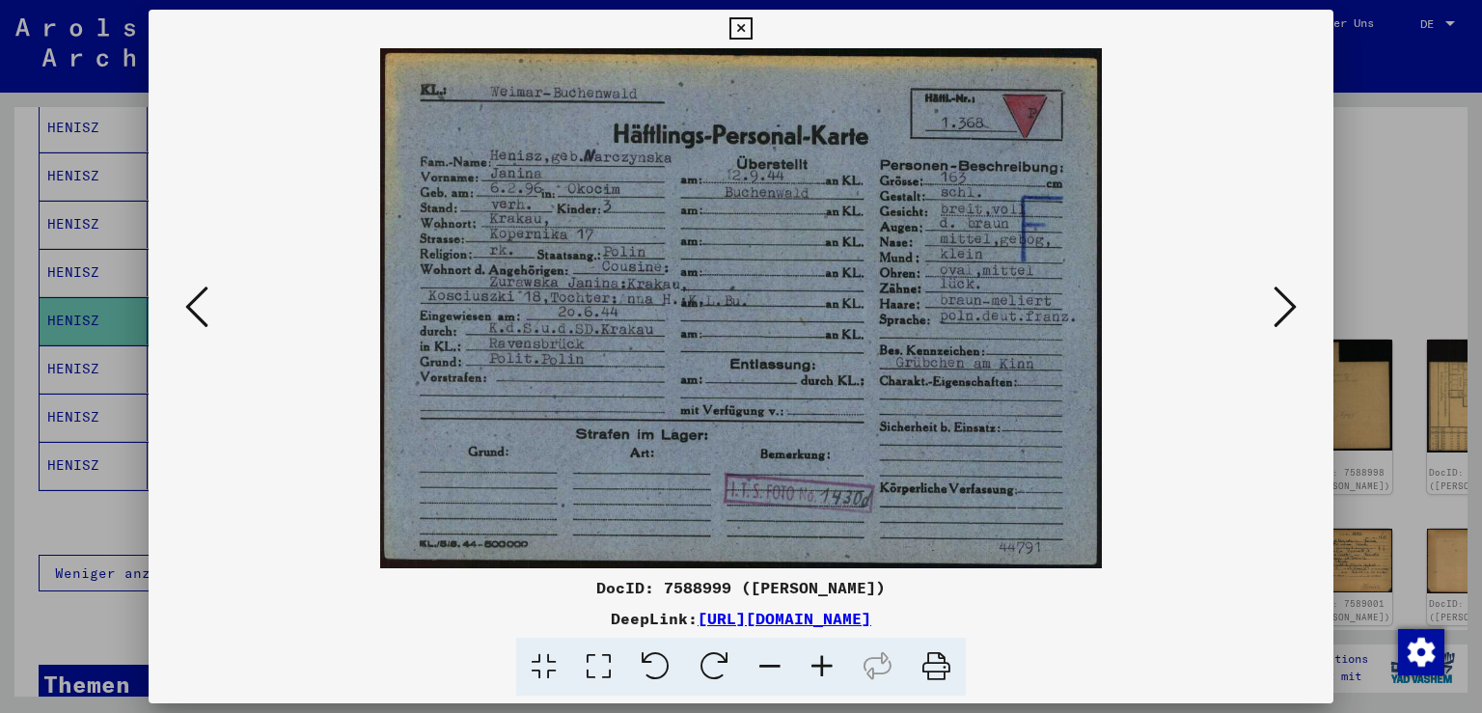
click at [1291, 307] on icon at bounding box center [1285, 307] width 23 height 46
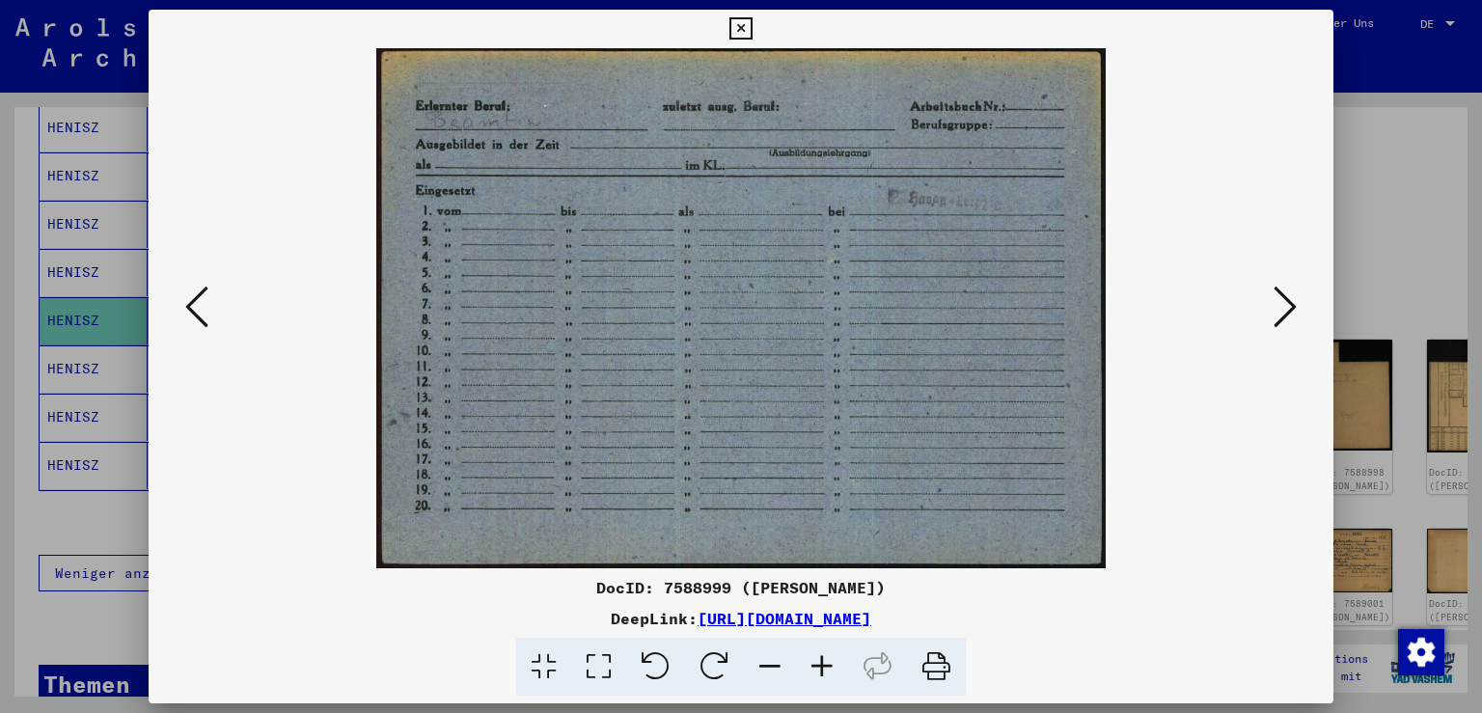
click at [1291, 307] on icon at bounding box center [1285, 307] width 23 height 46
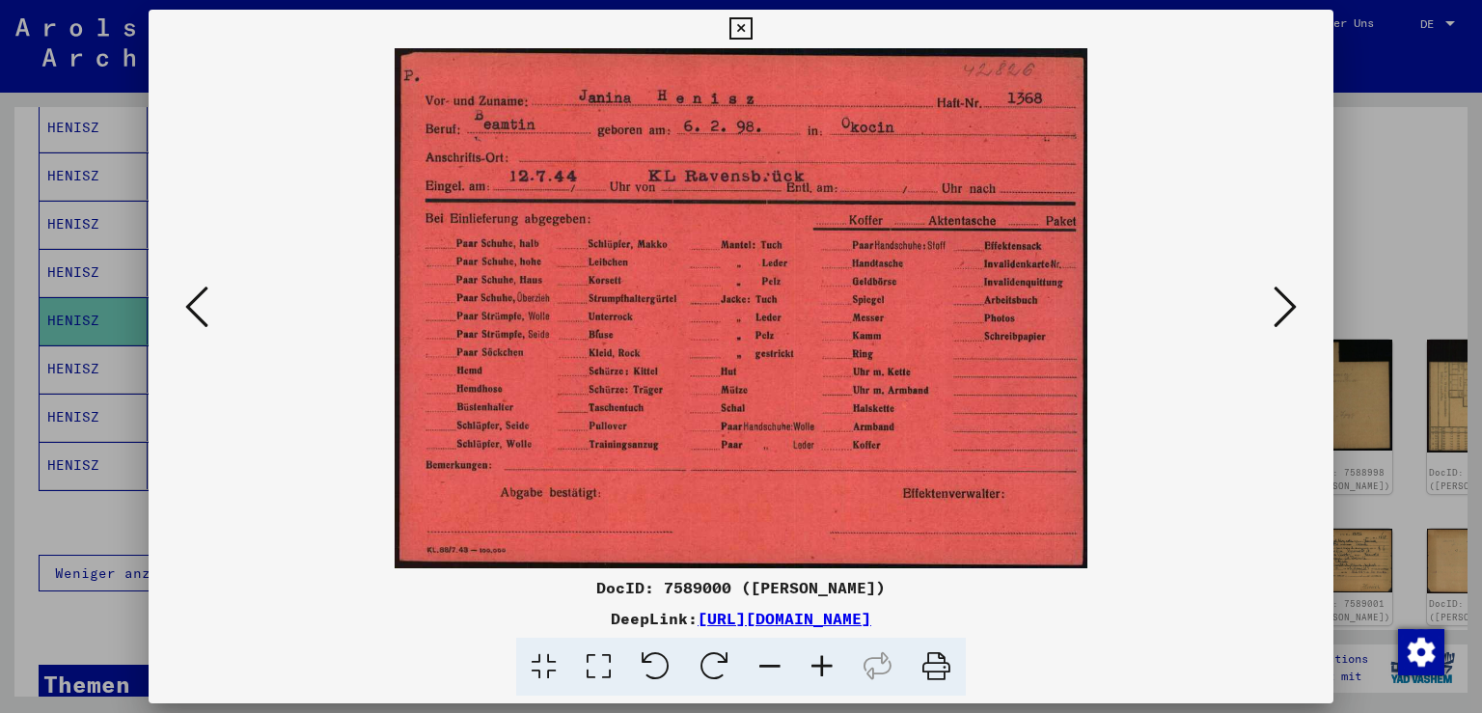
click at [1291, 307] on icon at bounding box center [1285, 307] width 23 height 46
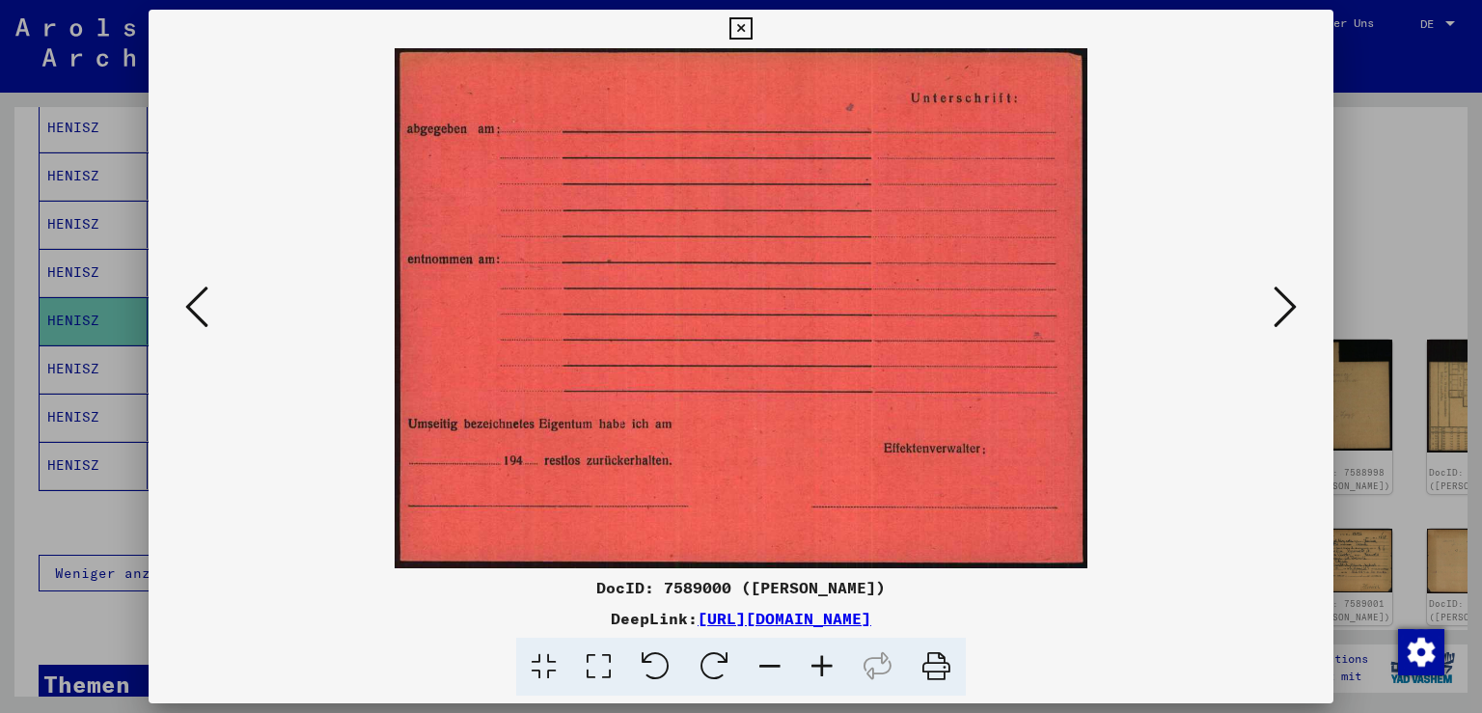
click at [1291, 307] on icon at bounding box center [1285, 307] width 23 height 46
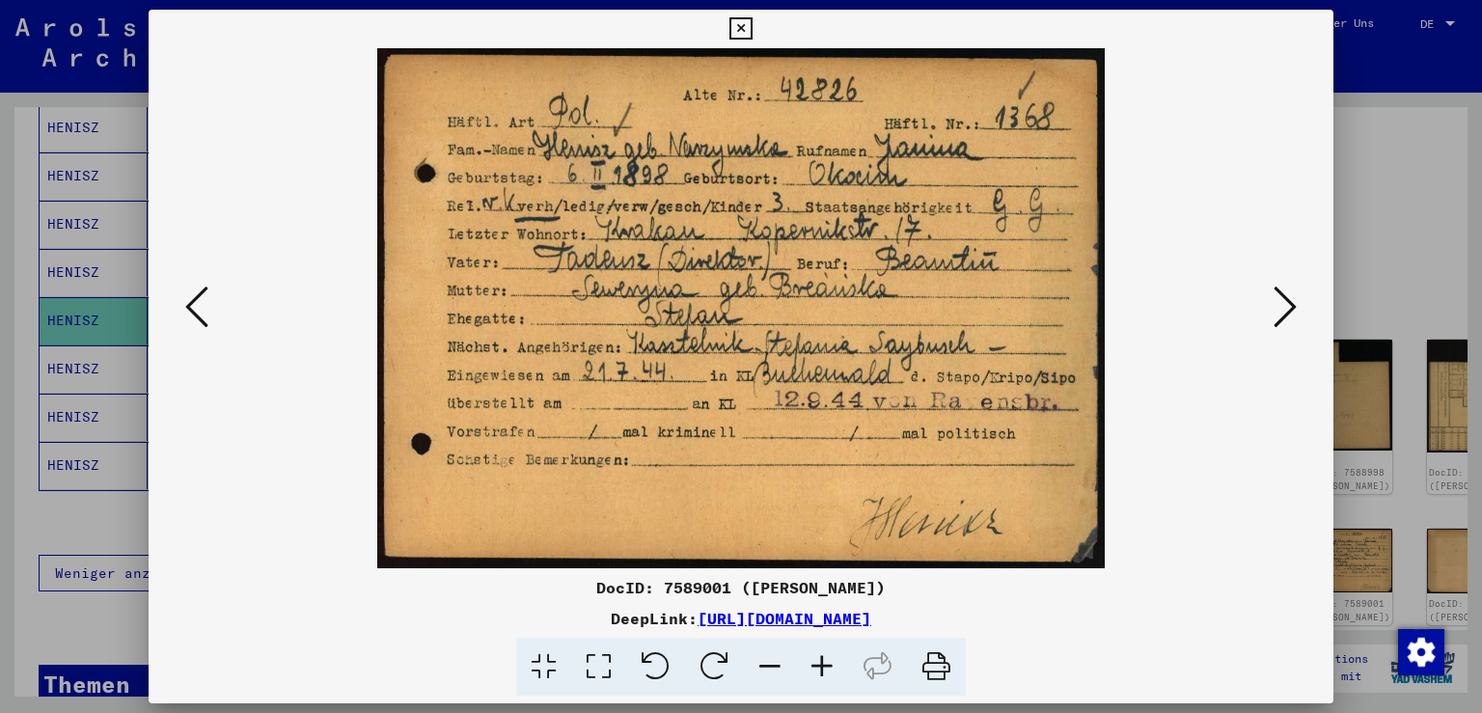
click at [1291, 307] on icon at bounding box center [1285, 307] width 23 height 46
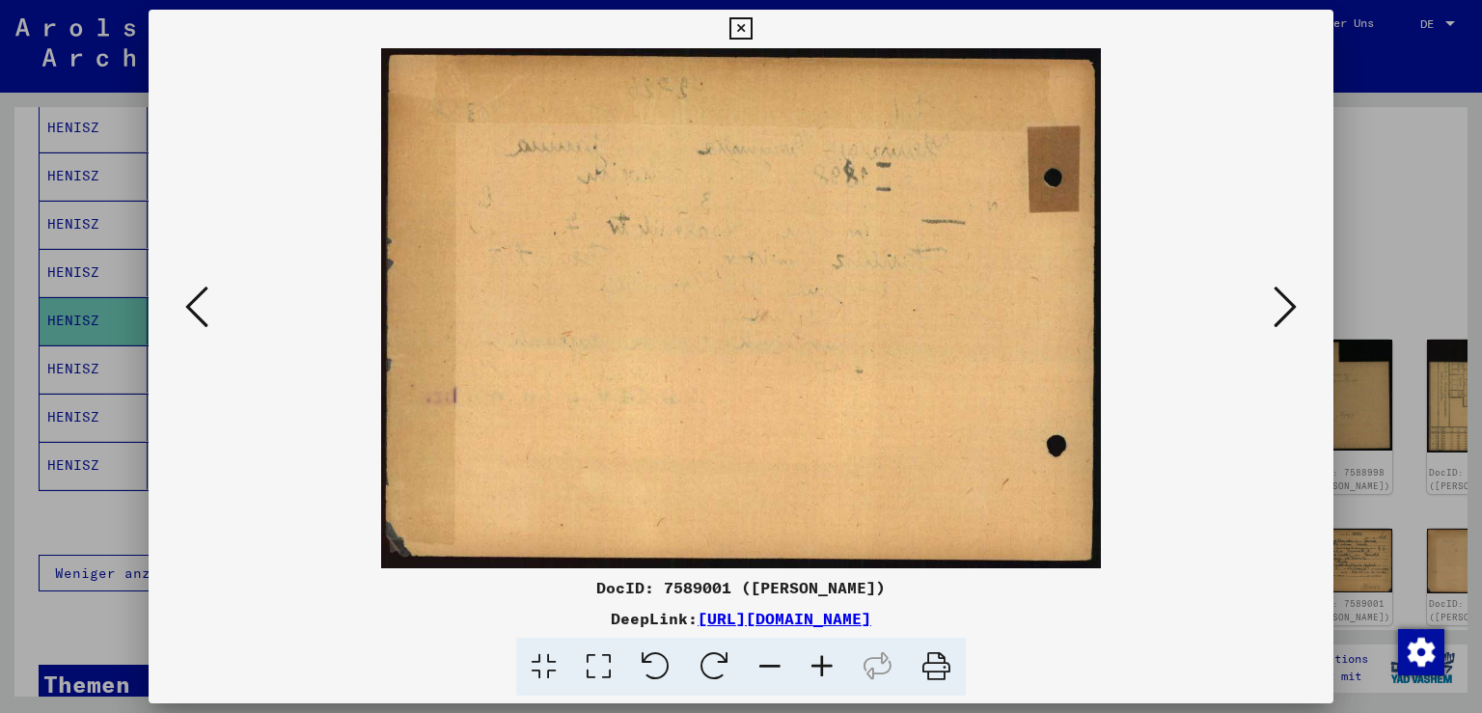
click at [1291, 307] on icon at bounding box center [1285, 307] width 23 height 46
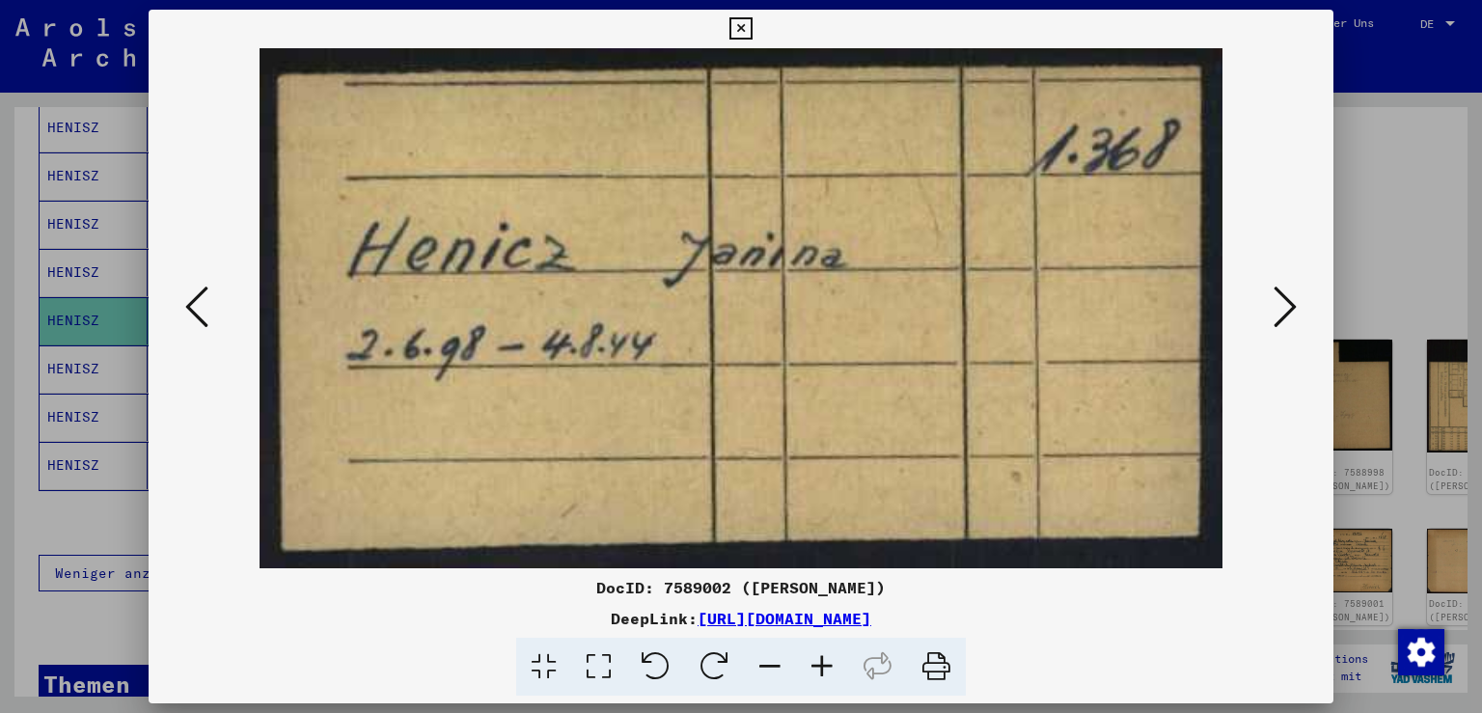
click at [1291, 307] on icon at bounding box center [1285, 307] width 23 height 46
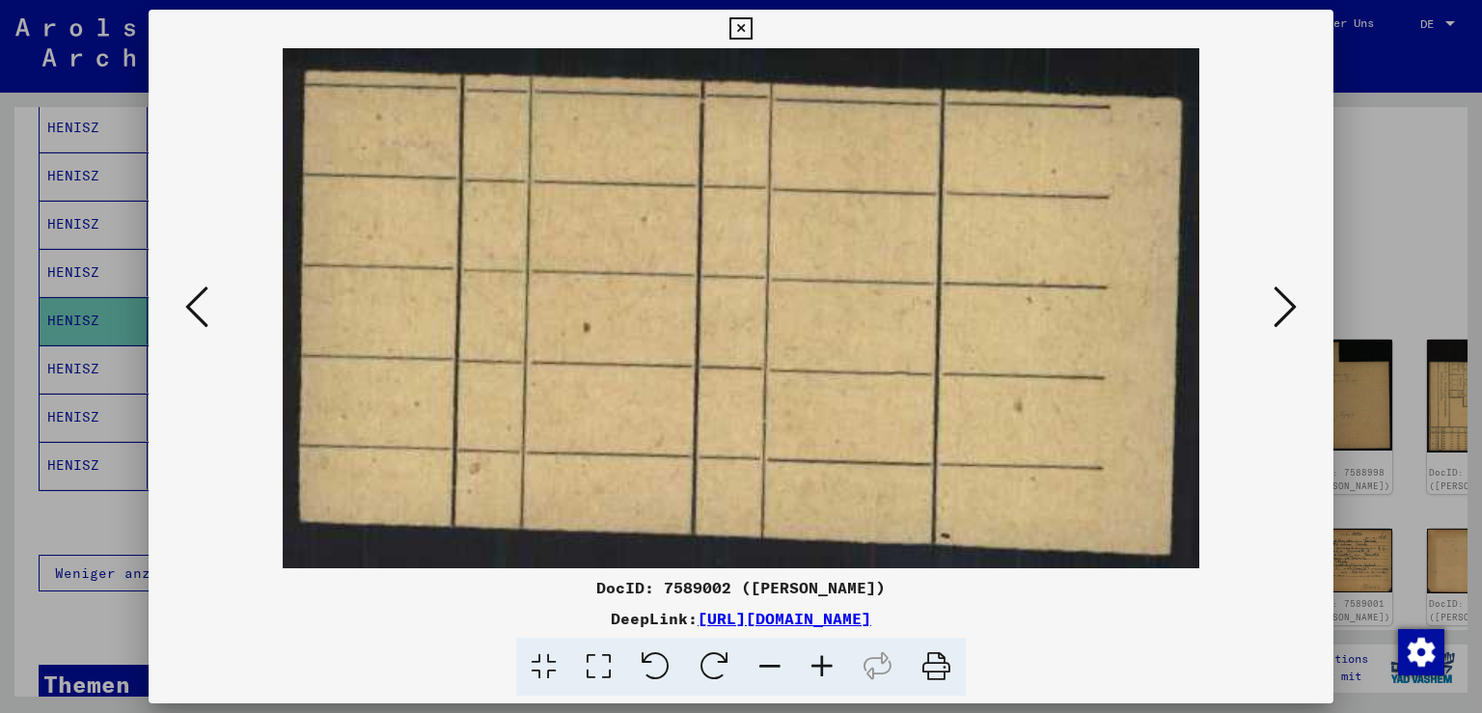
click at [1291, 307] on icon at bounding box center [1285, 307] width 23 height 46
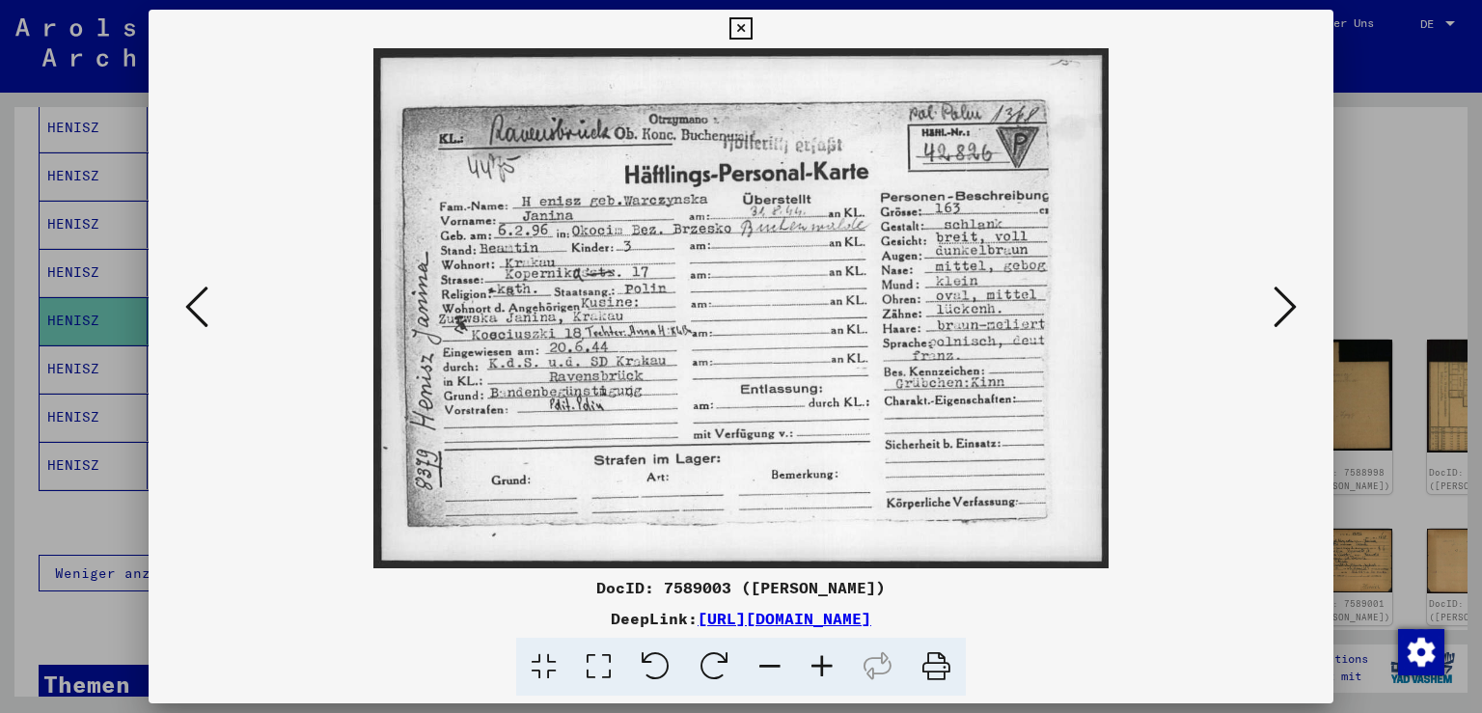
click at [1291, 307] on icon at bounding box center [1285, 307] width 23 height 46
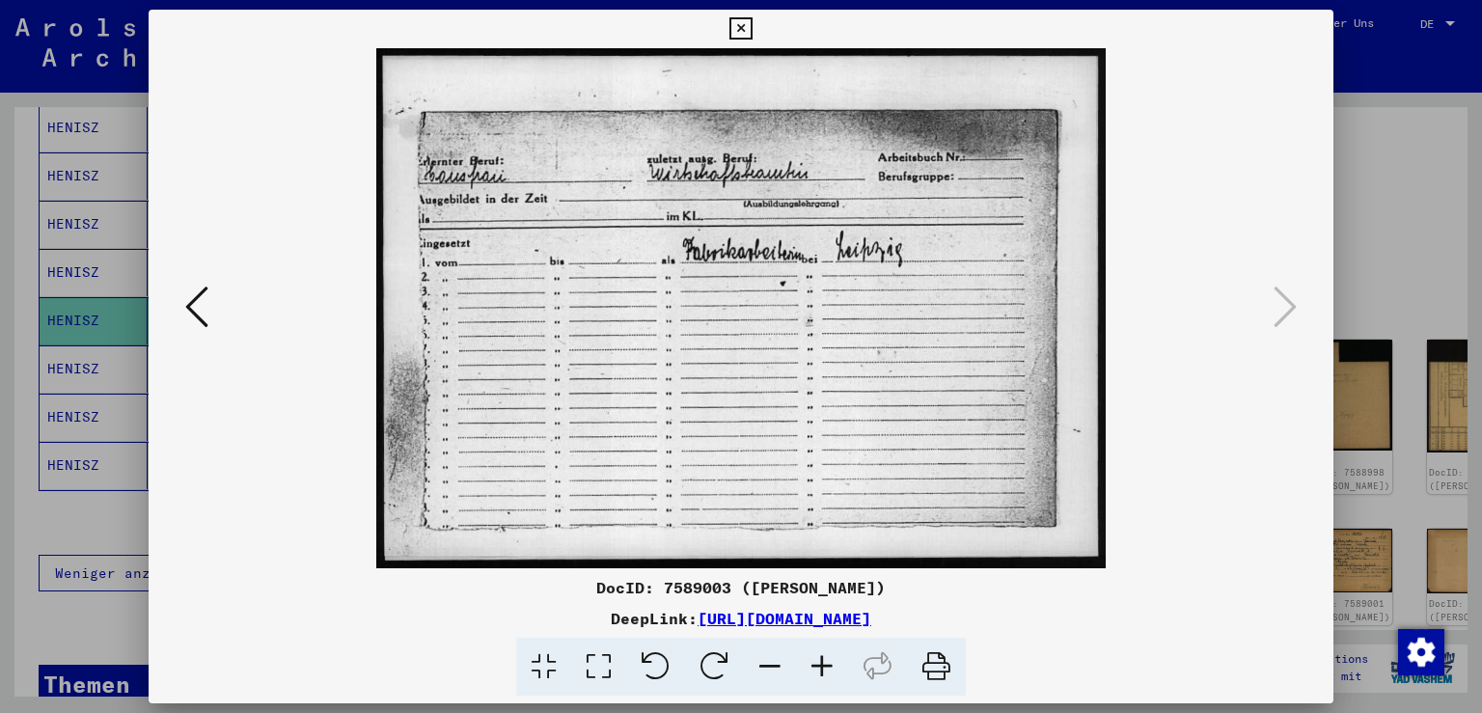
click at [752, 24] on icon at bounding box center [741, 28] width 22 height 23
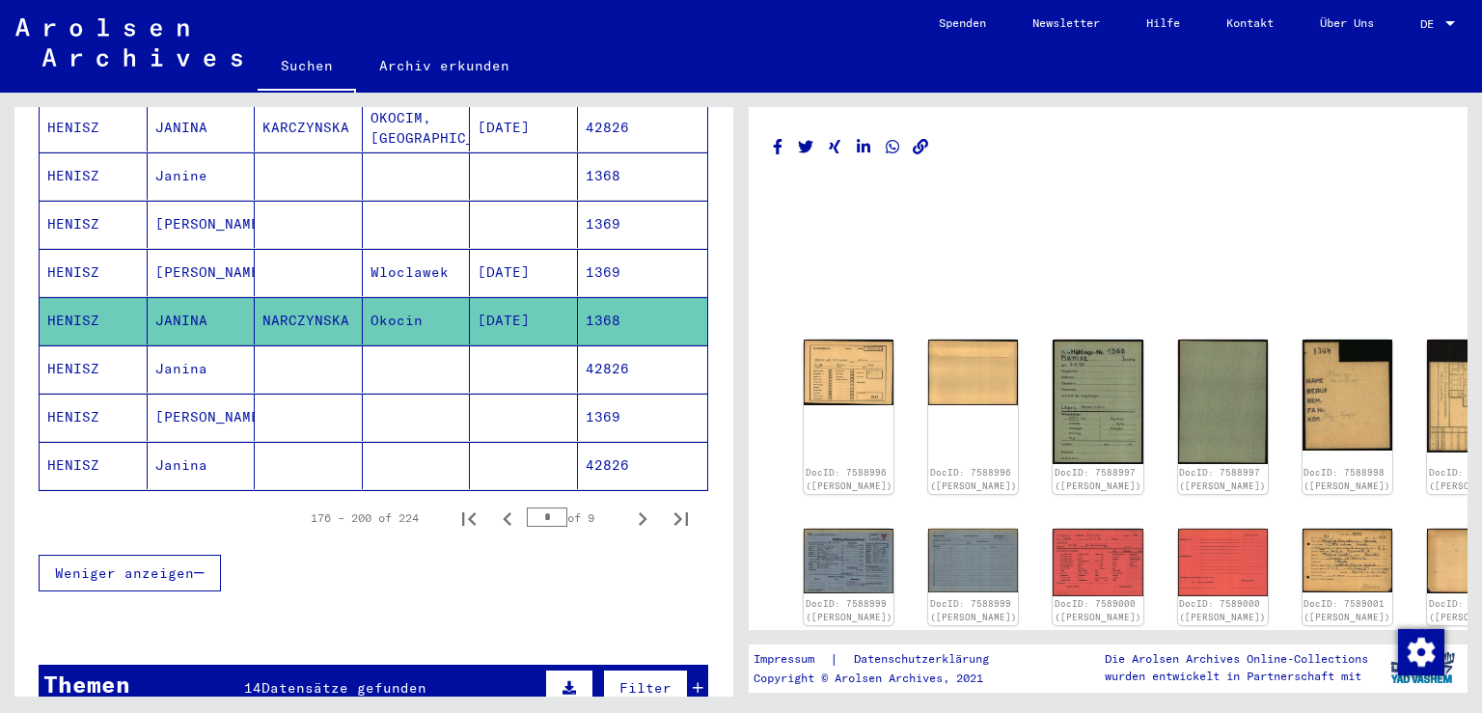
click at [80, 249] on mat-cell "HENISZ" at bounding box center [94, 272] width 108 height 47
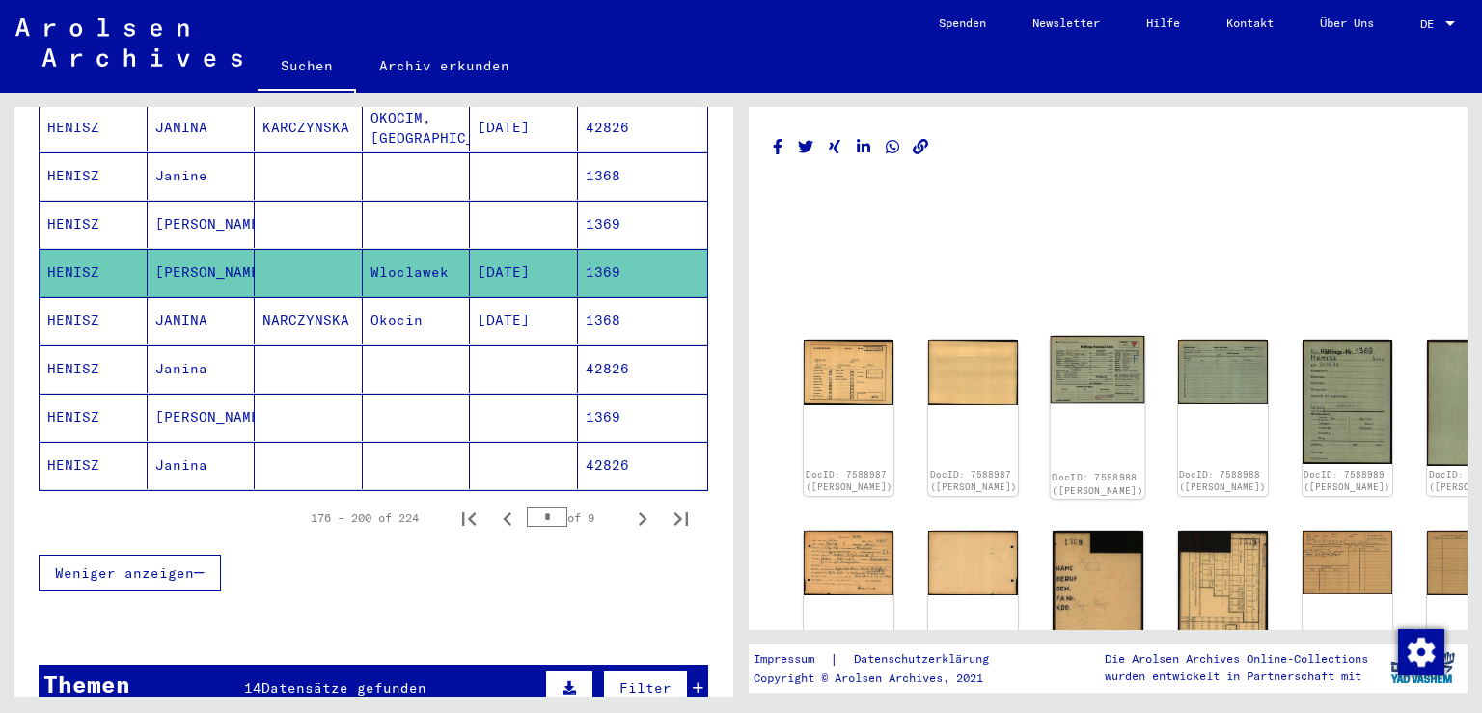
click at [1051, 363] on img at bounding box center [1098, 370] width 95 height 68
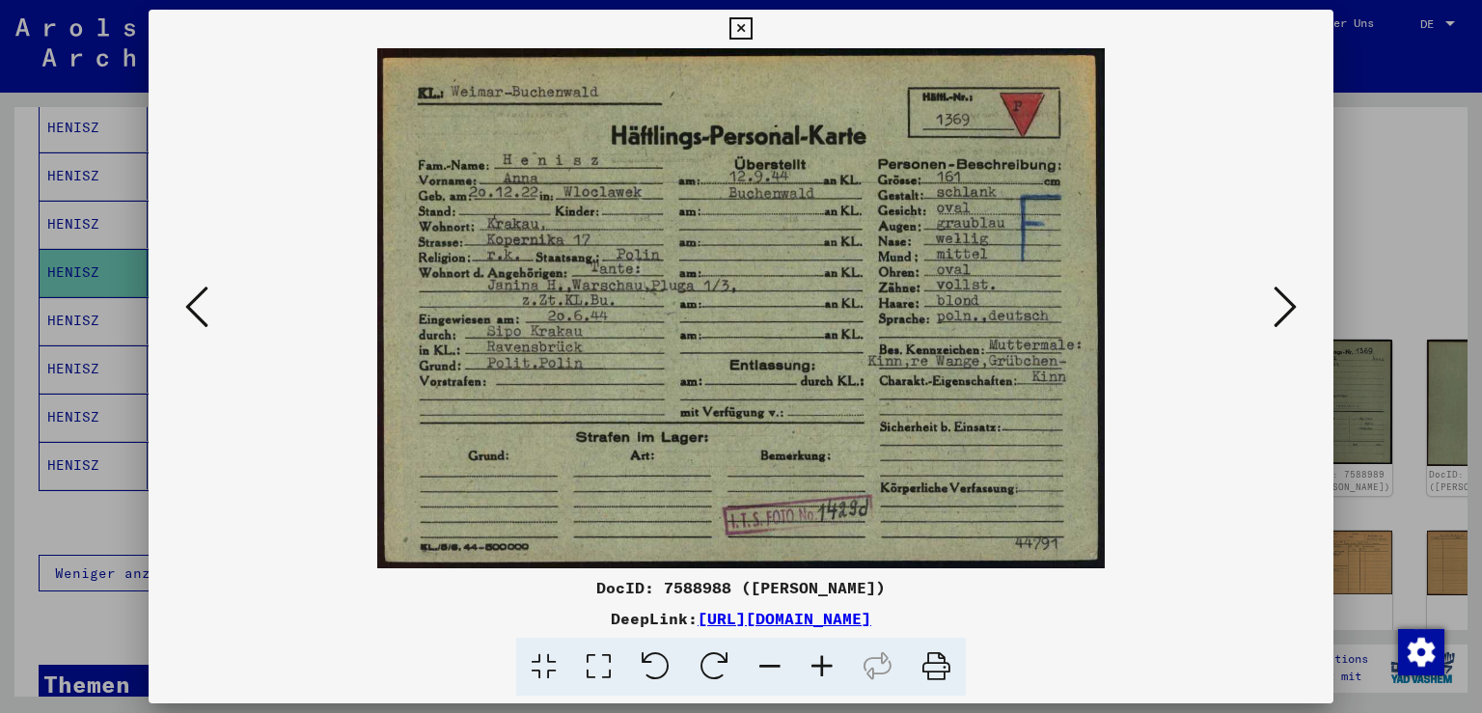
click at [1295, 307] on icon at bounding box center [1285, 307] width 23 height 46
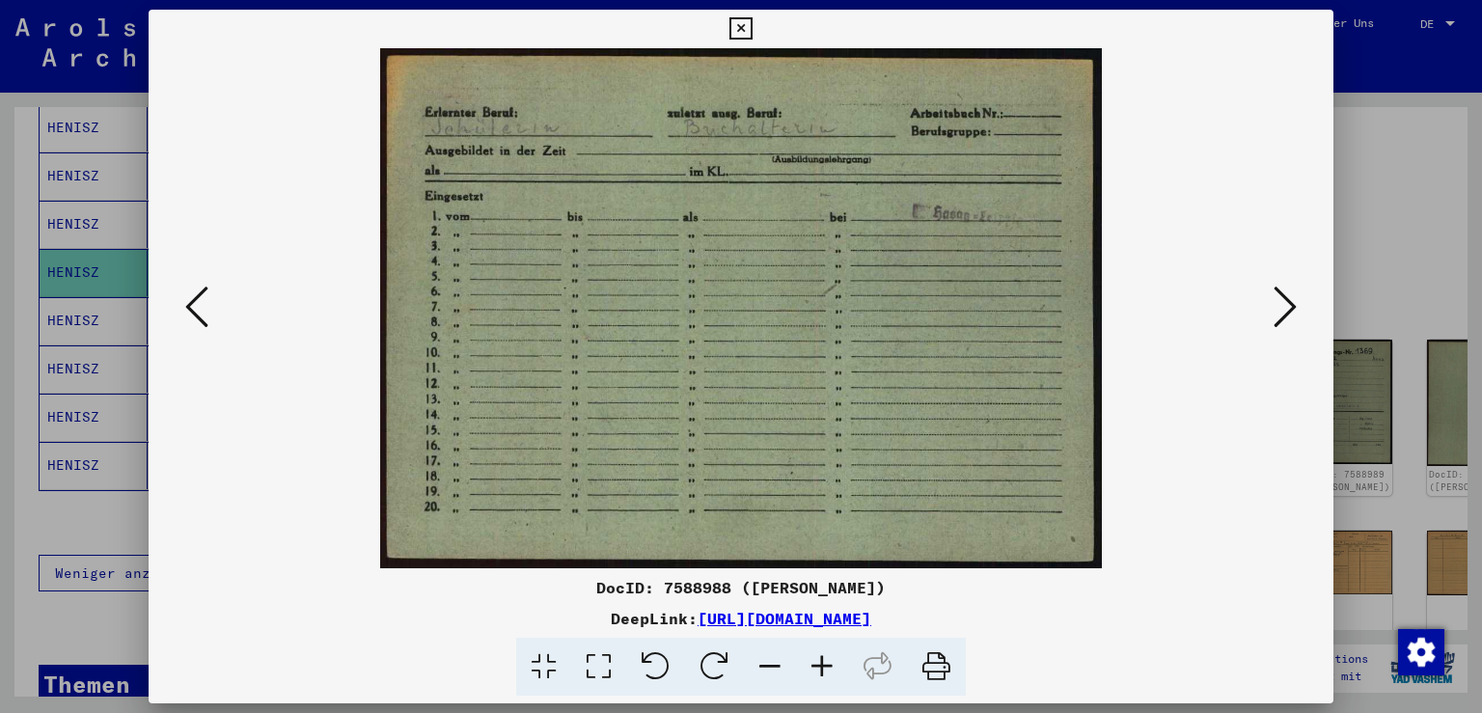
click at [1295, 307] on icon at bounding box center [1285, 307] width 23 height 46
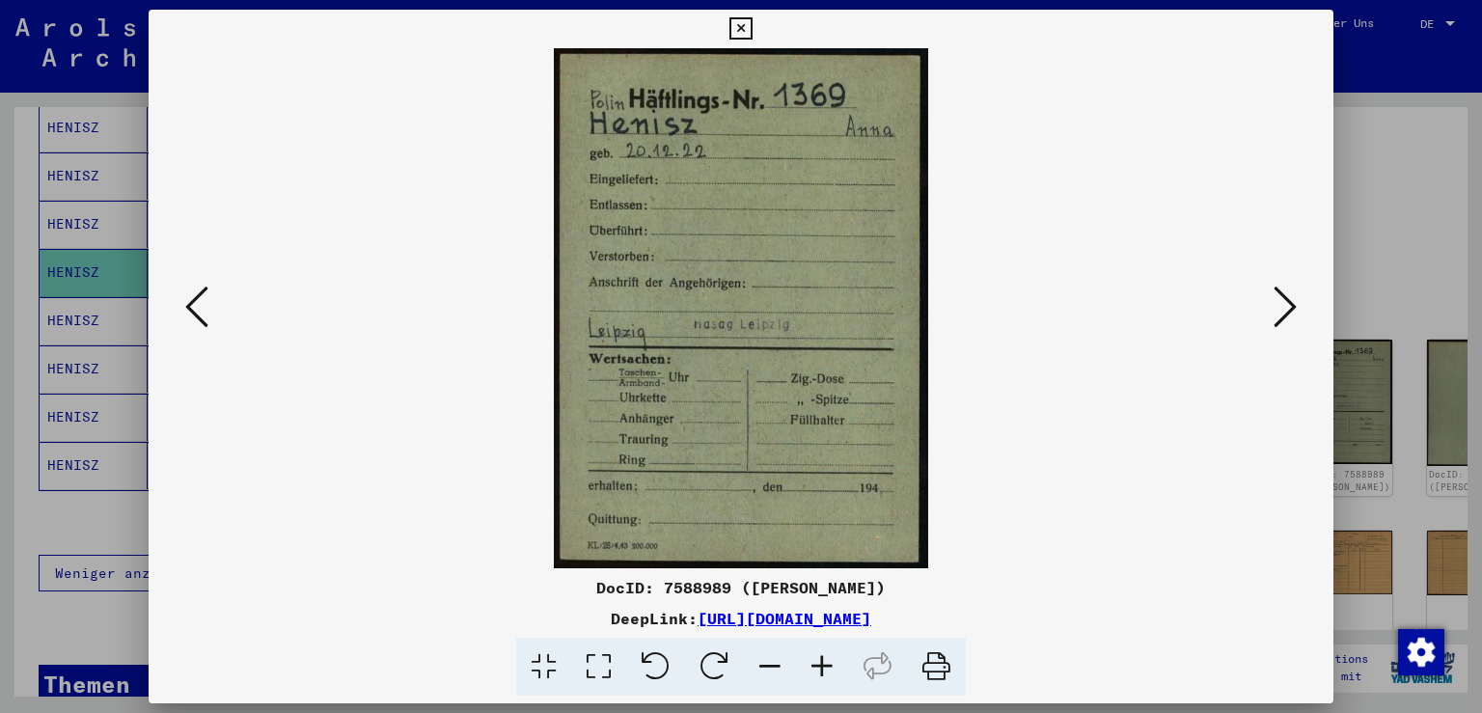
click at [1295, 307] on icon at bounding box center [1285, 307] width 23 height 46
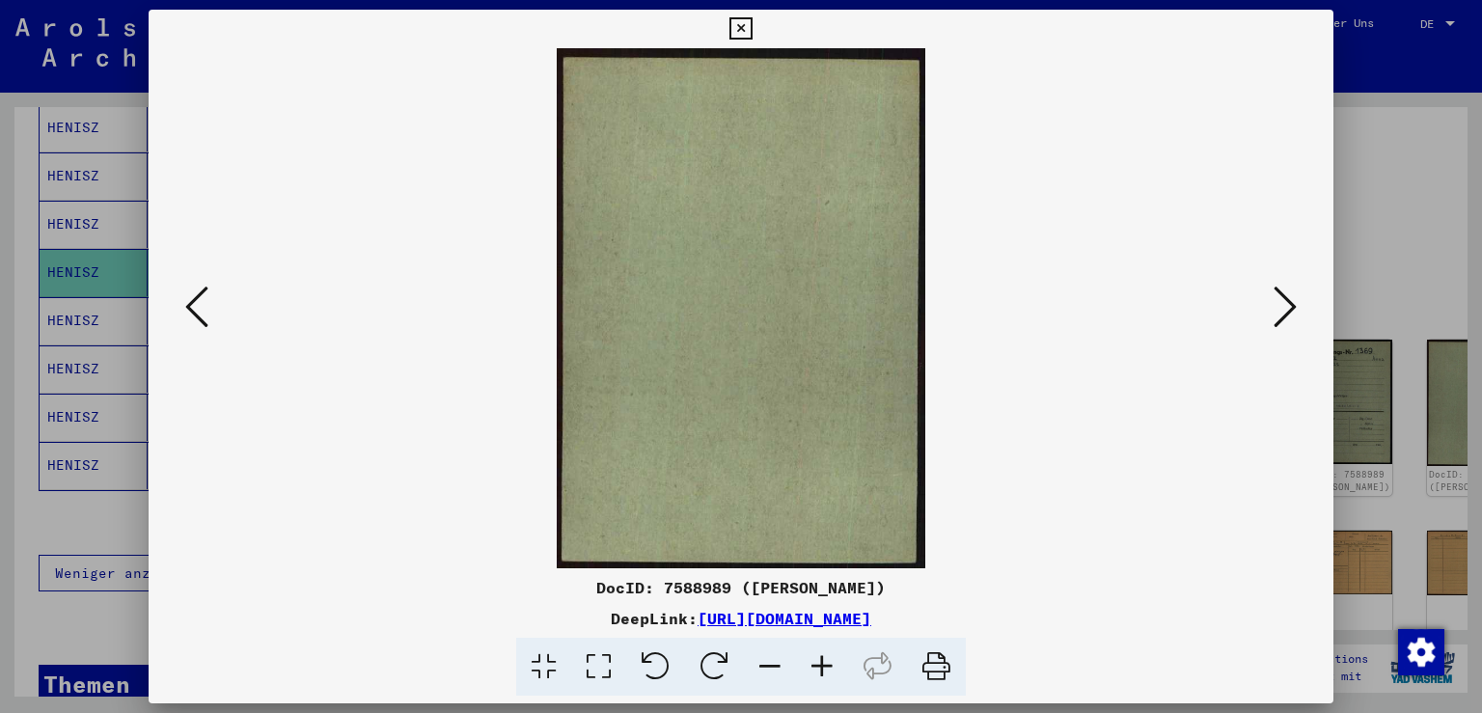
click at [1295, 307] on icon at bounding box center [1285, 307] width 23 height 46
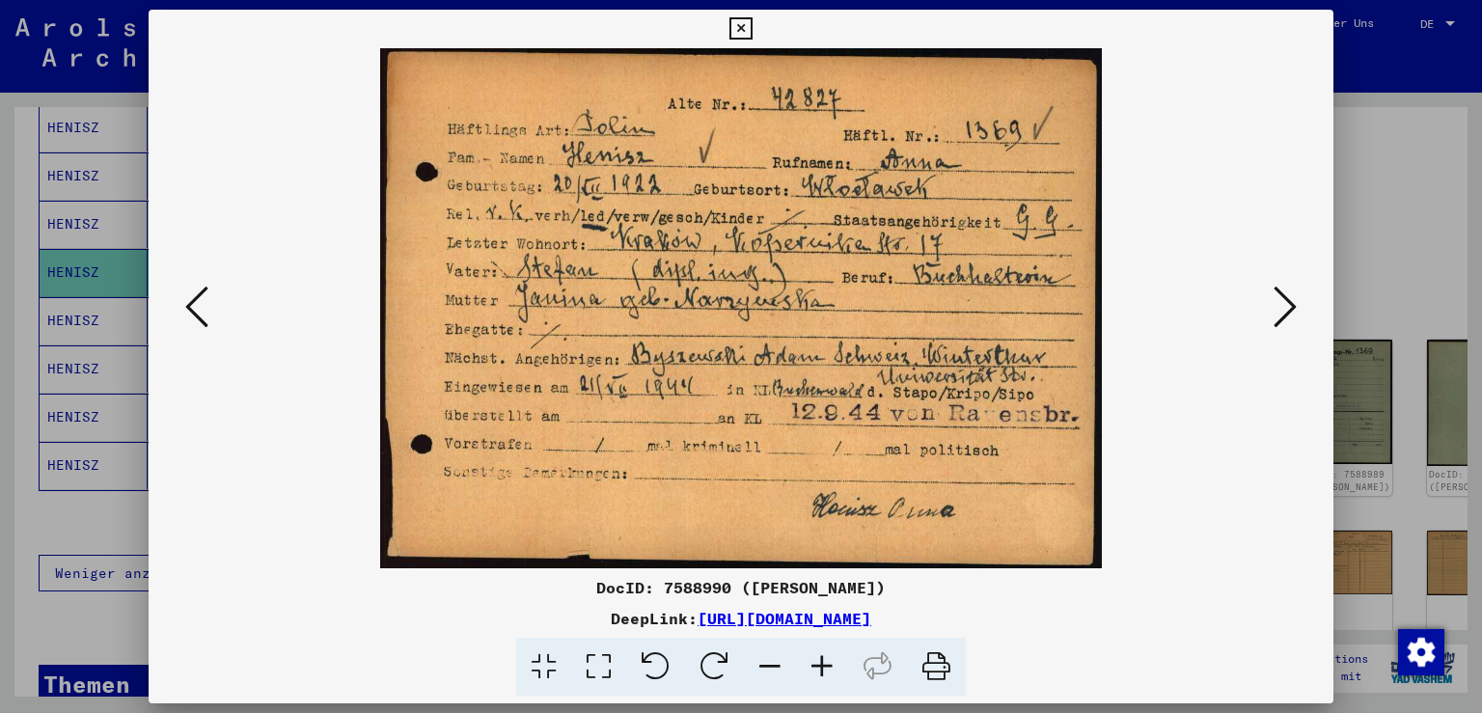
click at [1295, 307] on icon at bounding box center [1285, 307] width 23 height 46
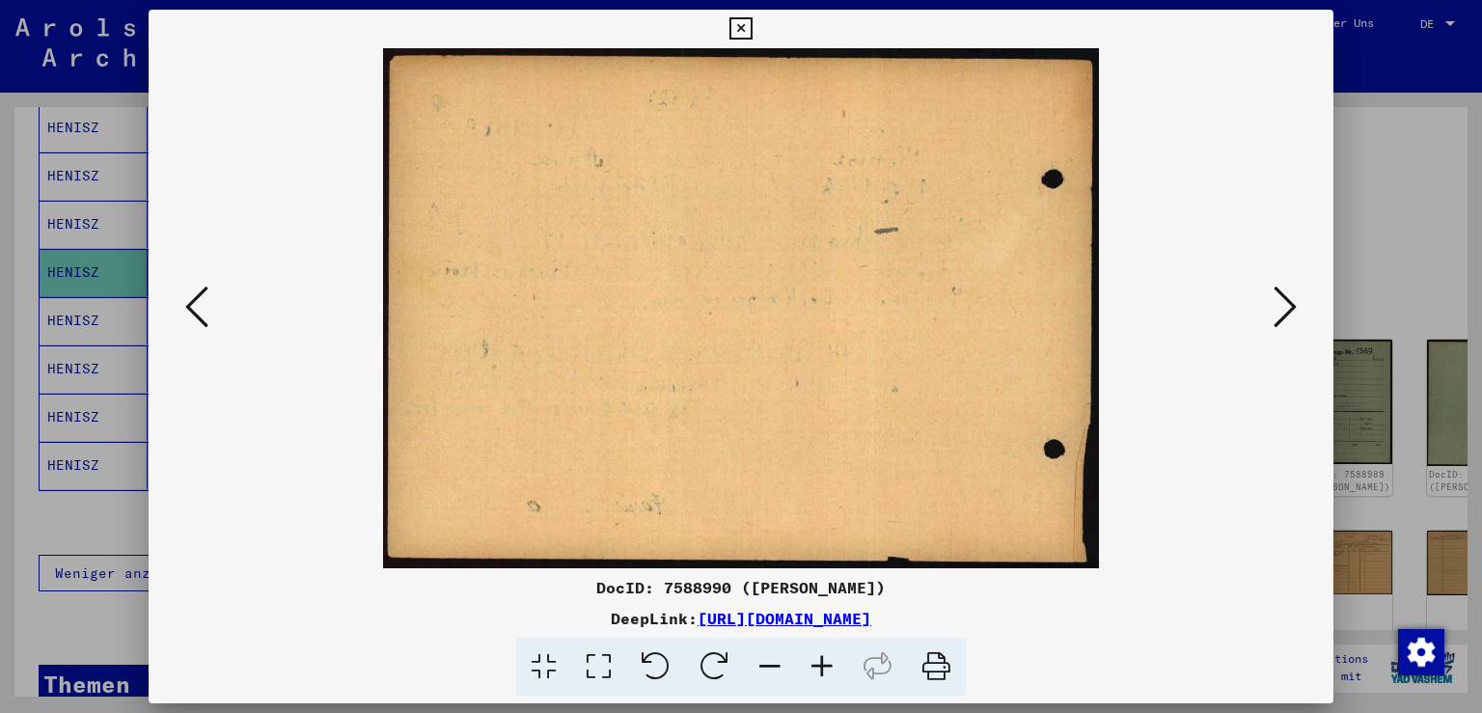
click at [1295, 307] on icon at bounding box center [1285, 307] width 23 height 46
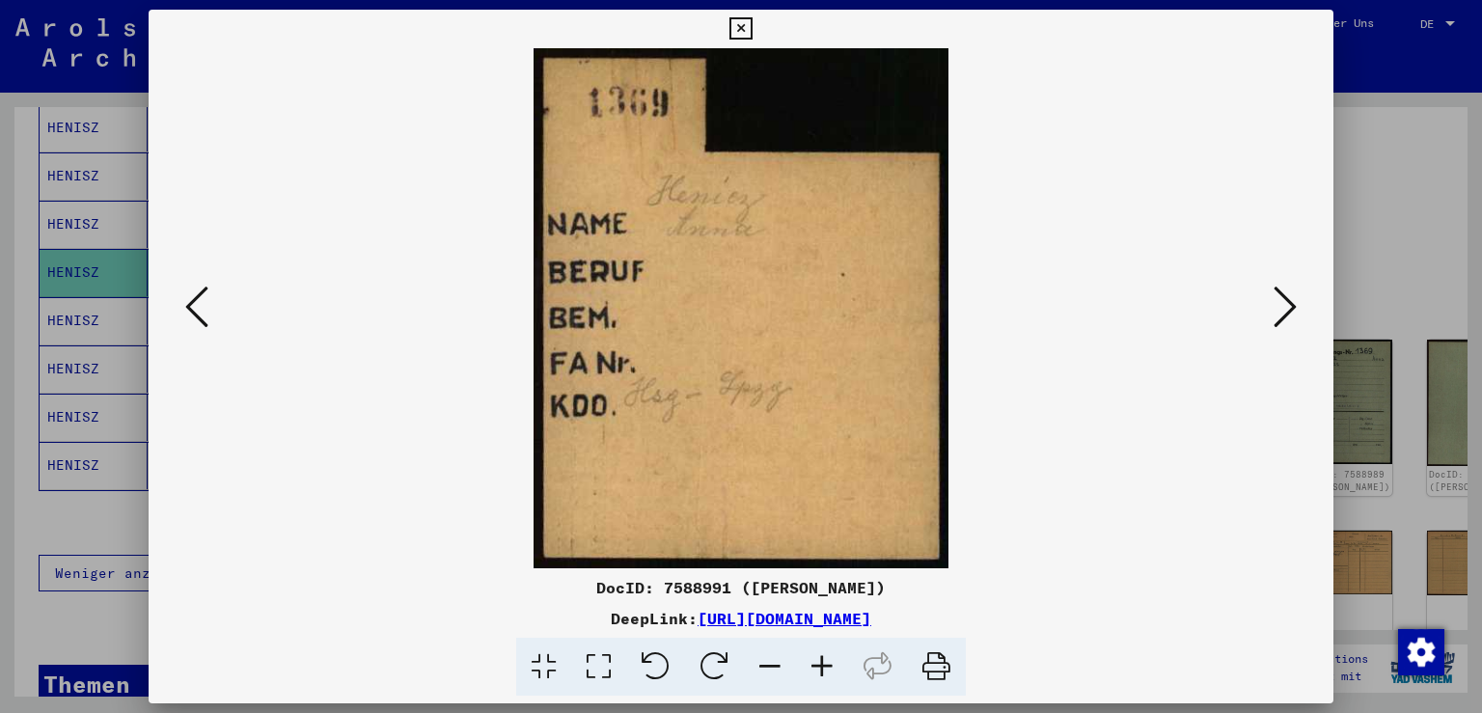
click at [1295, 307] on icon at bounding box center [1285, 307] width 23 height 46
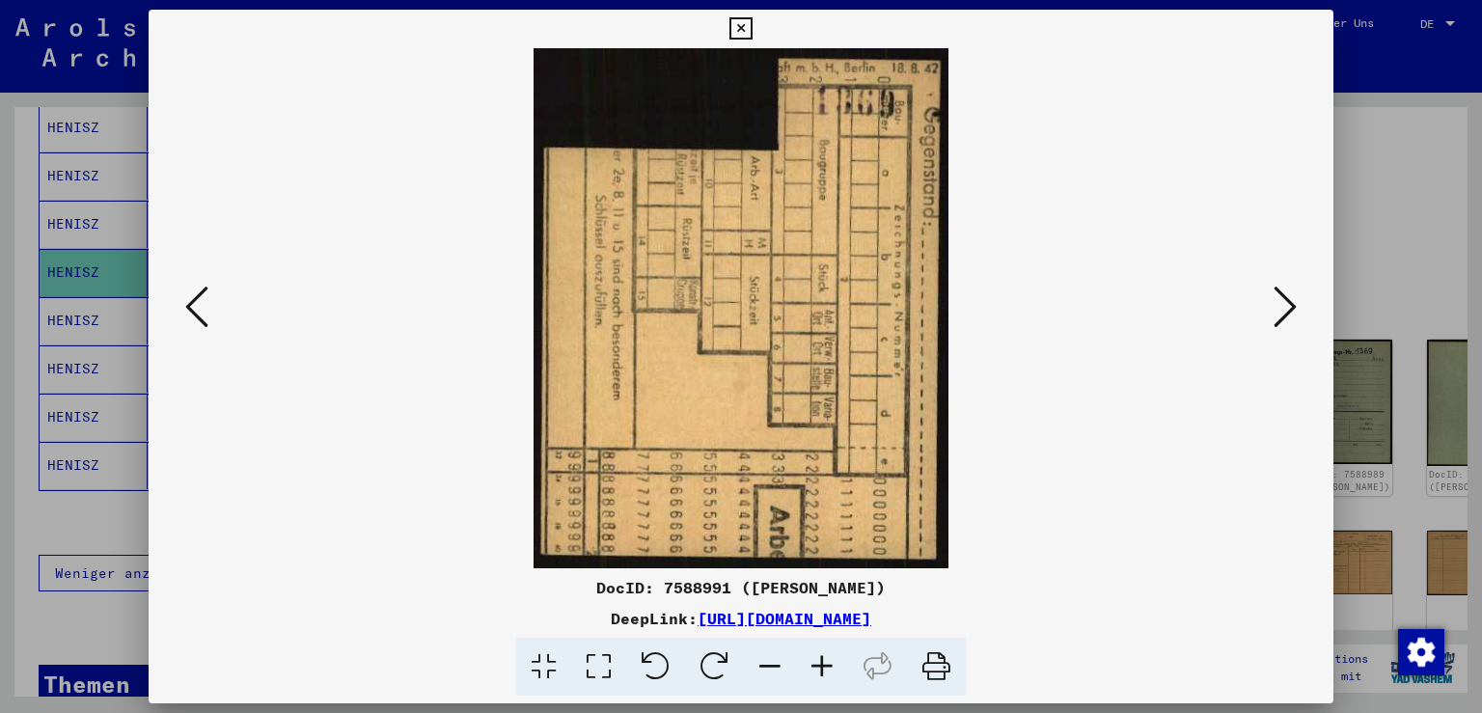
click at [1295, 307] on icon at bounding box center [1285, 307] width 23 height 46
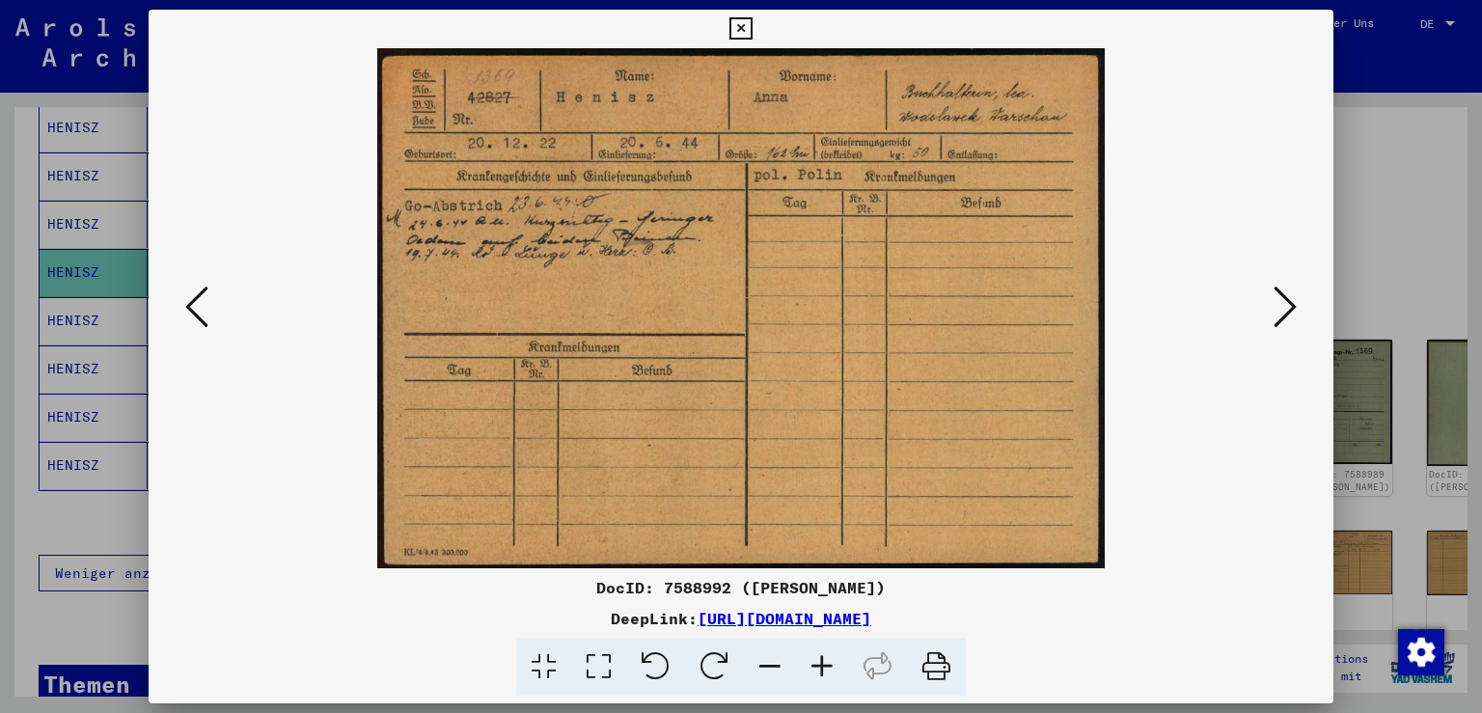
click at [1295, 307] on icon at bounding box center [1285, 307] width 23 height 46
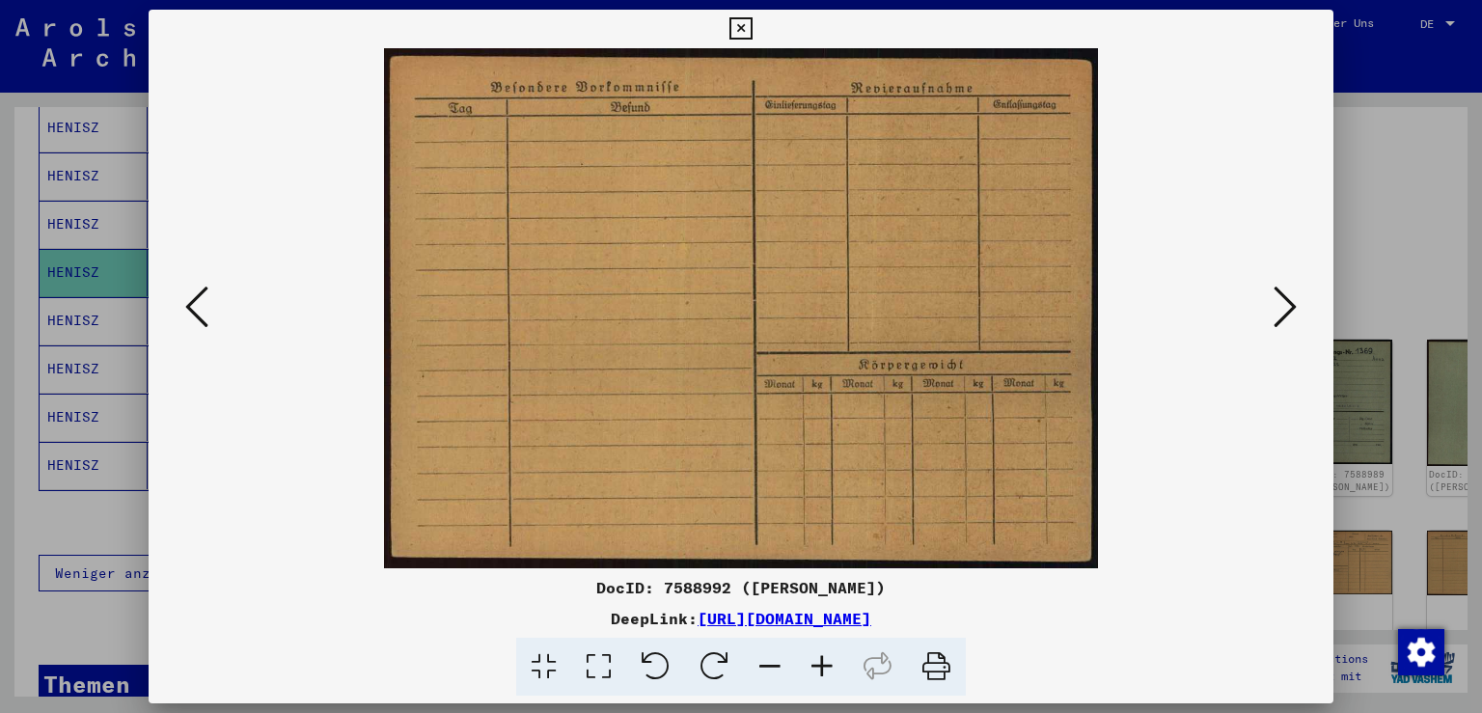
click at [1295, 307] on icon at bounding box center [1285, 307] width 23 height 46
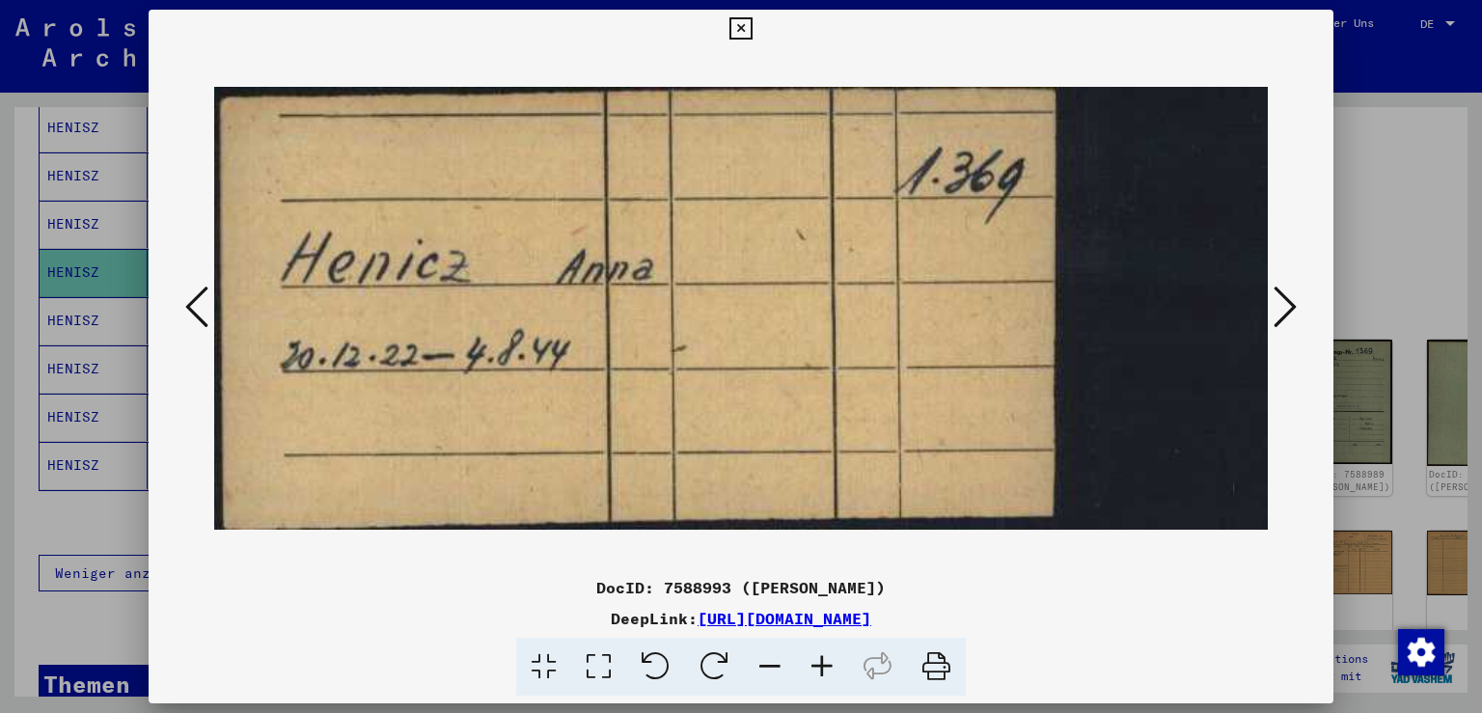
click at [1295, 307] on icon at bounding box center [1285, 307] width 23 height 46
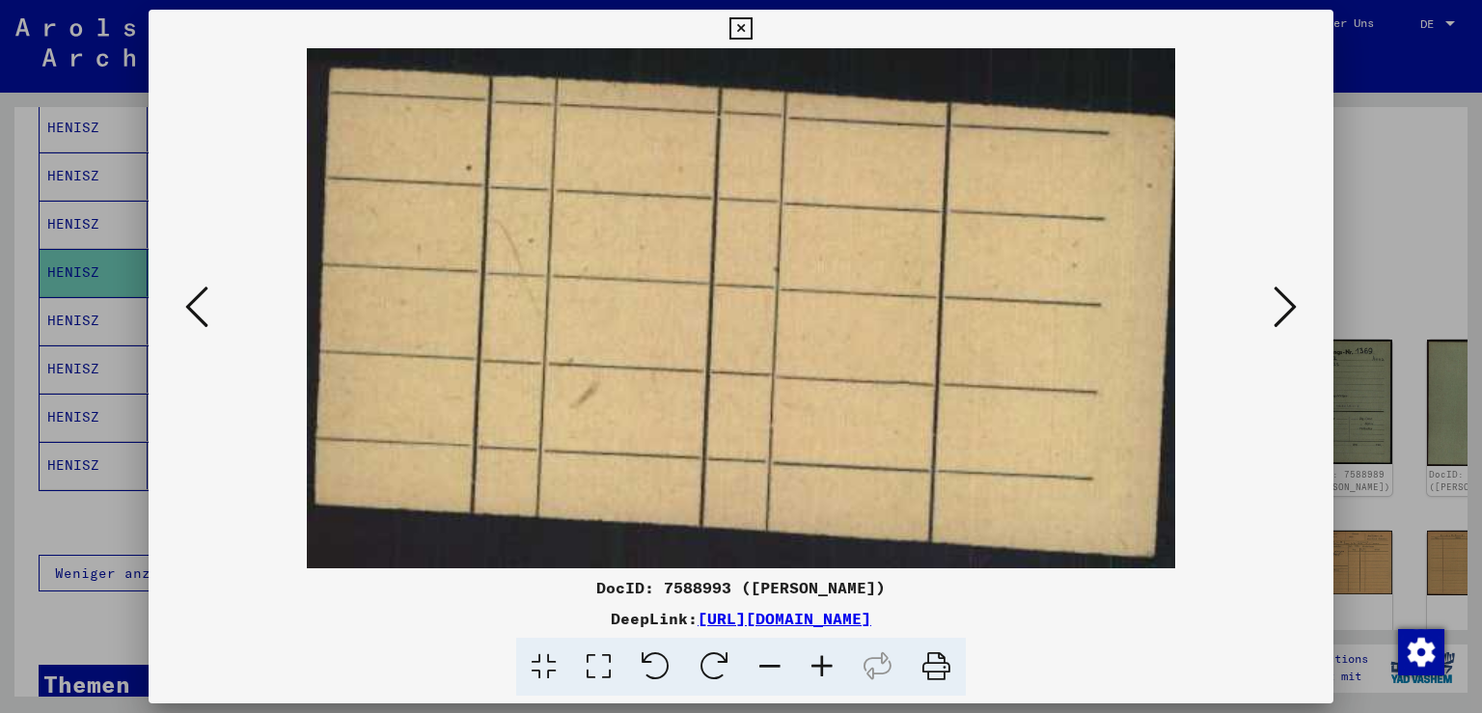
click at [1295, 307] on icon at bounding box center [1285, 307] width 23 height 46
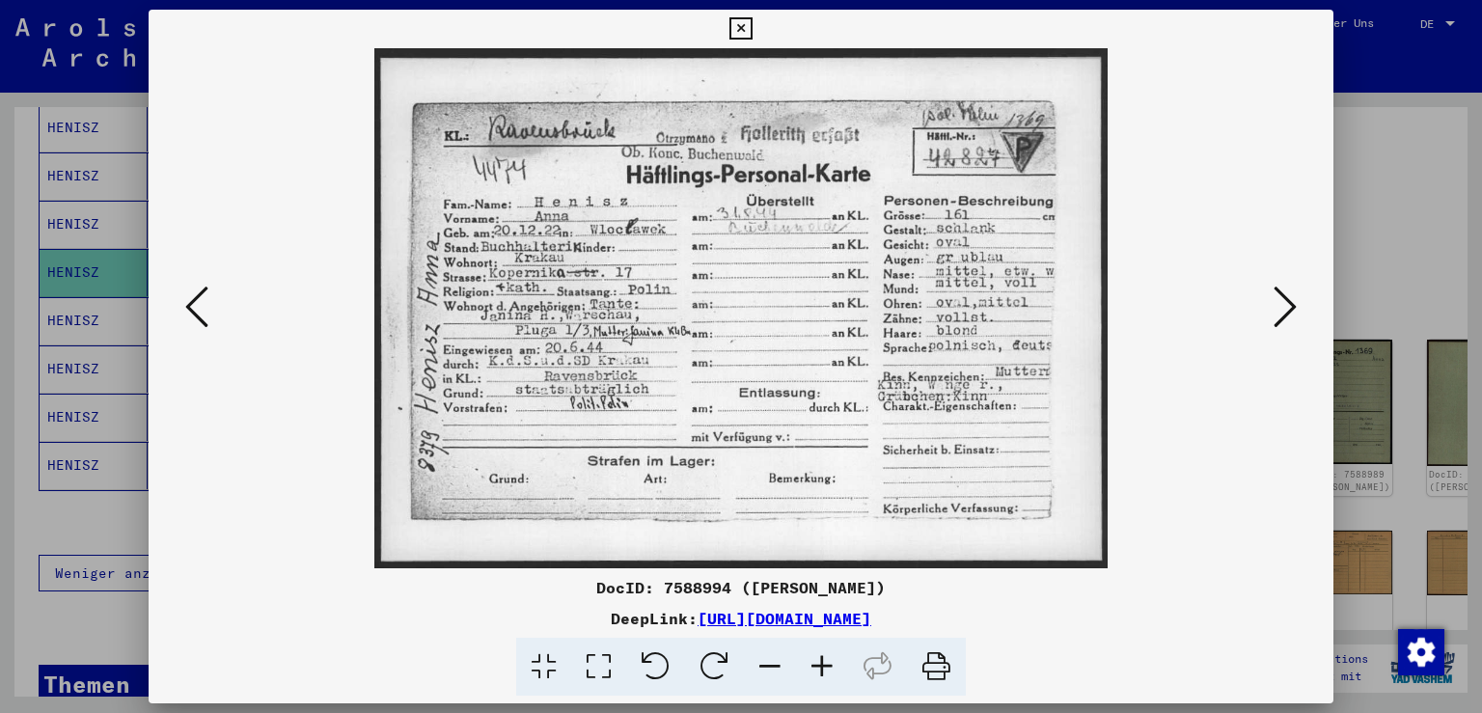
click at [1295, 307] on icon at bounding box center [1285, 307] width 23 height 46
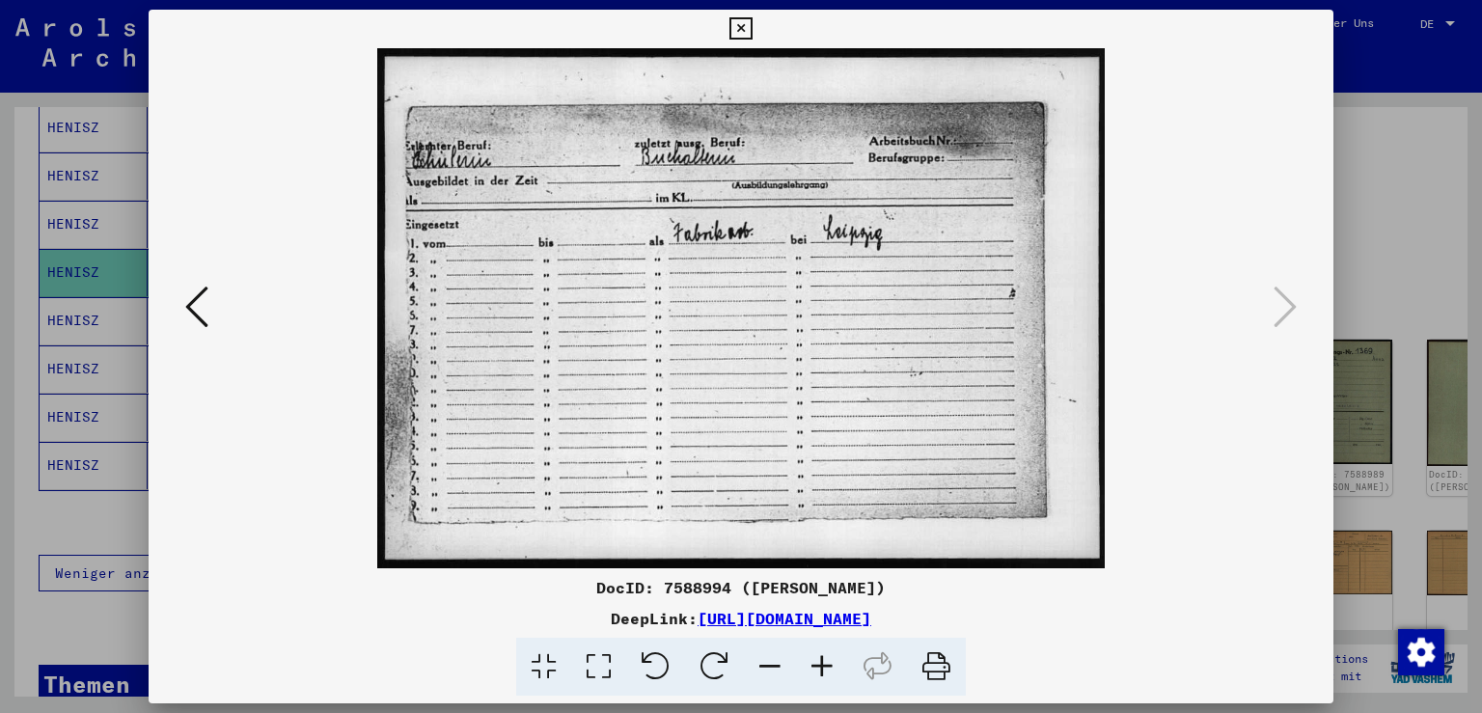
click at [752, 25] on icon at bounding box center [741, 28] width 22 height 23
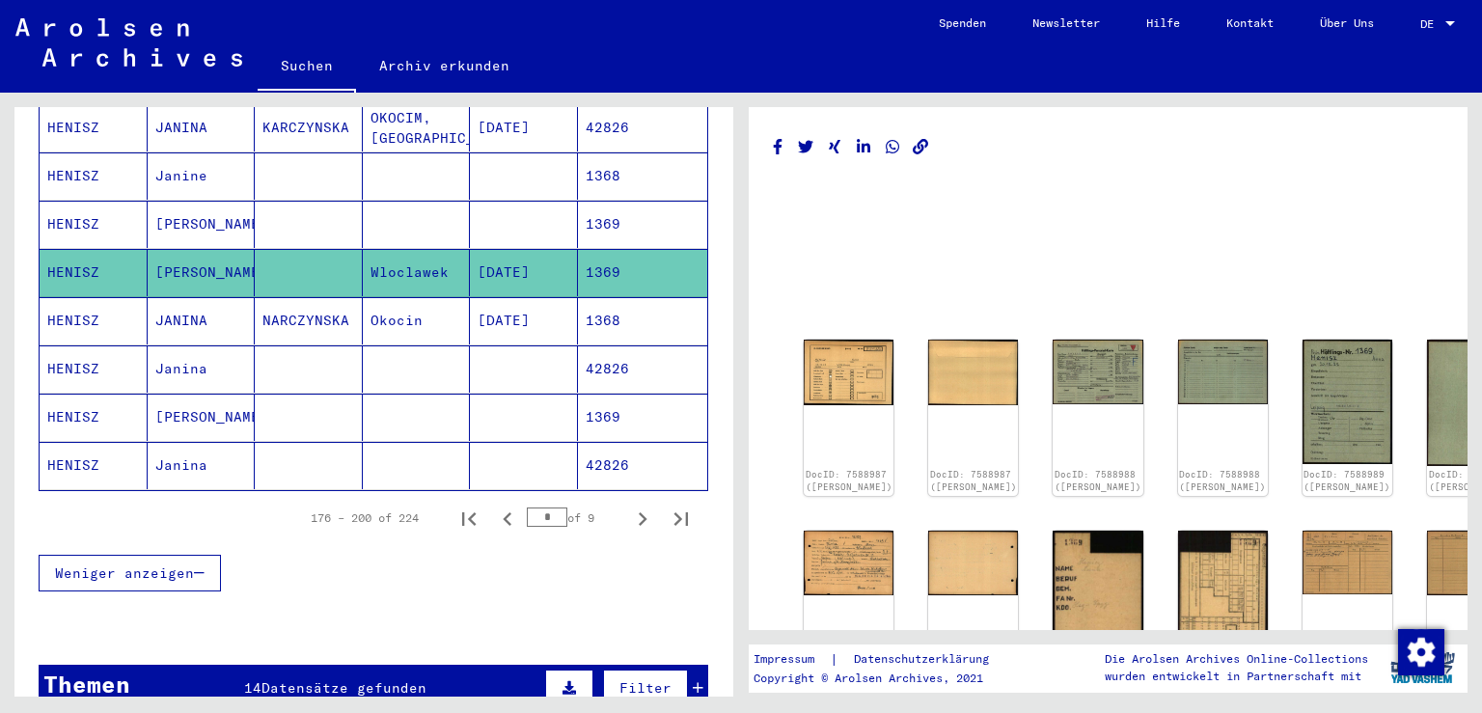
click at [87, 249] on mat-cell "HENISZ" at bounding box center [94, 272] width 108 height 47
click at [79, 201] on mat-cell "HENISZ" at bounding box center [94, 224] width 108 height 47
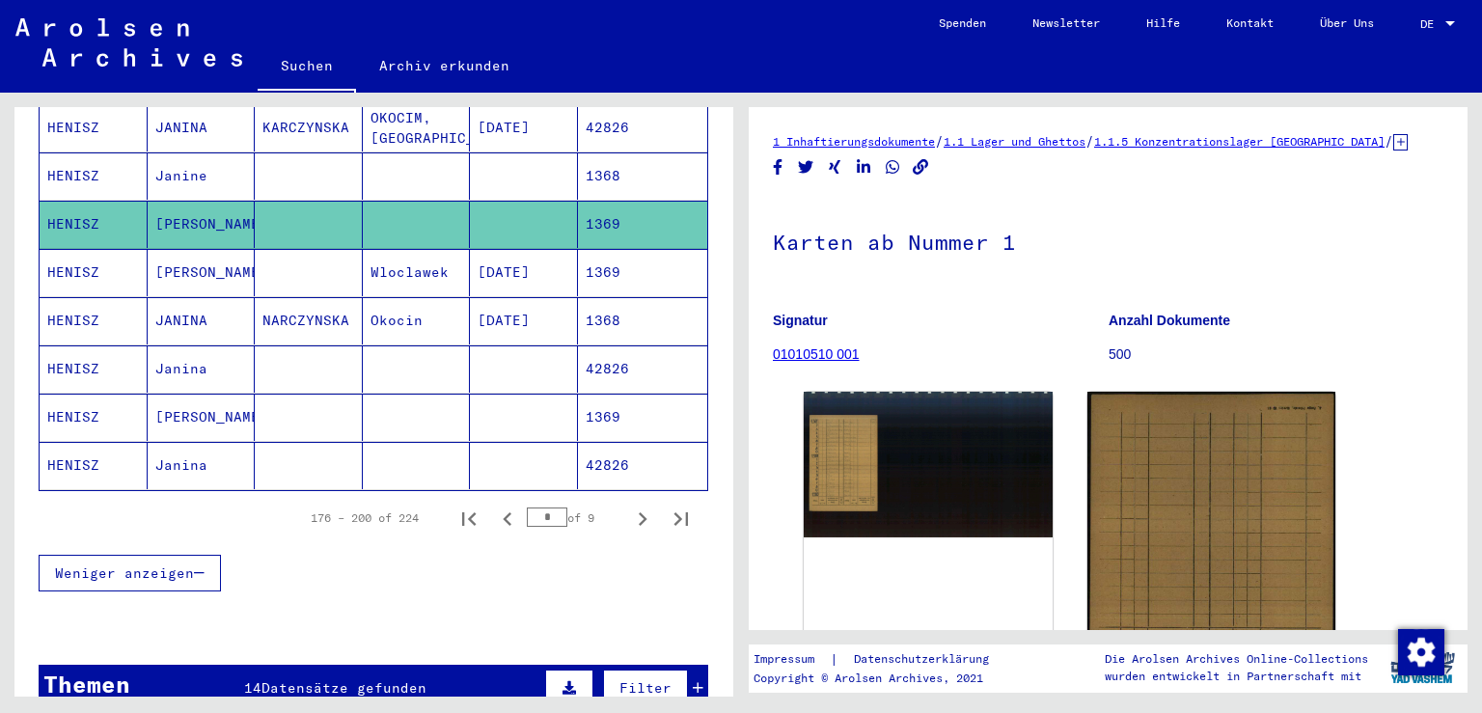
click at [75, 152] on mat-cell "HENISZ" at bounding box center [94, 175] width 108 height 47
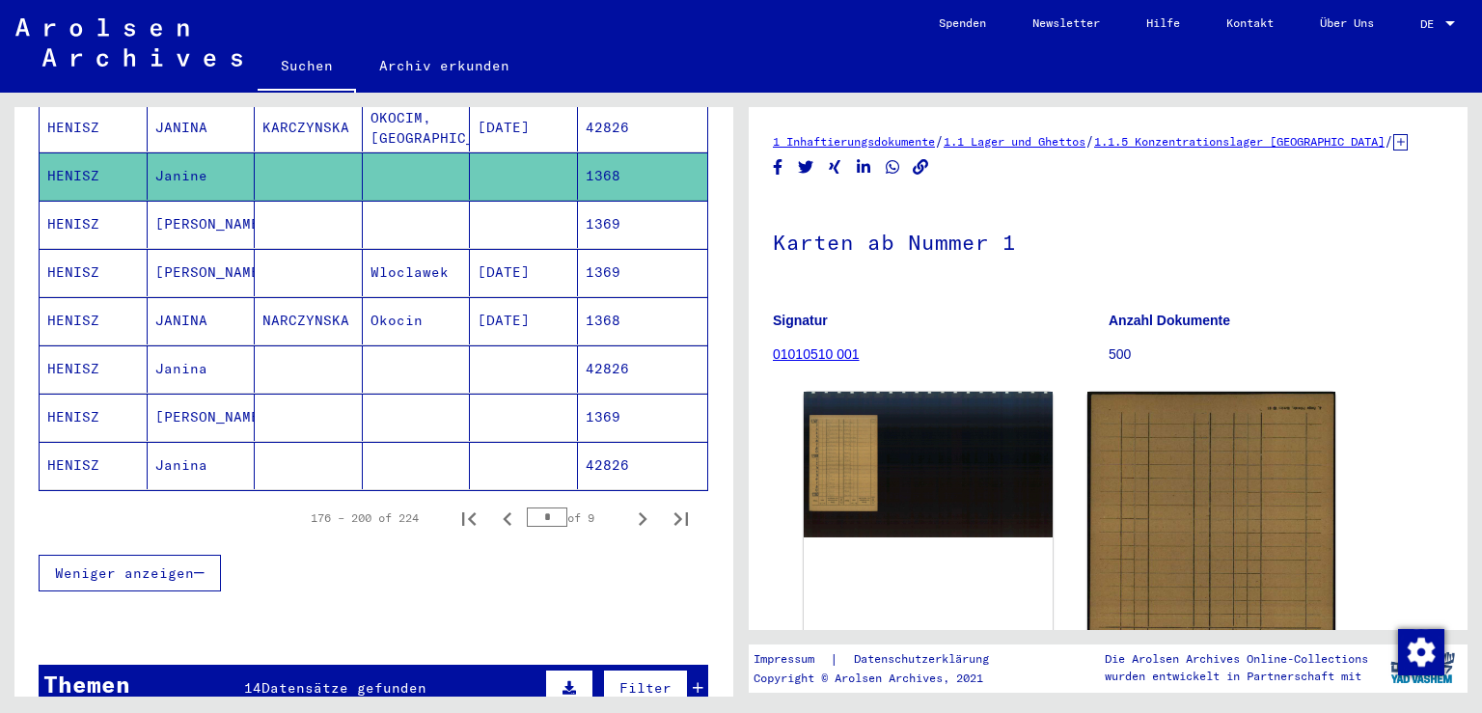
click at [75, 152] on mat-cell "HENISZ" at bounding box center [94, 175] width 108 height 47
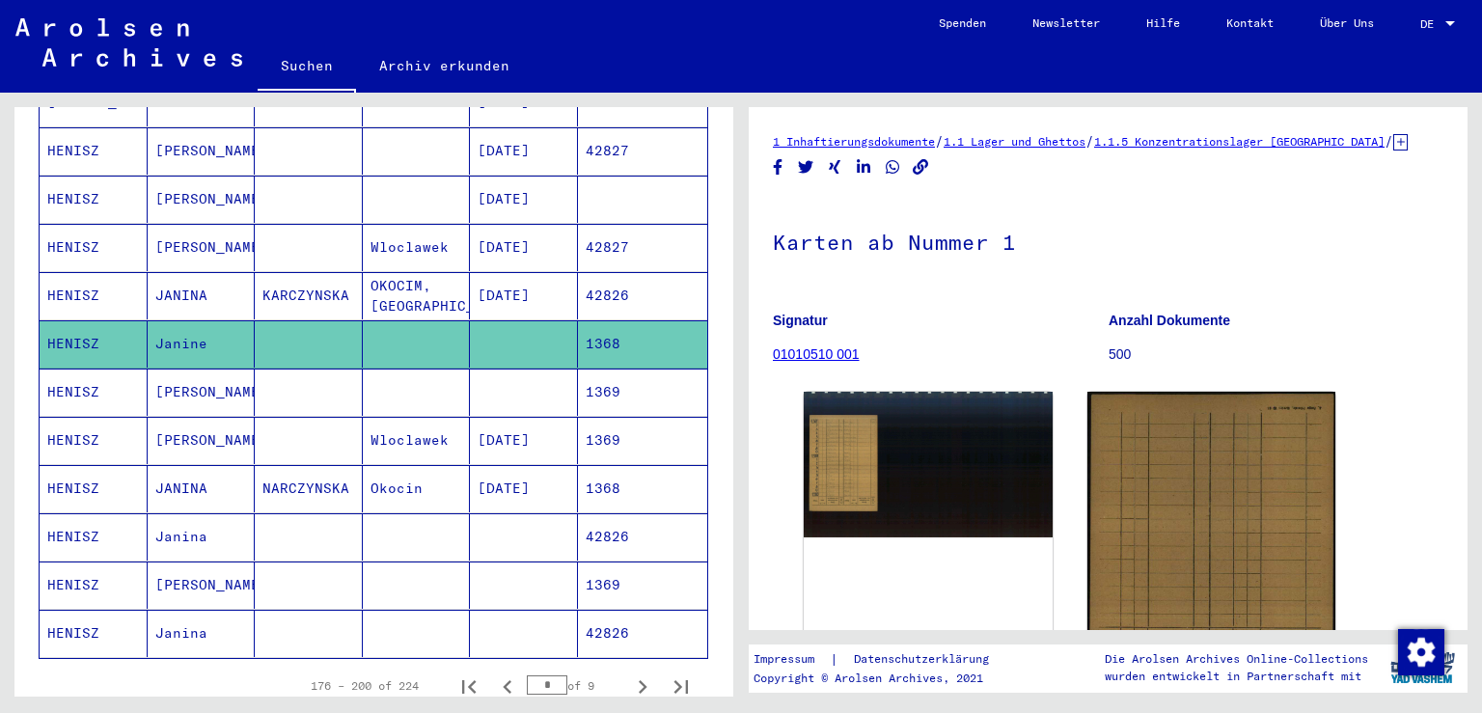
scroll to position [955, 0]
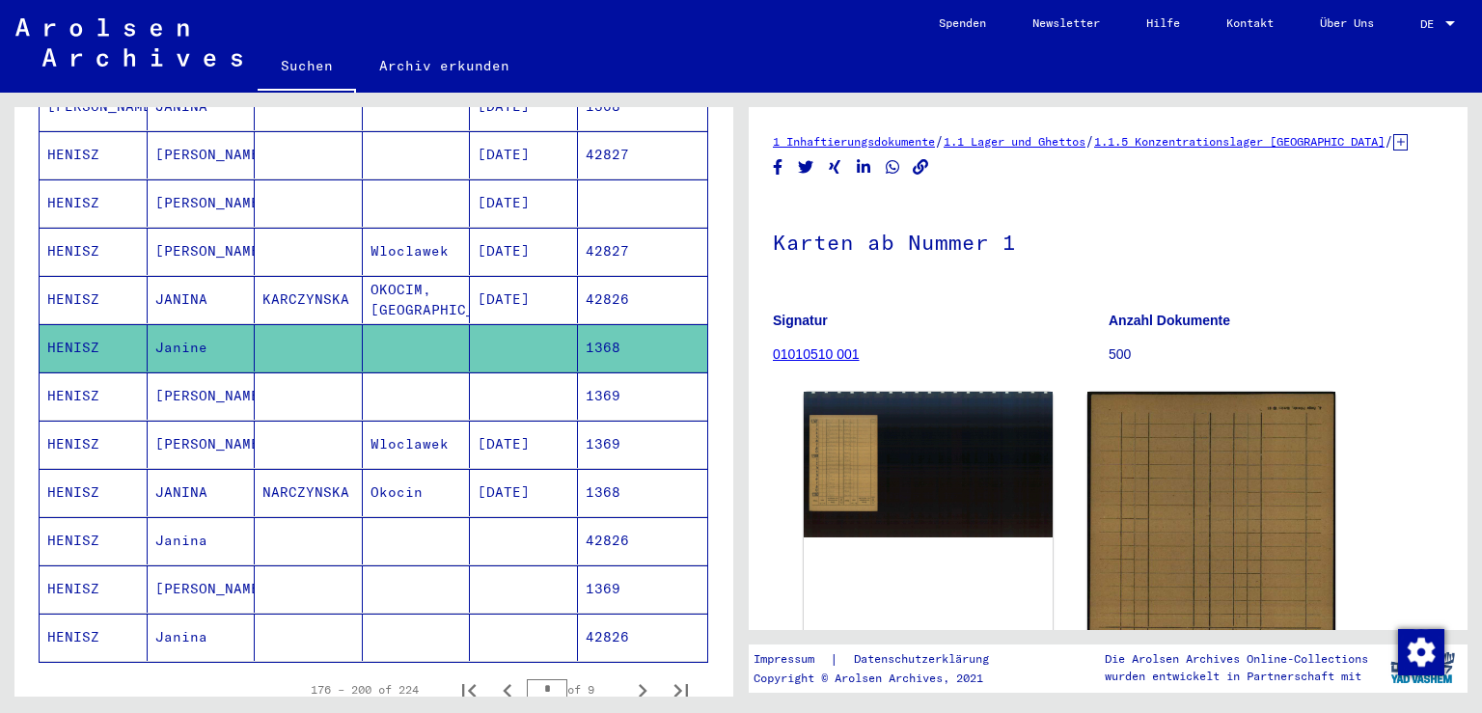
click at [65, 276] on mat-cell "HENISZ" at bounding box center [94, 299] width 108 height 47
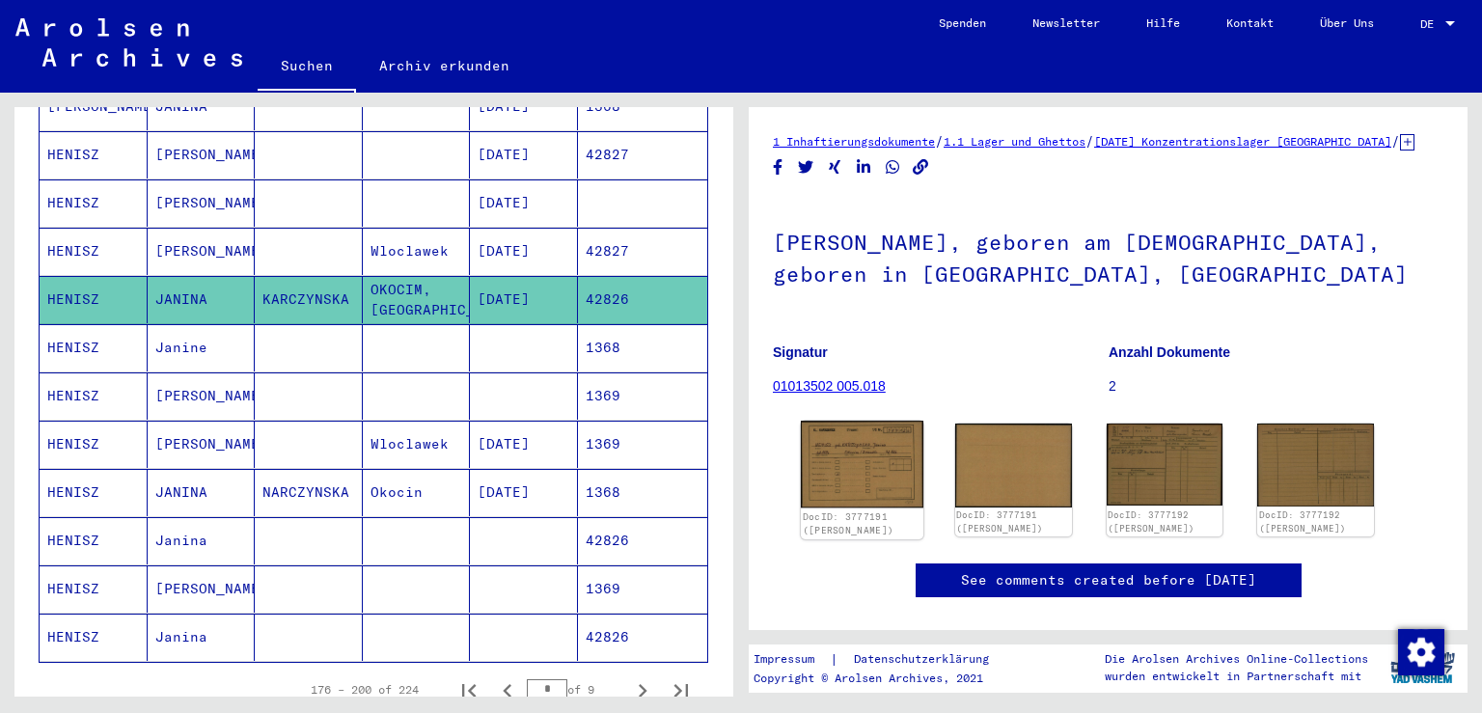
click at [882, 498] on img at bounding box center [862, 464] width 123 height 87
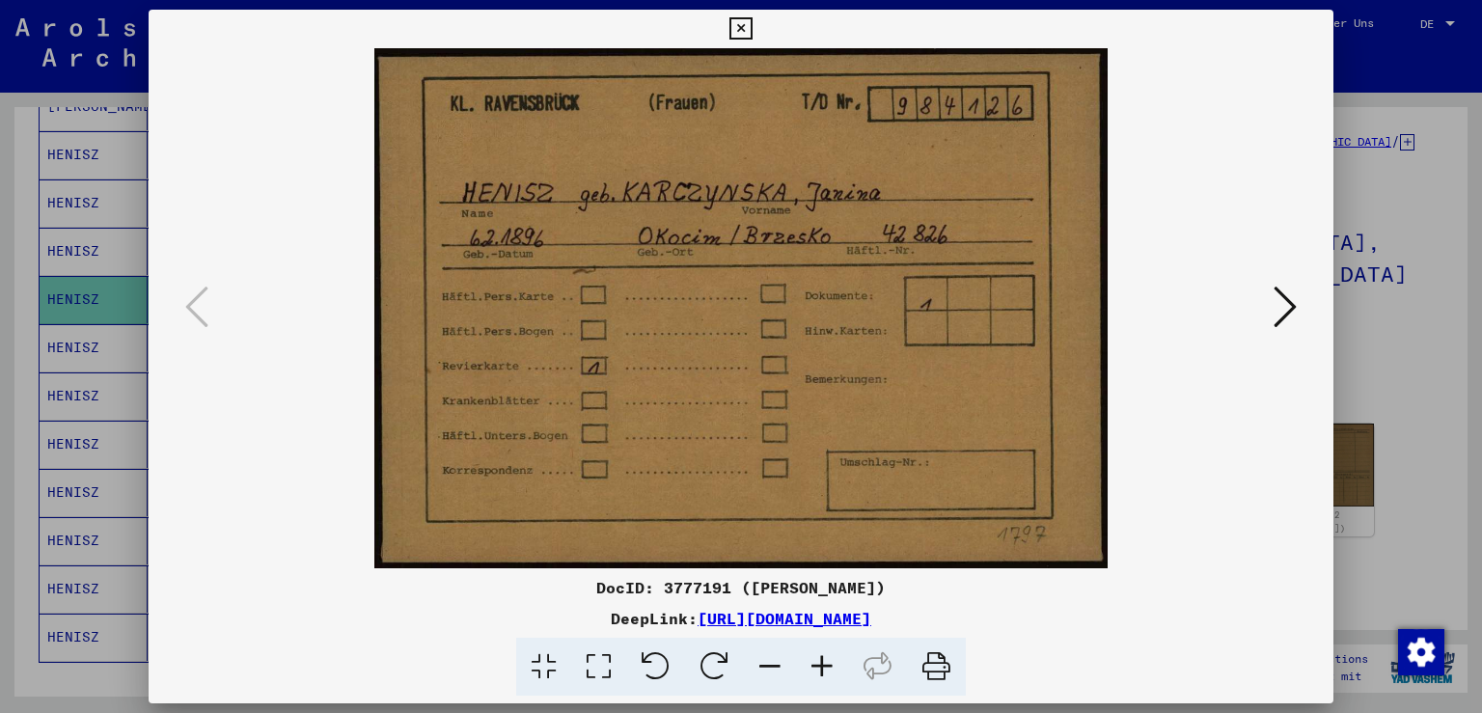
click at [1295, 306] on icon at bounding box center [1285, 307] width 23 height 46
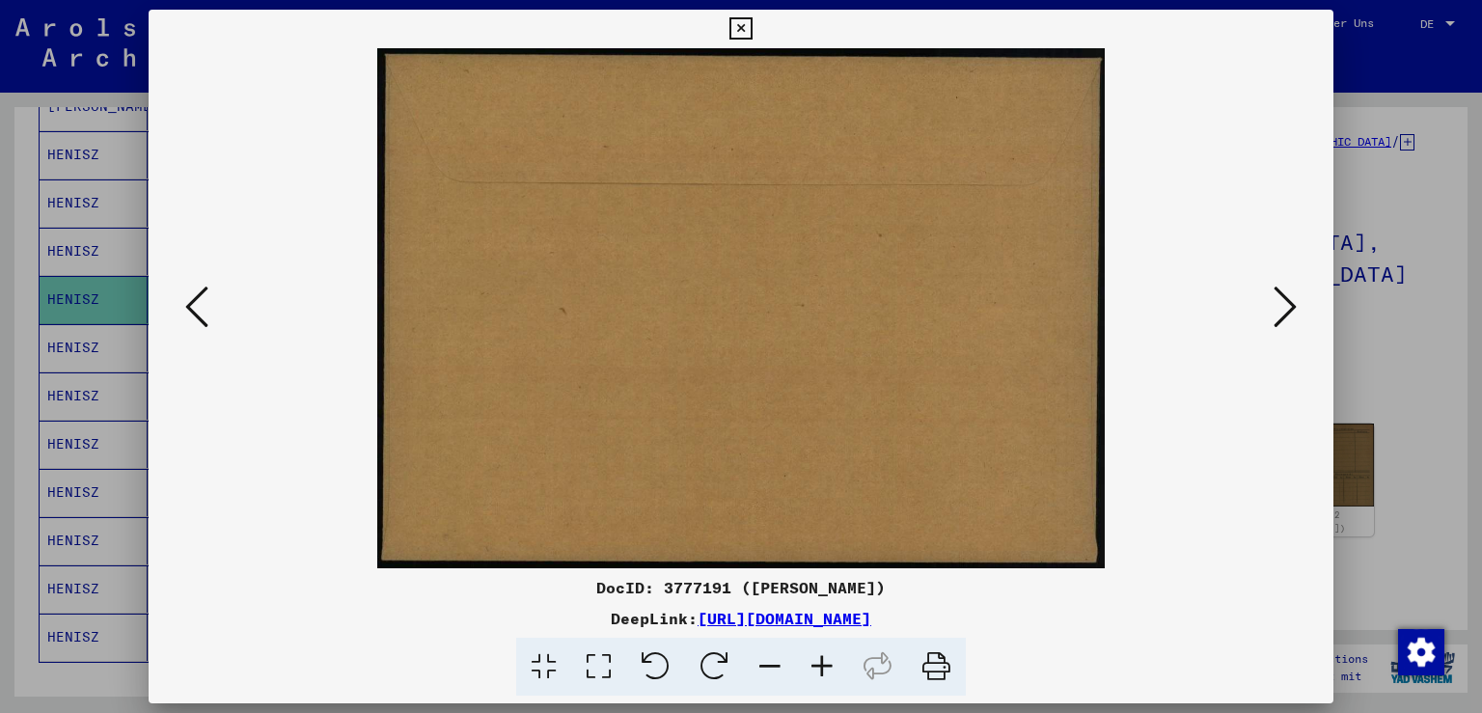
click at [1295, 306] on icon at bounding box center [1285, 307] width 23 height 46
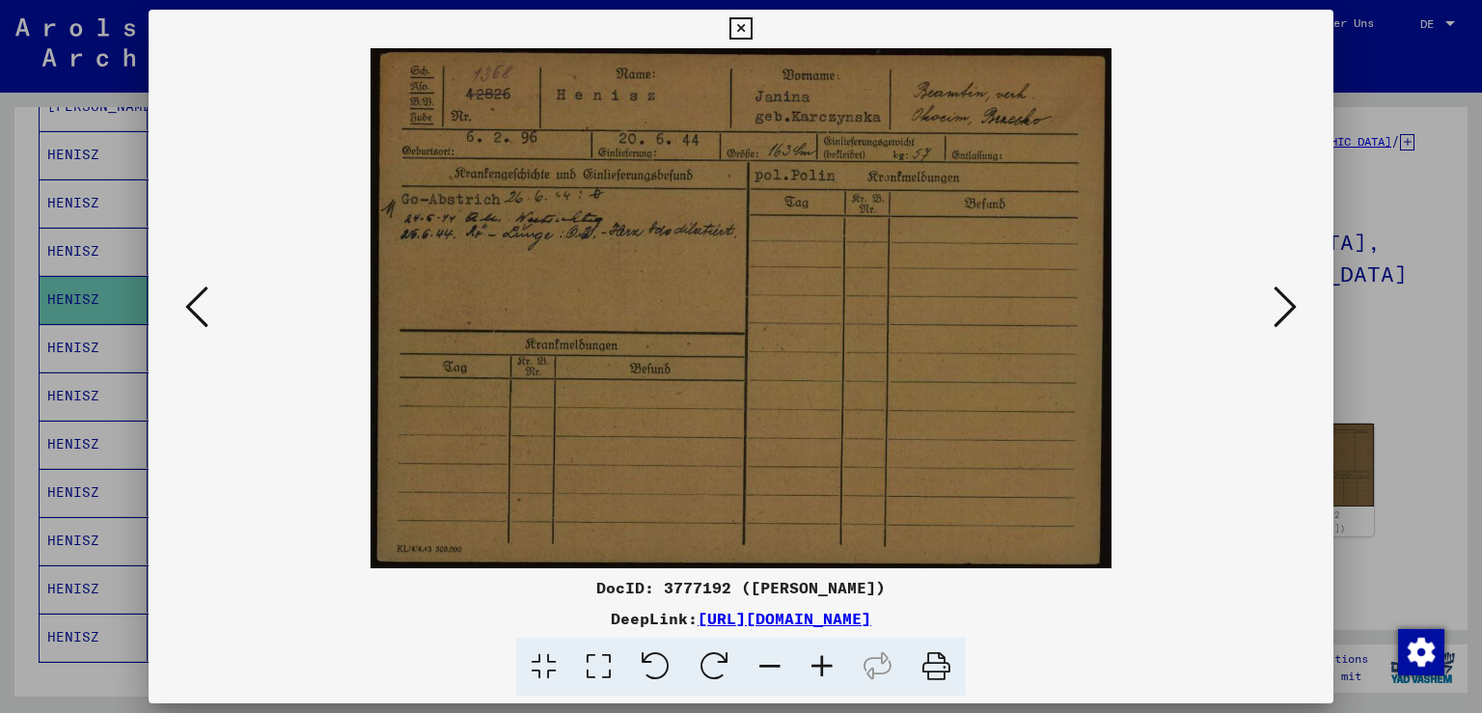
click at [1295, 306] on icon at bounding box center [1285, 307] width 23 height 46
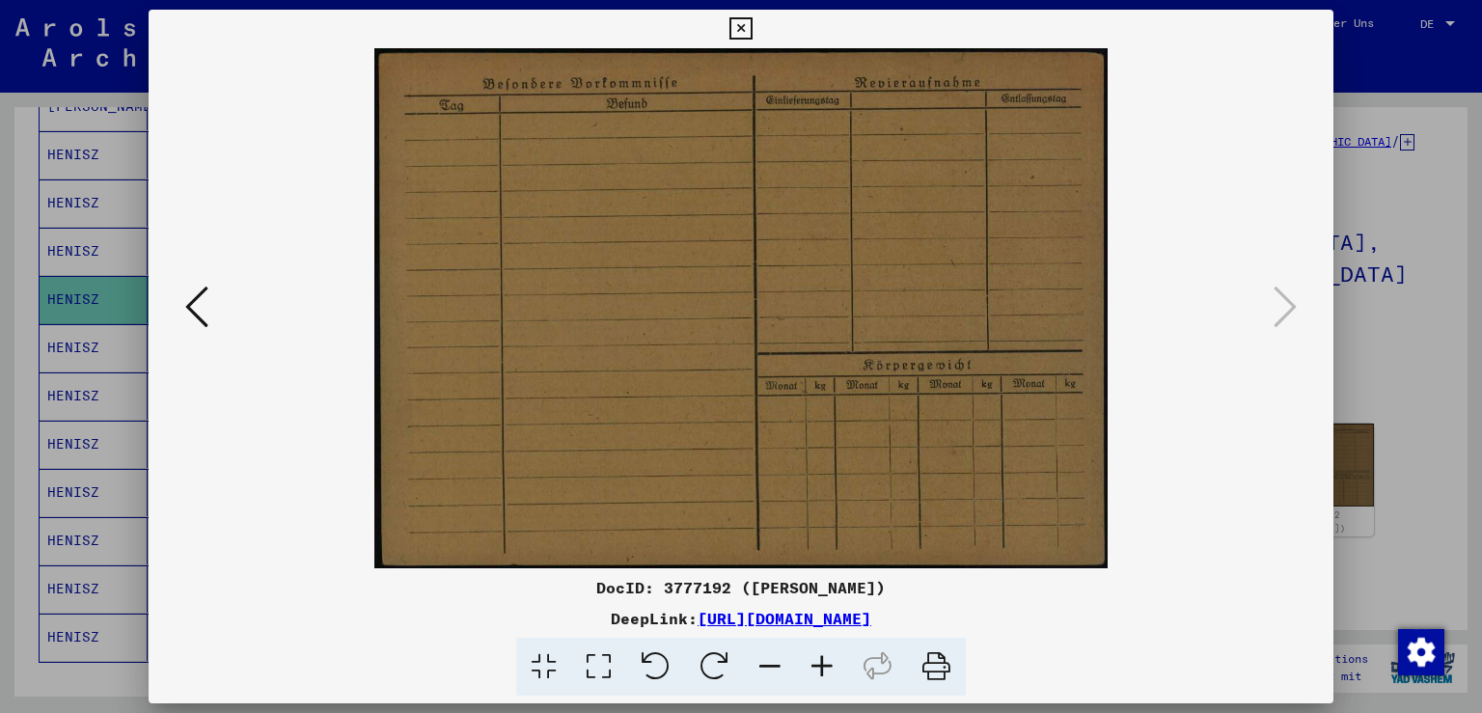
click at [758, 14] on button at bounding box center [741, 29] width 34 height 39
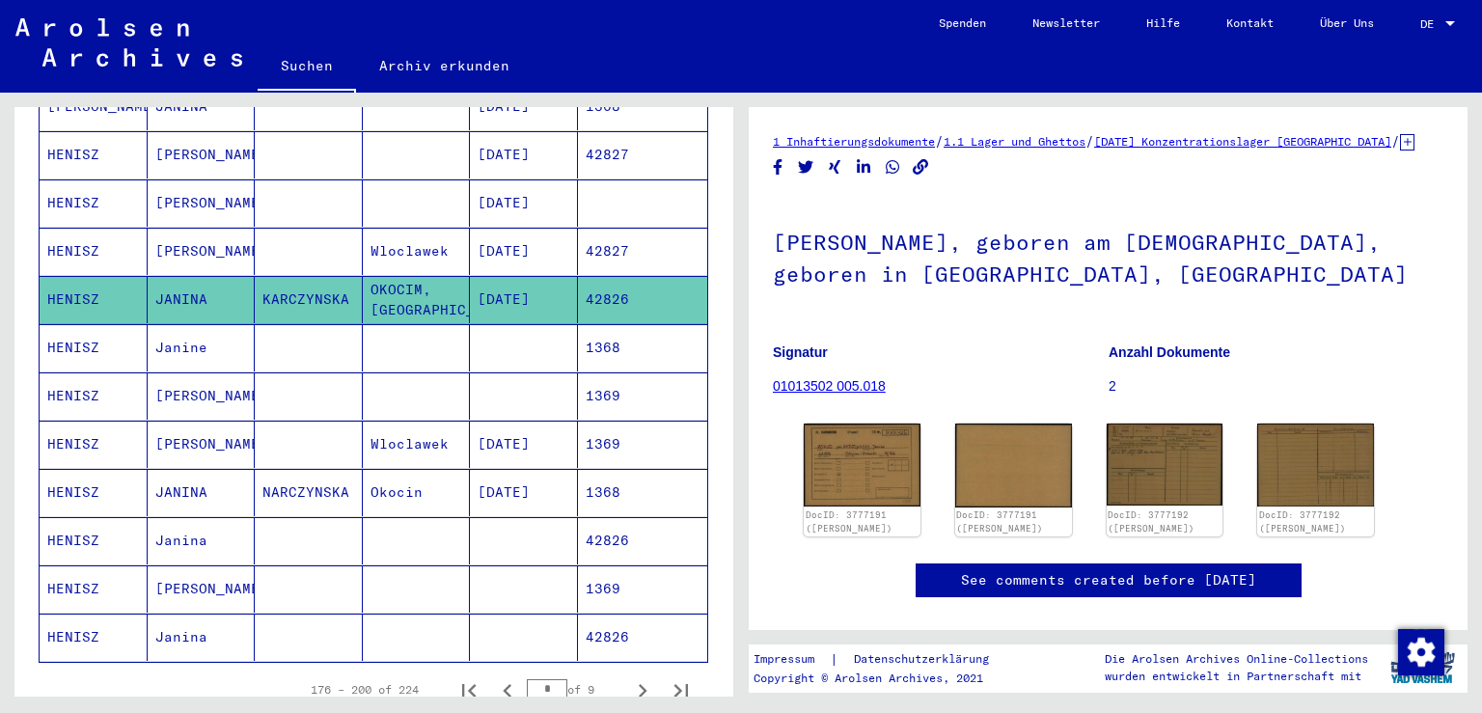
click at [73, 228] on mat-cell "HENISZ" at bounding box center [94, 251] width 108 height 47
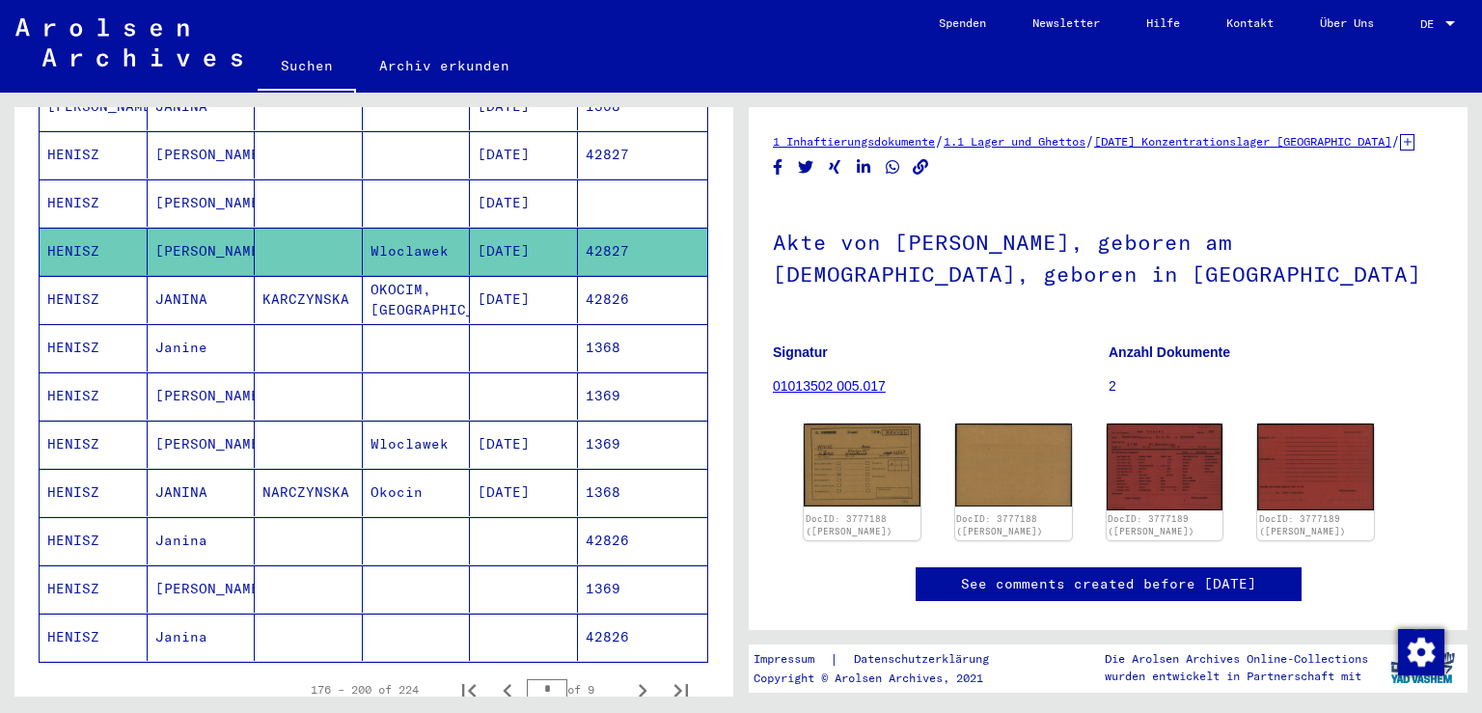
click at [74, 179] on mat-cell "HENISZ" at bounding box center [94, 202] width 108 height 47
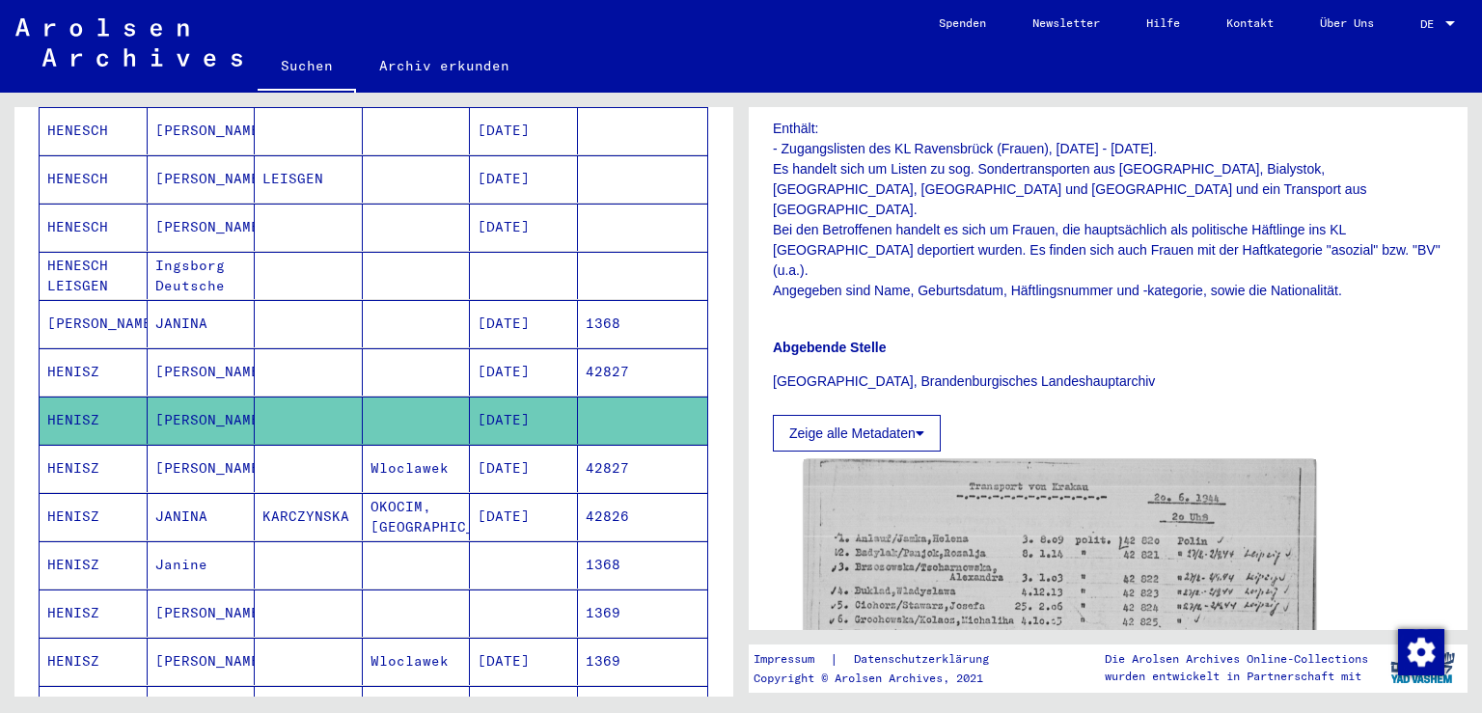
scroll to position [735, 0]
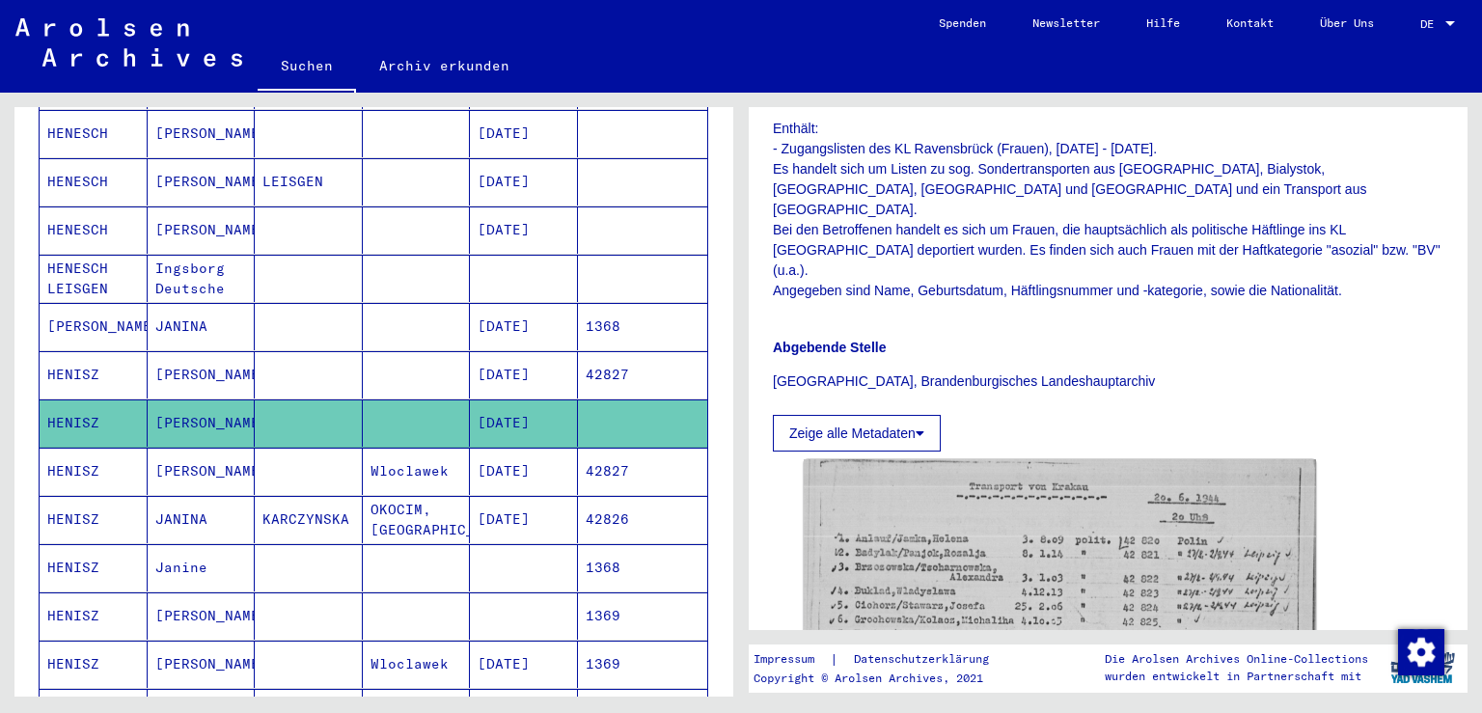
click at [78, 303] on mat-cell "[PERSON_NAME]" at bounding box center [94, 326] width 108 height 47
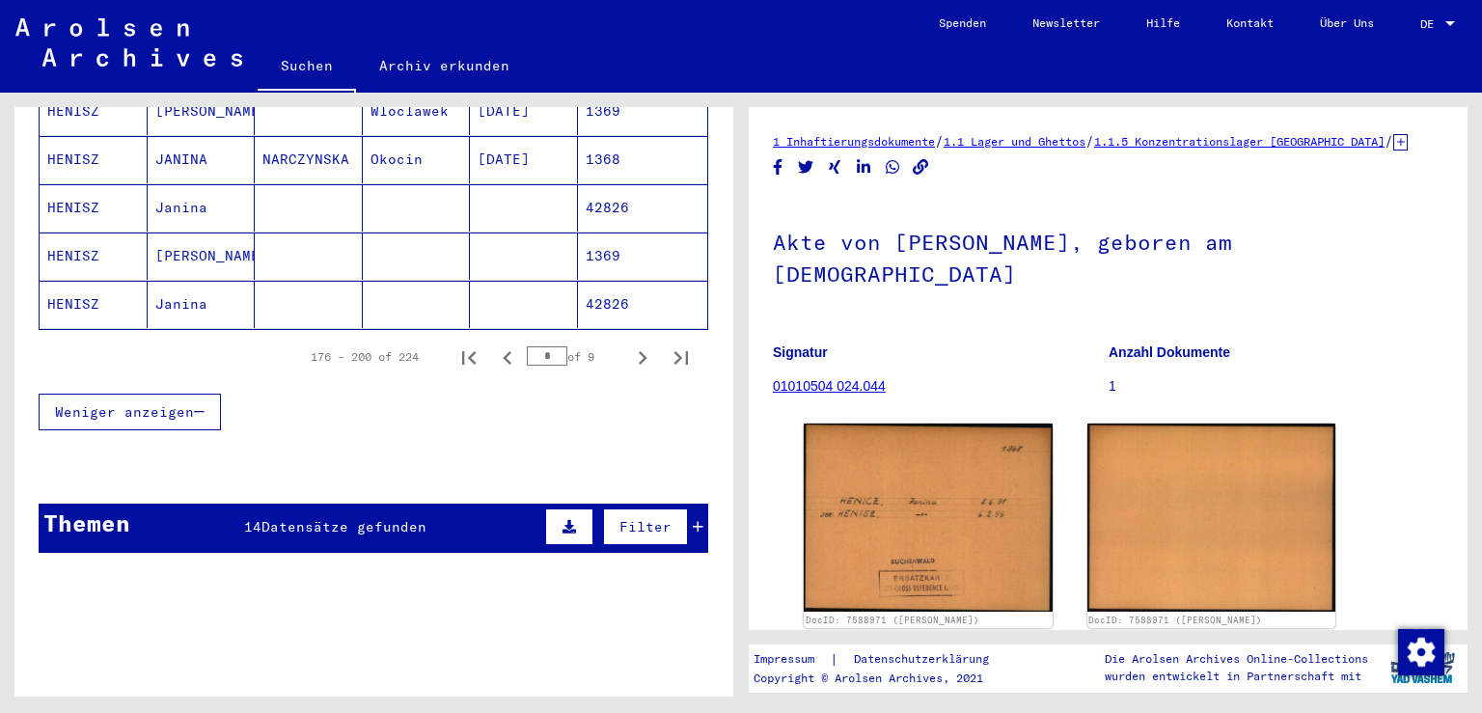
scroll to position [1285, 0]
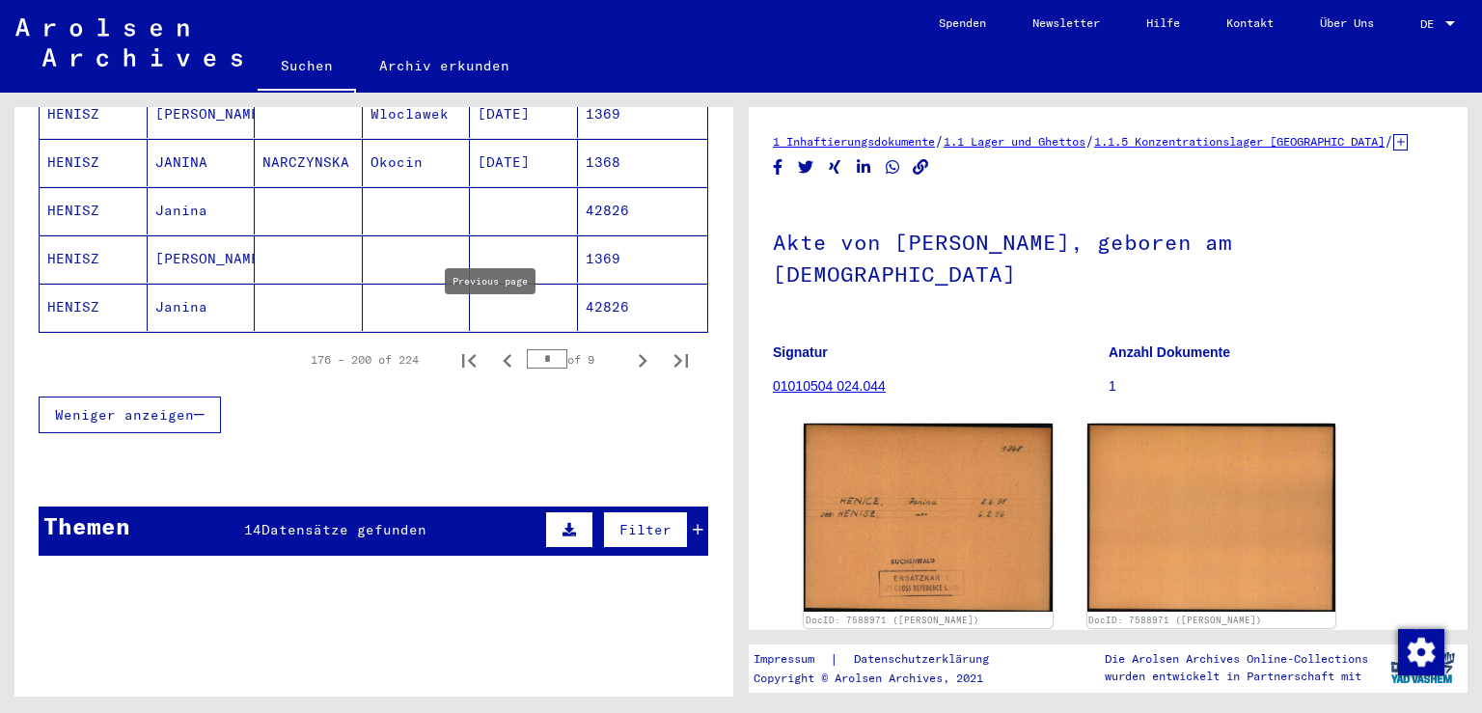
click at [495, 347] on icon "Previous page" at bounding box center [507, 360] width 27 height 27
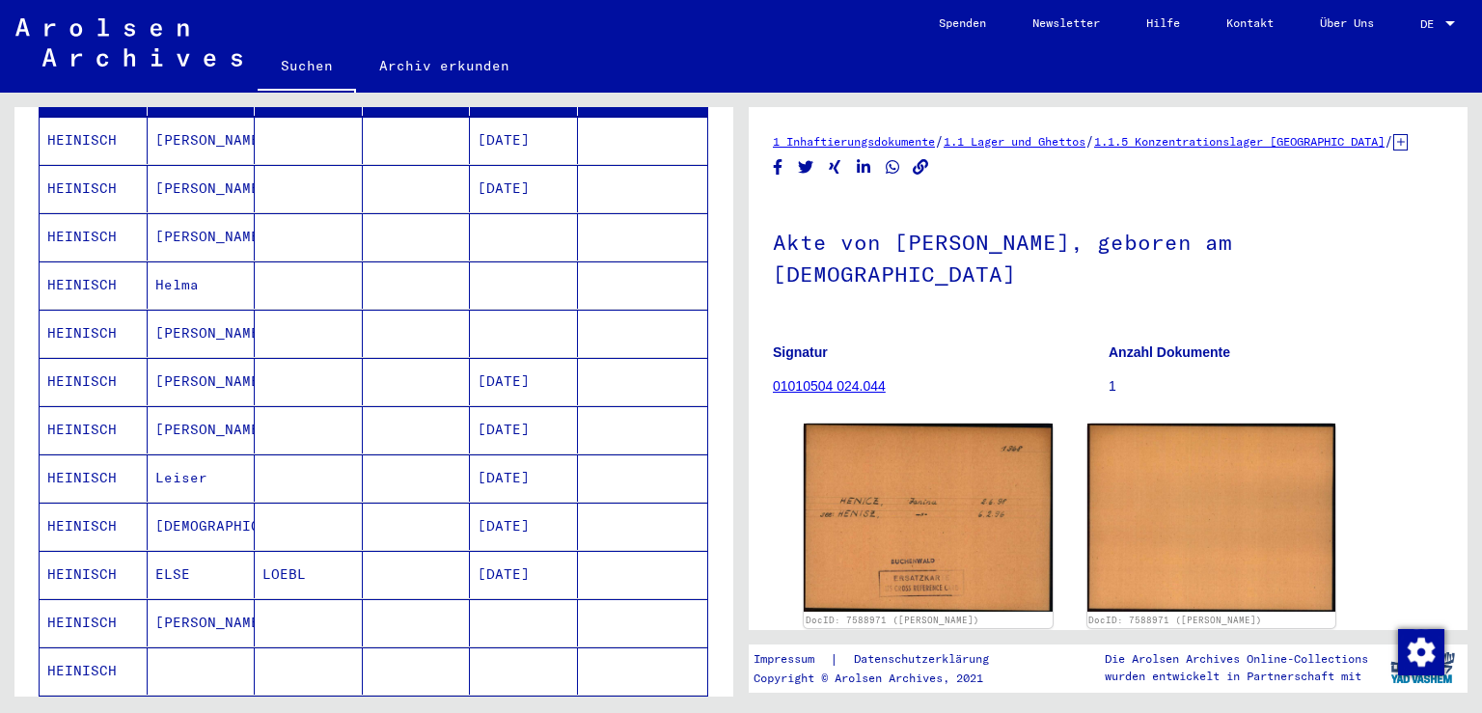
scroll to position [291, 0]
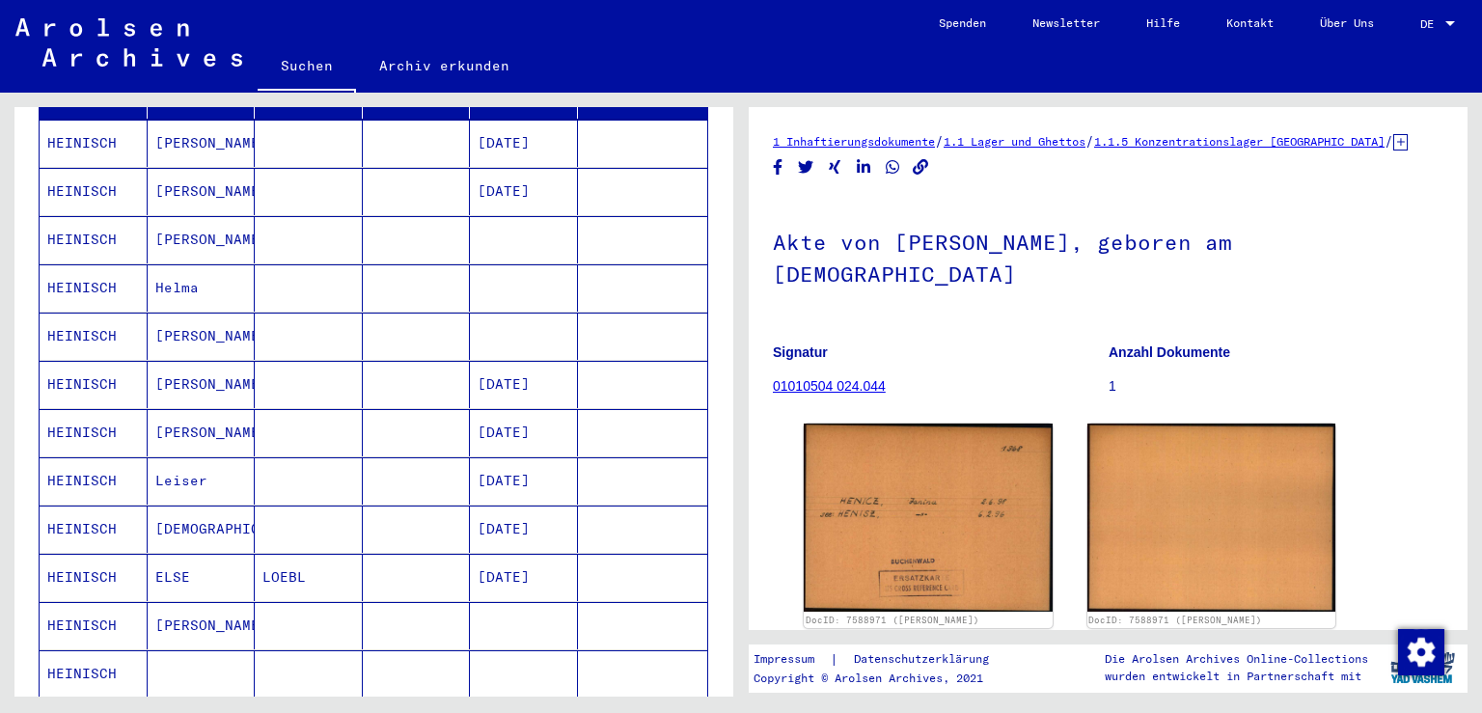
click at [84, 313] on mat-cell "HEINISCH" at bounding box center [94, 336] width 108 height 47
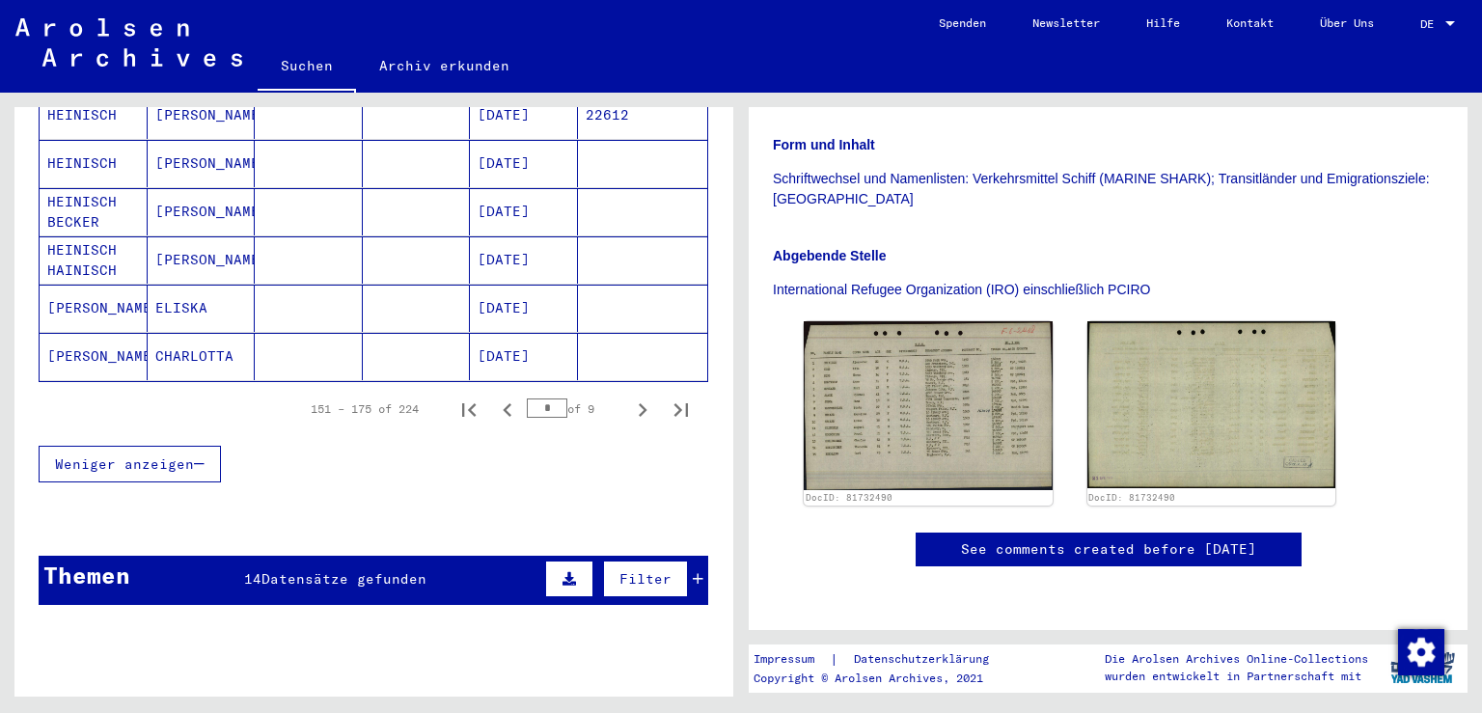
scroll to position [1265, 0]
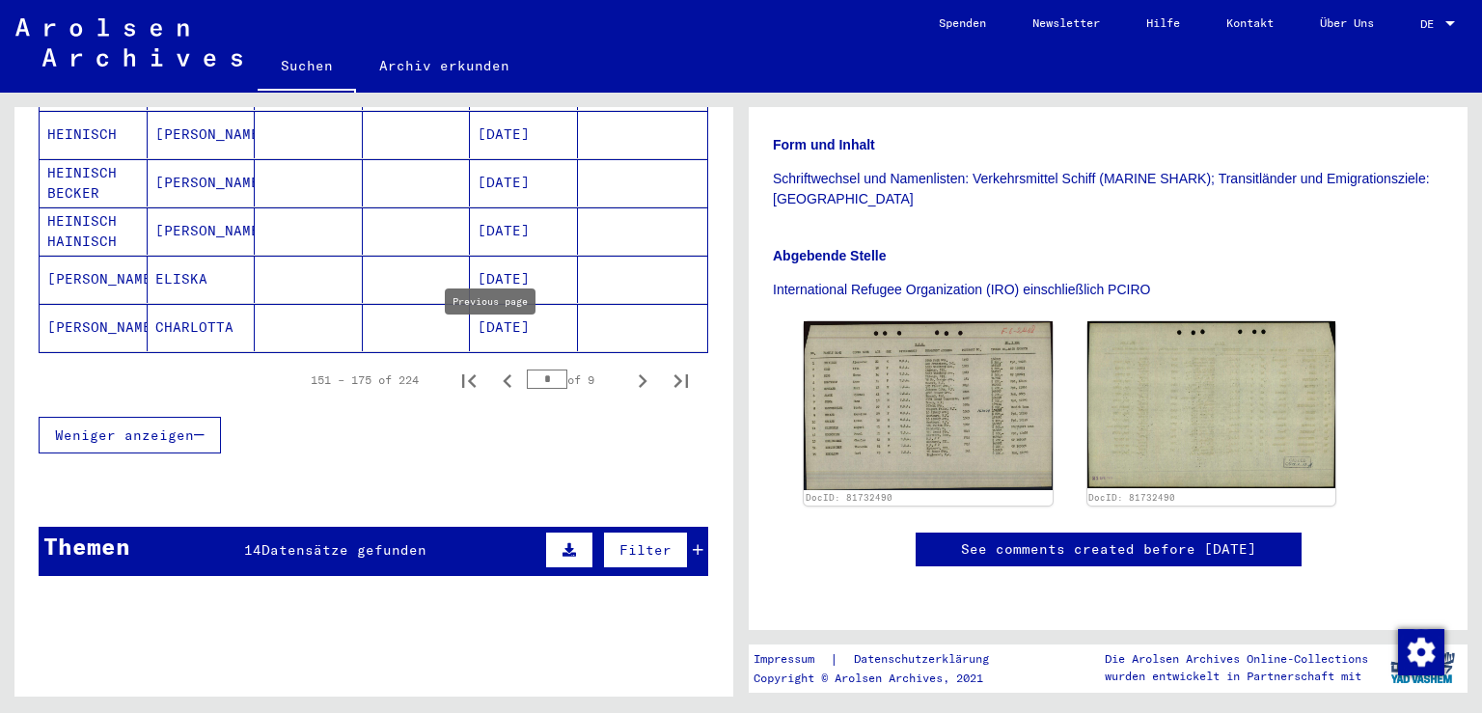
click at [496, 368] on icon "Previous page" at bounding box center [507, 381] width 27 height 27
type input "*"
